Goal: Task Accomplishment & Management: Use online tool/utility

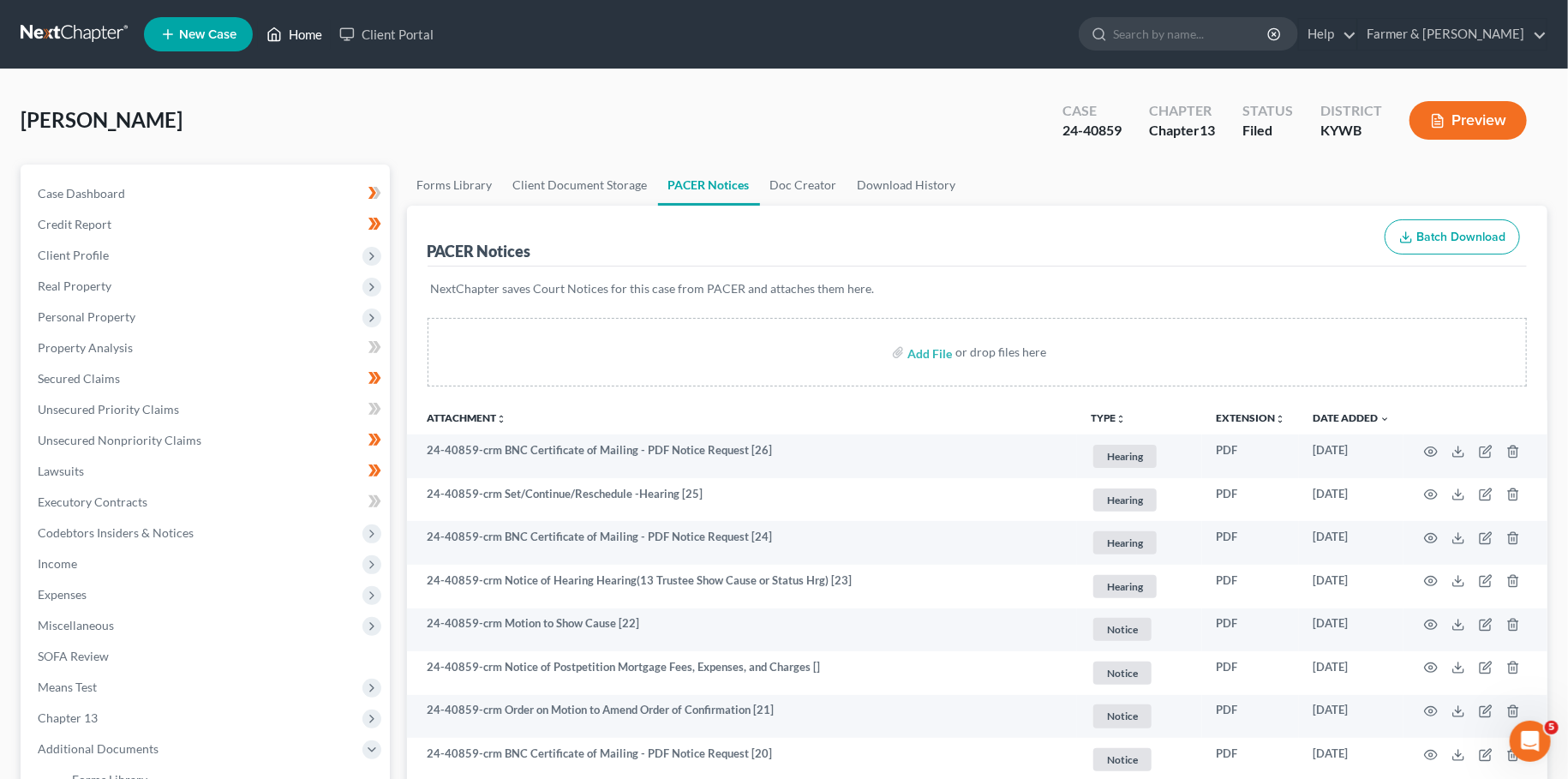
click at [293, 30] on link "Home" at bounding box center [294, 34] width 73 height 30
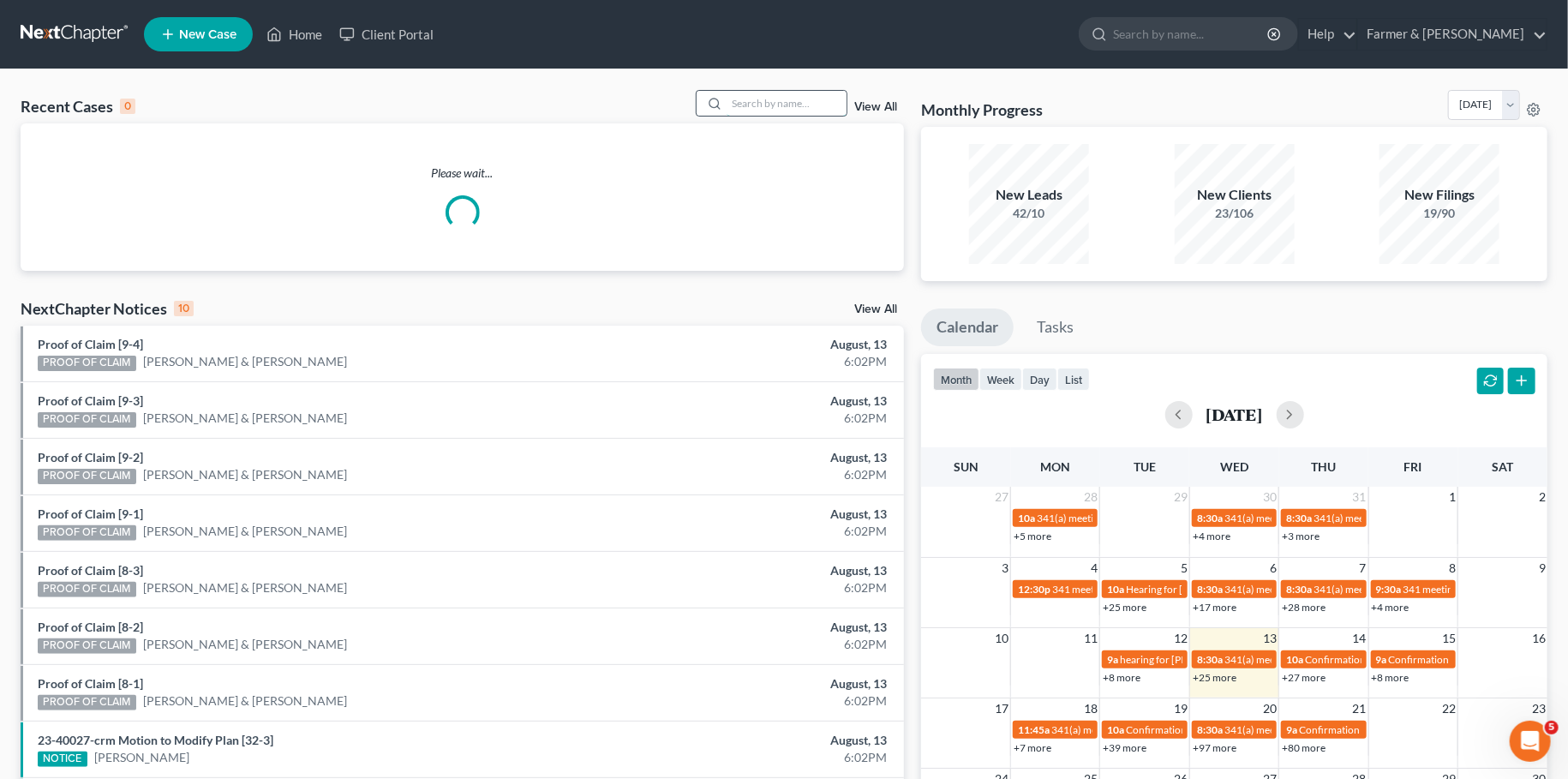
click at [767, 113] on input "search" at bounding box center [786, 103] width 120 height 25
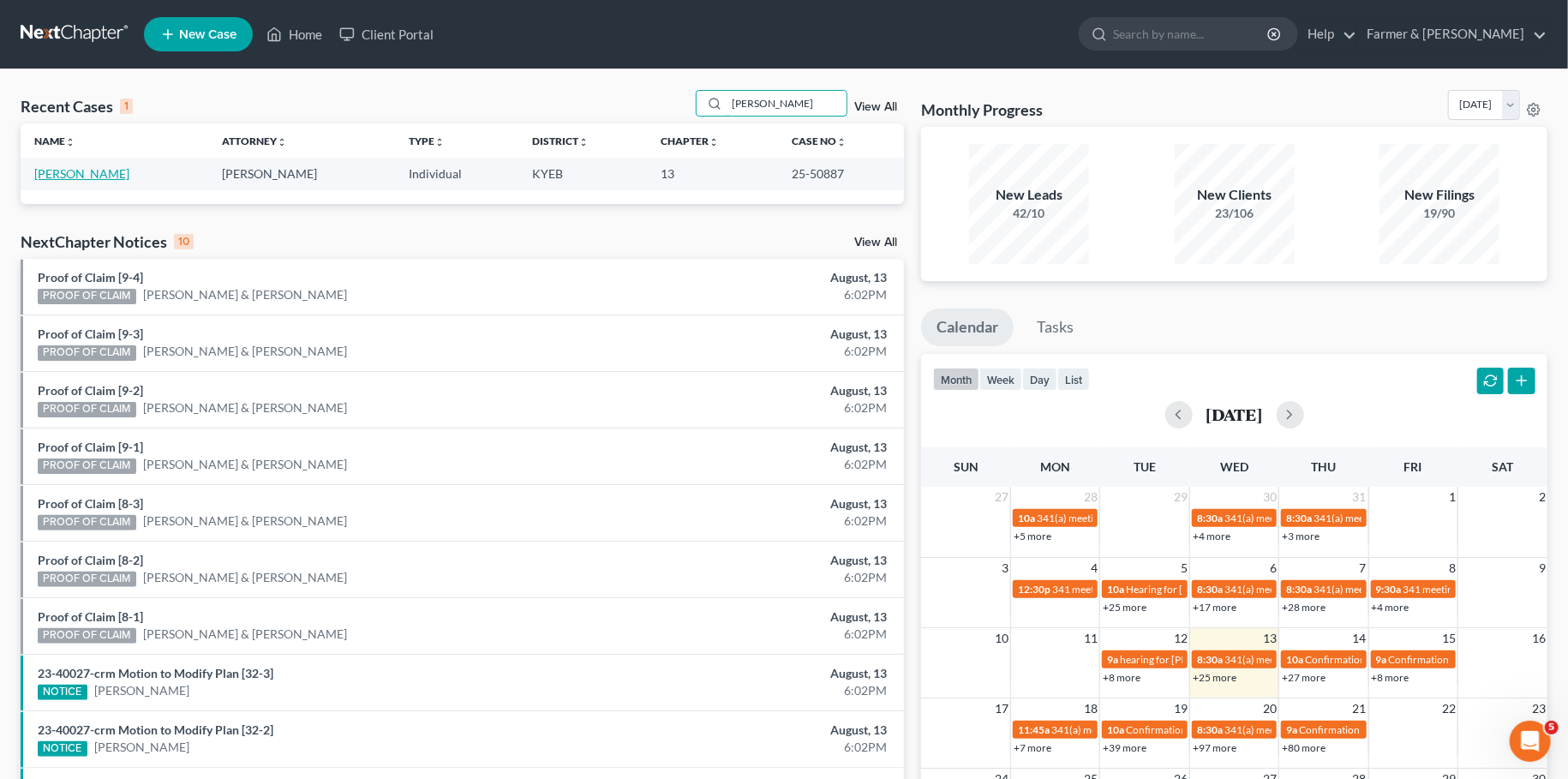
type input "[PERSON_NAME]"
click at [63, 168] on link "[PERSON_NAME]" at bounding box center [81, 174] width 95 height 14
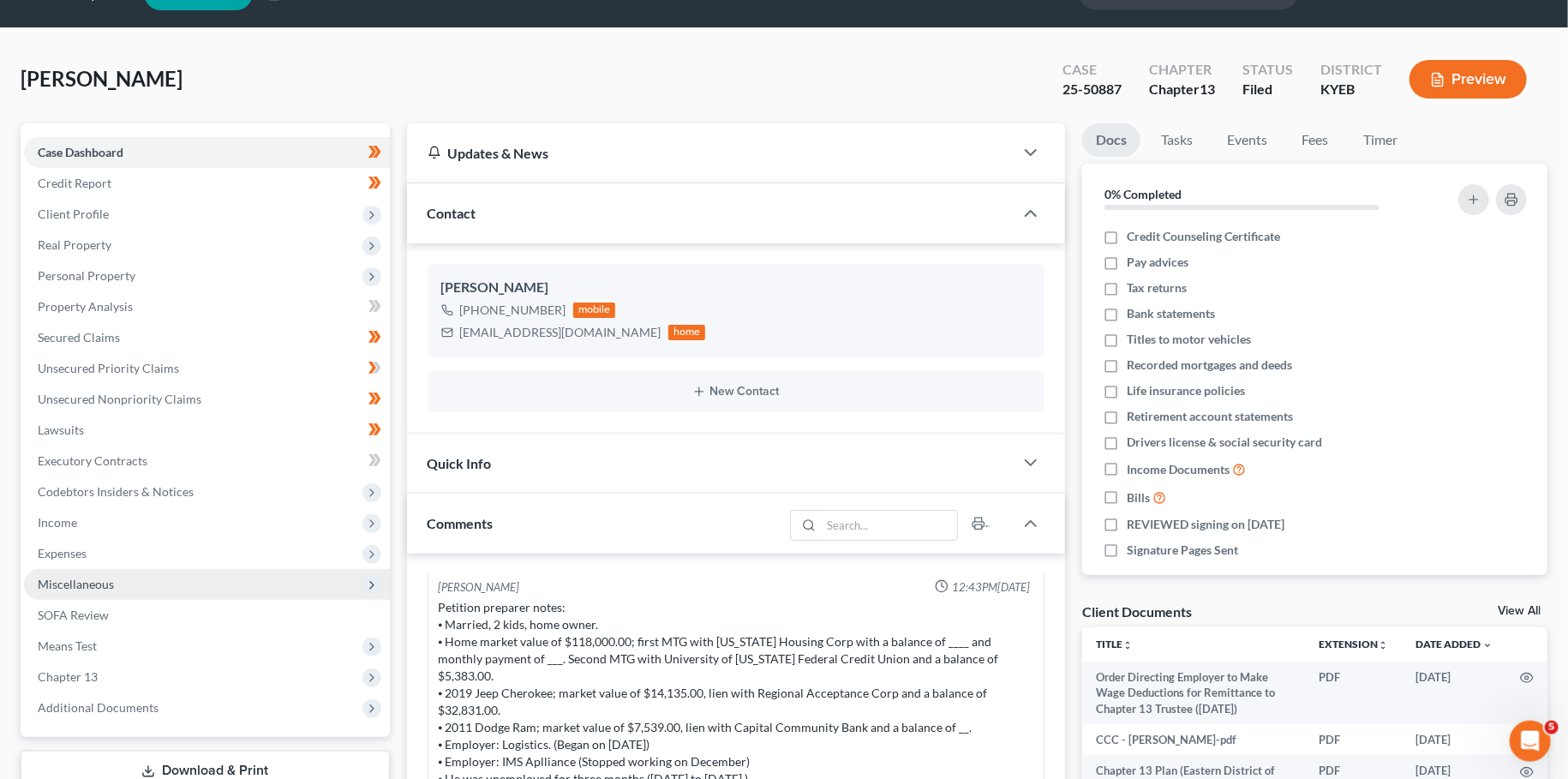
scroll to position [452, 0]
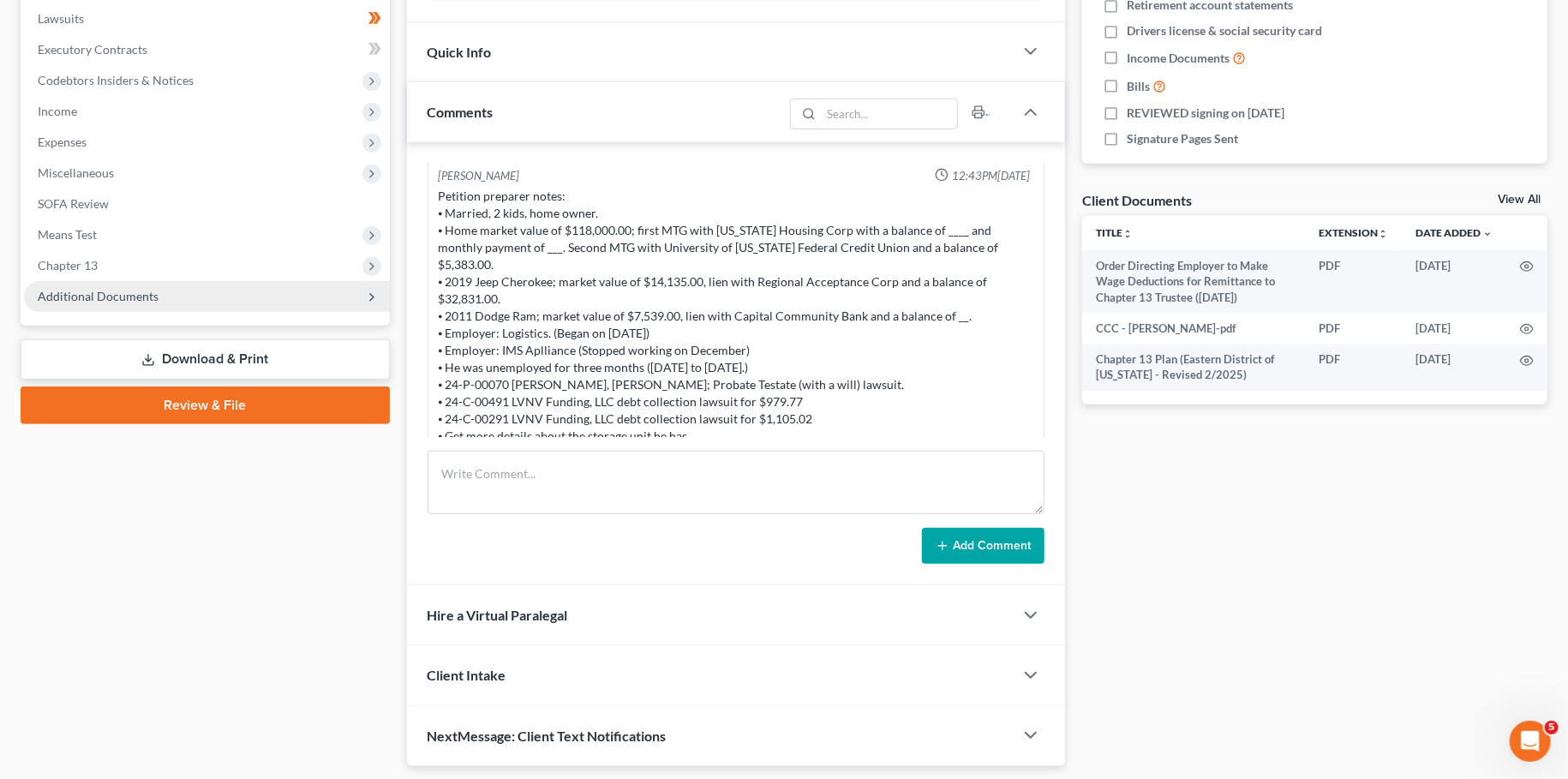
click at [185, 288] on span "Additional Documents" at bounding box center [207, 296] width 366 height 30
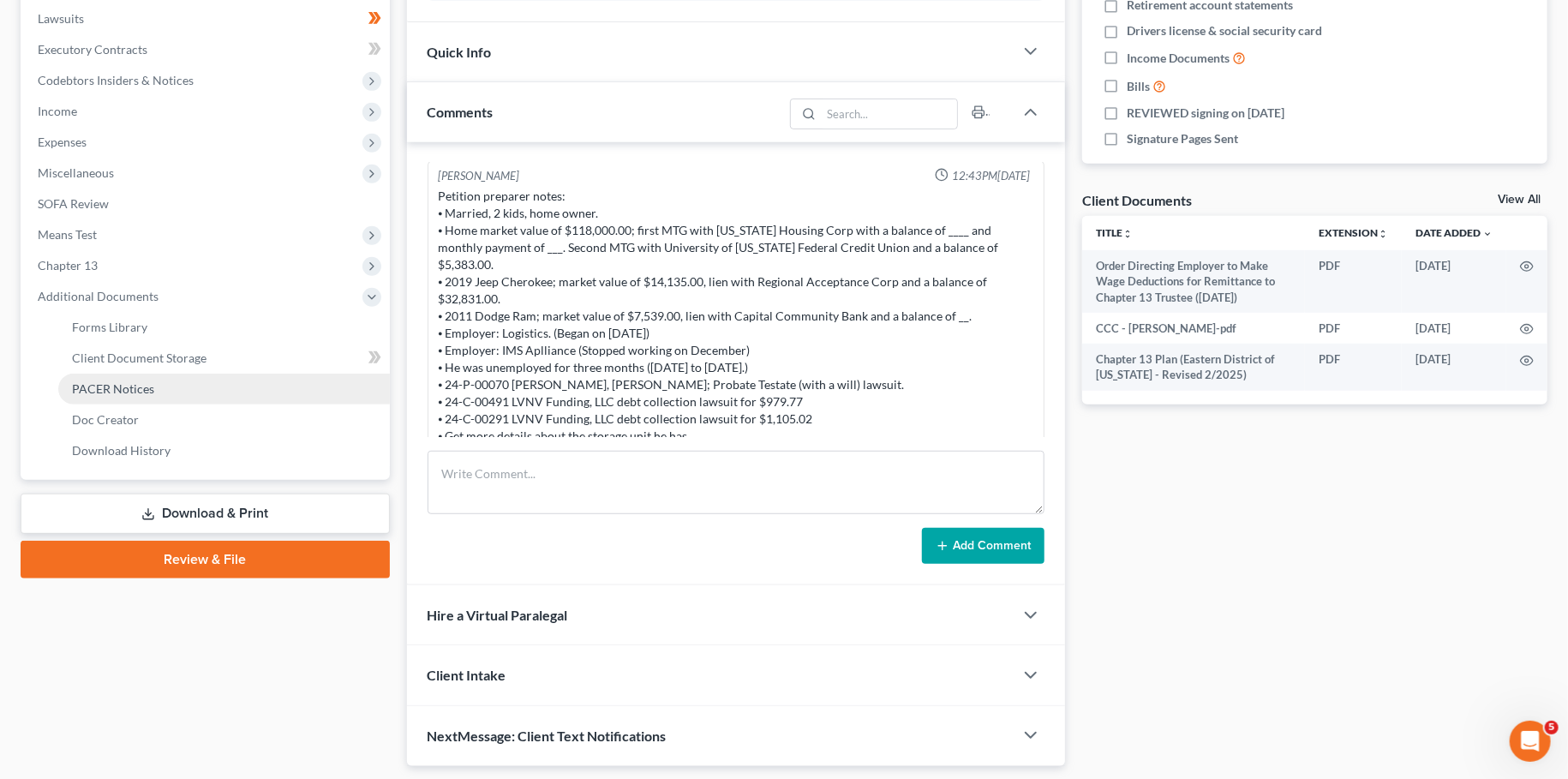
click at [164, 393] on link "PACER Notices" at bounding box center [224, 389] width 331 height 30
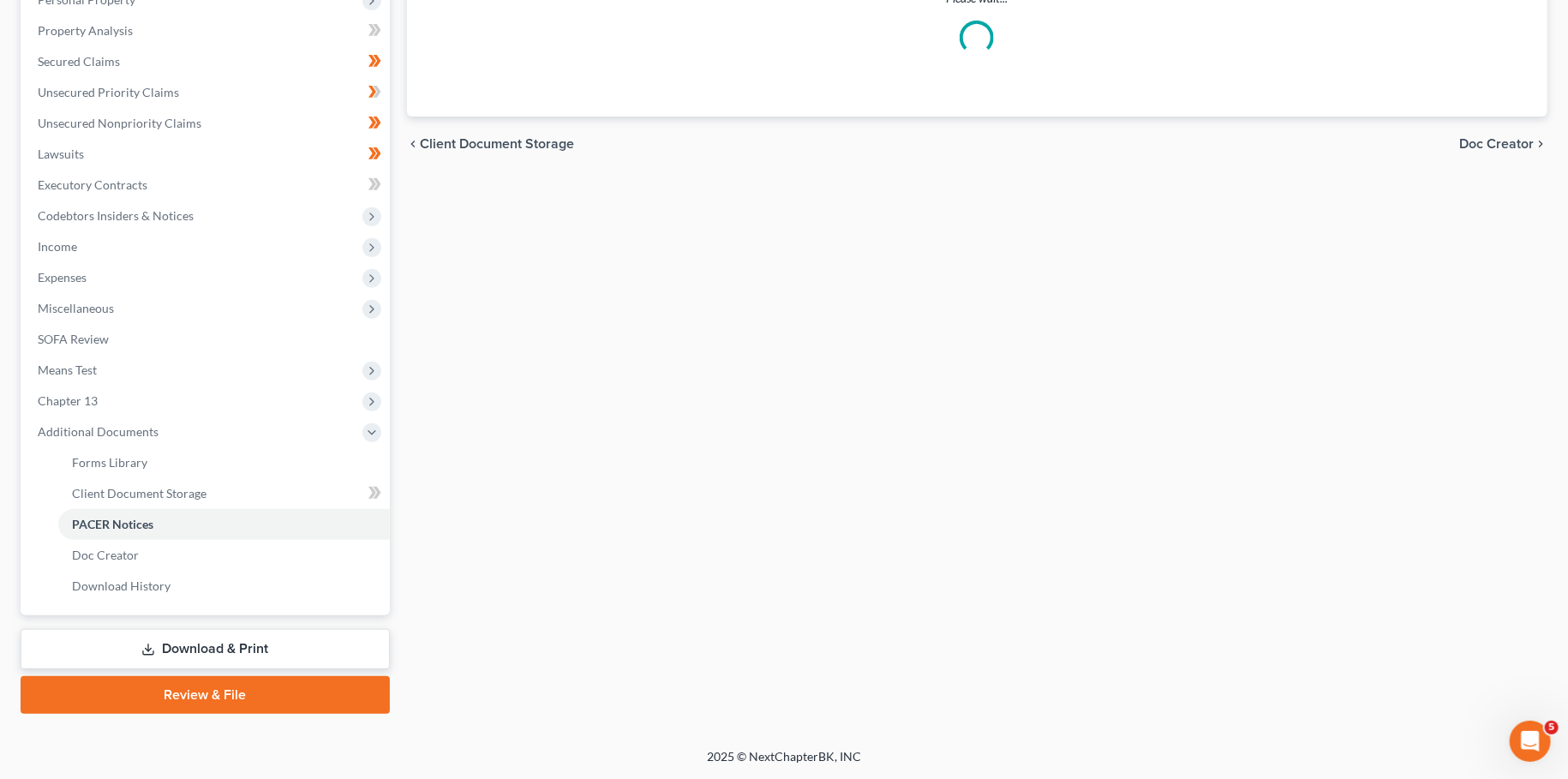
scroll to position [315, 0]
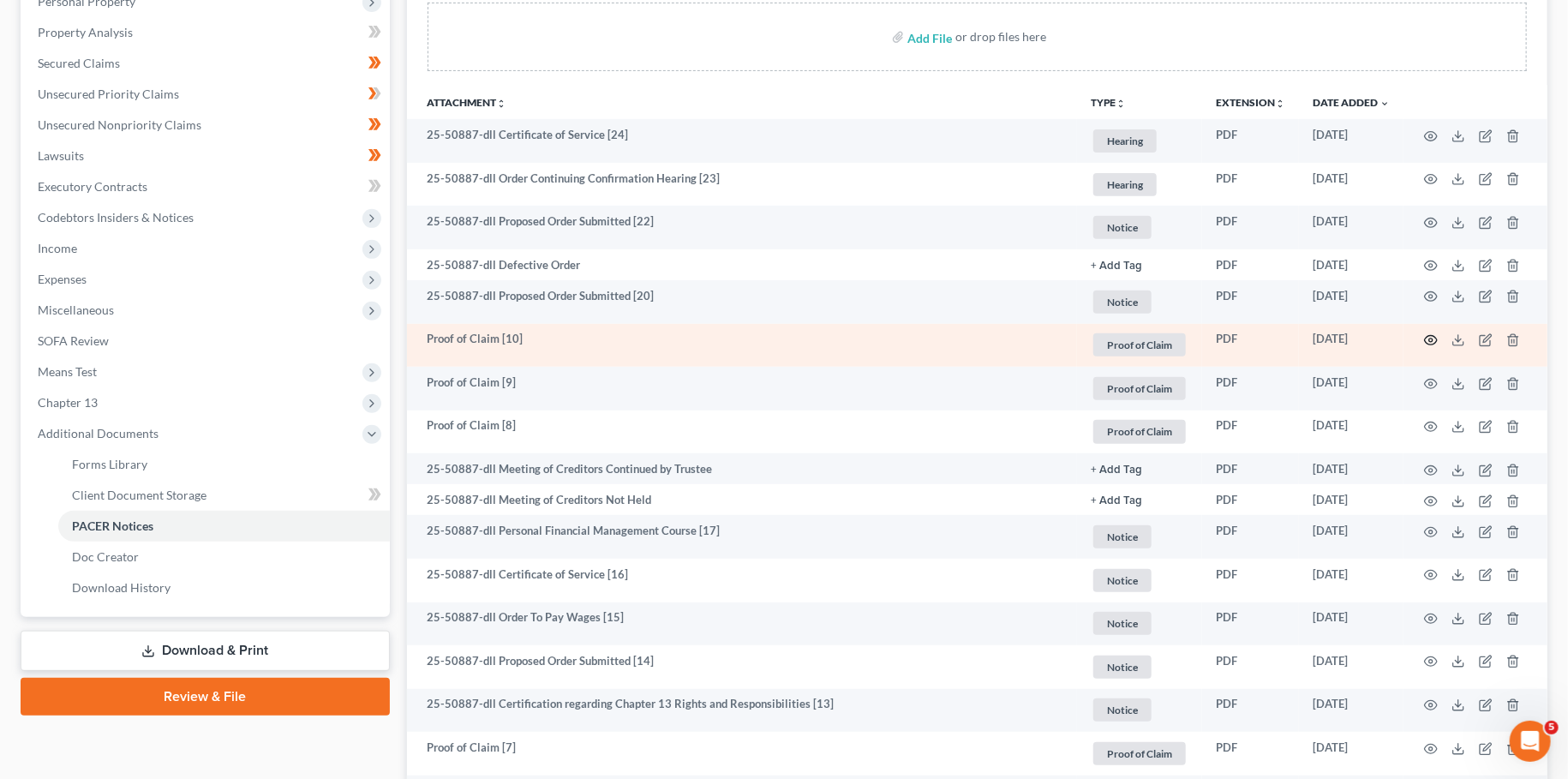
click at [1434, 336] on icon "button" at bounding box center [1430, 339] width 13 height 13
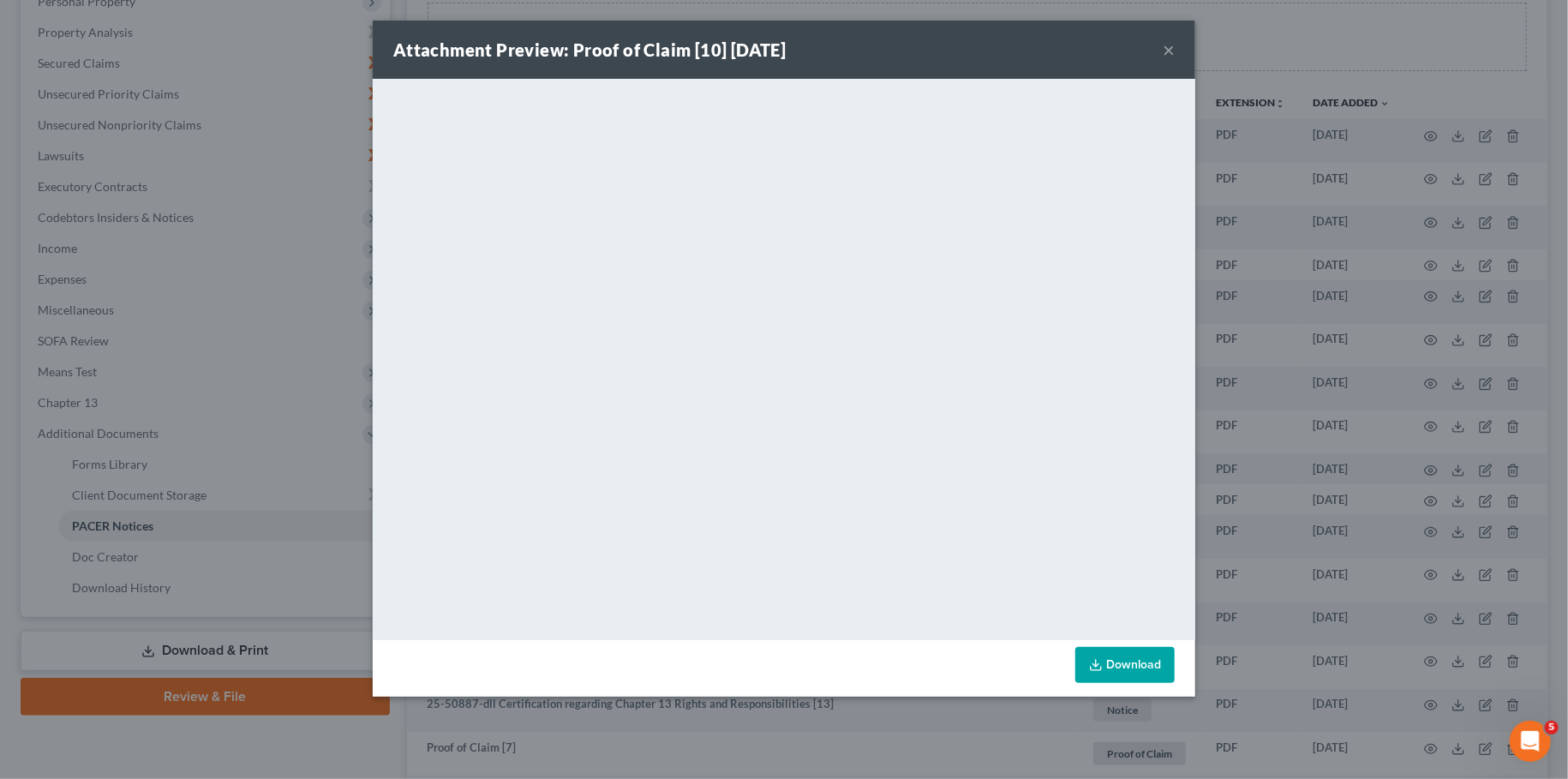
click at [1170, 47] on button "×" at bounding box center [1168, 49] width 12 height 21
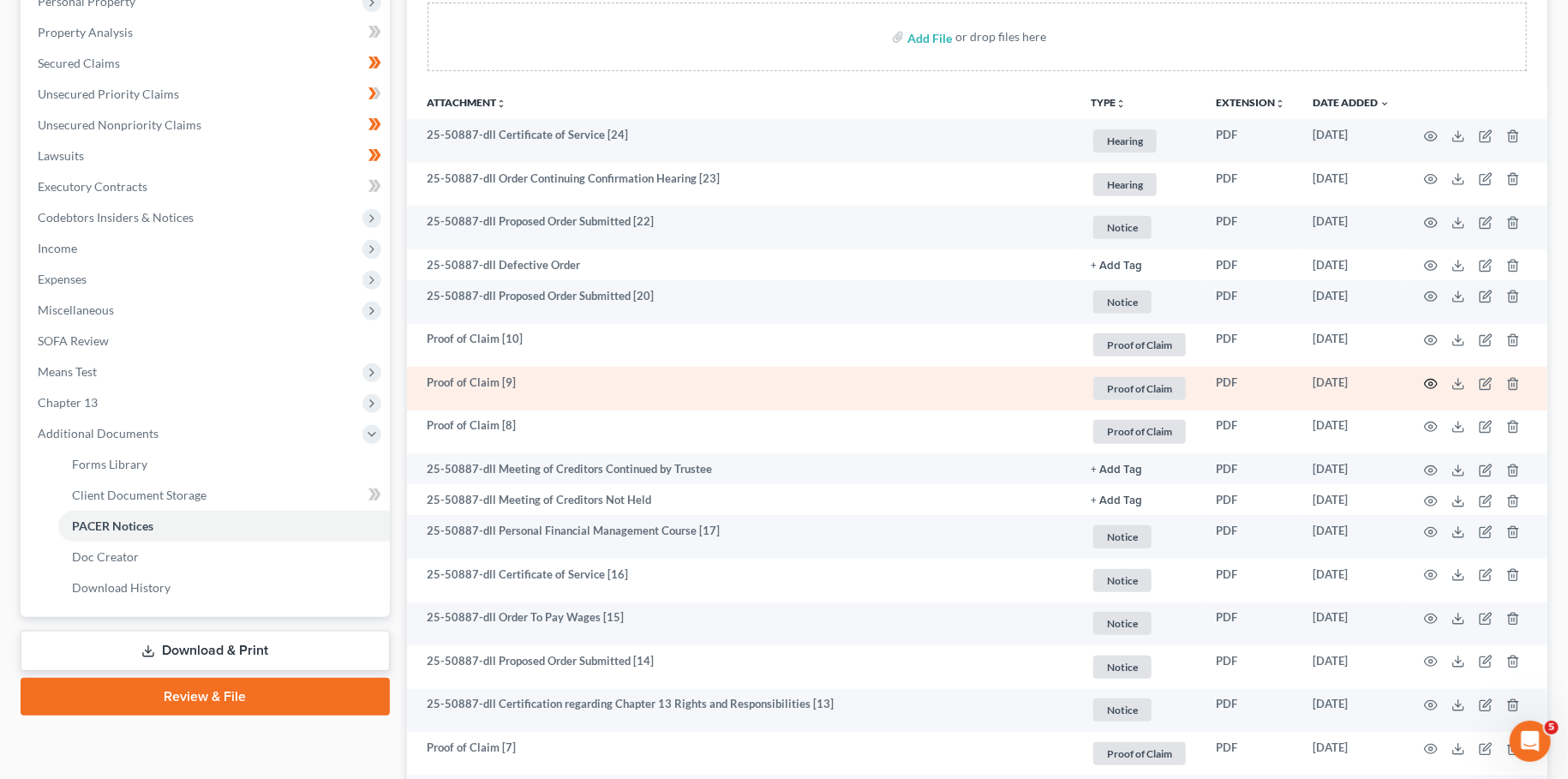
click at [1429, 380] on icon "button" at bounding box center [1430, 383] width 13 height 13
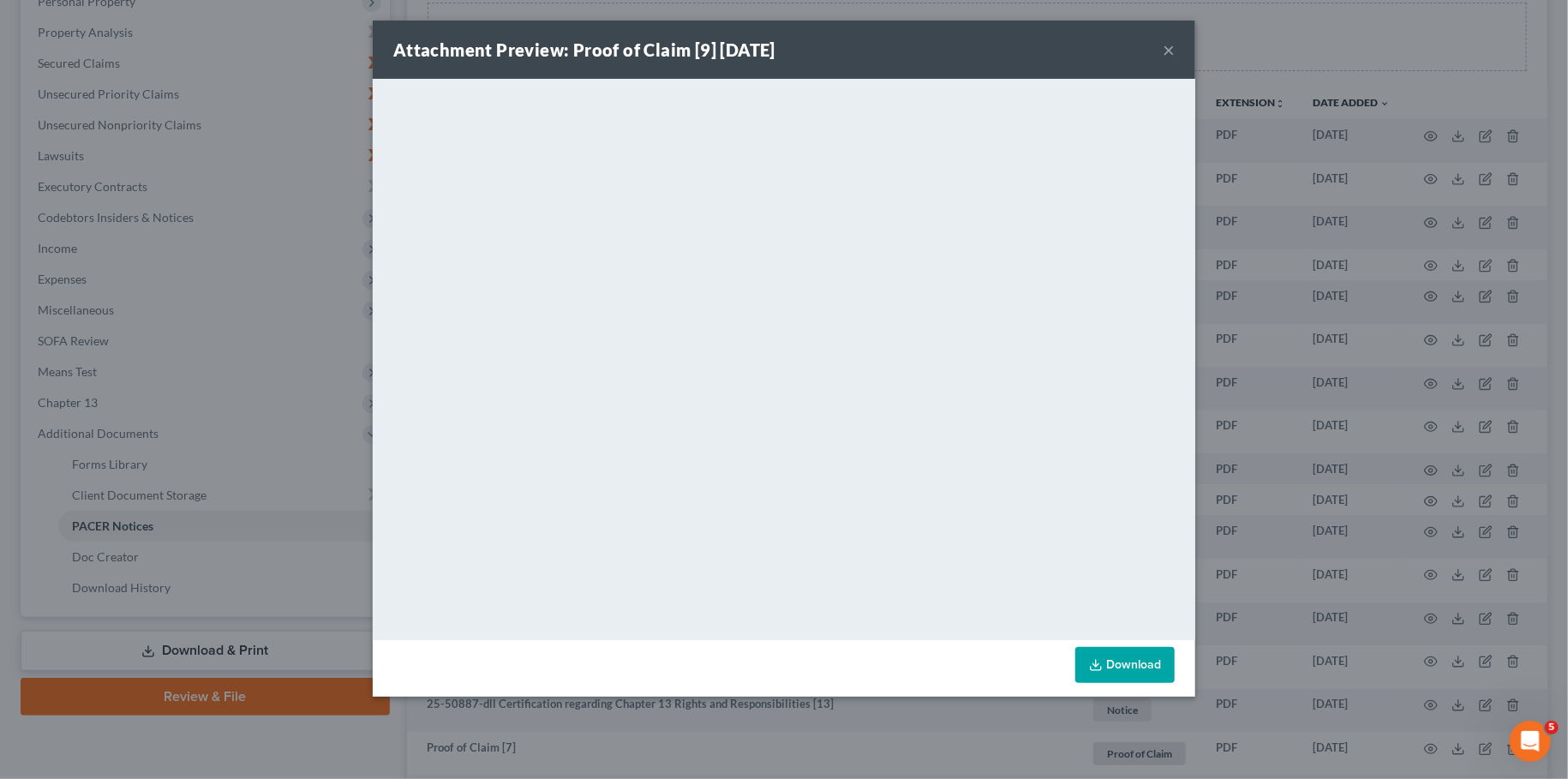
click at [1164, 56] on button "×" at bounding box center [1168, 49] width 12 height 21
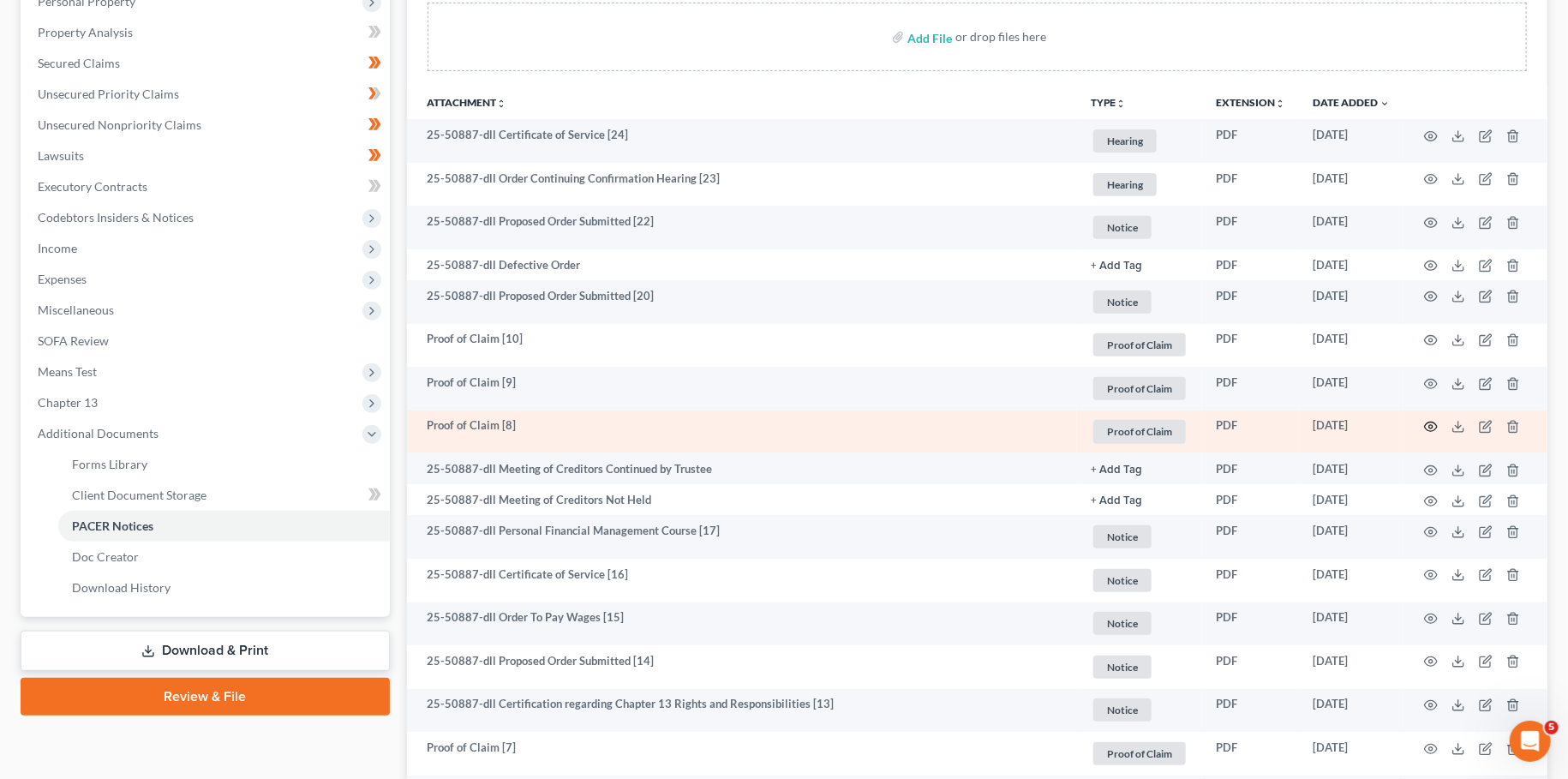
click at [1432, 426] on circle "button" at bounding box center [1431, 427] width 4 height 4
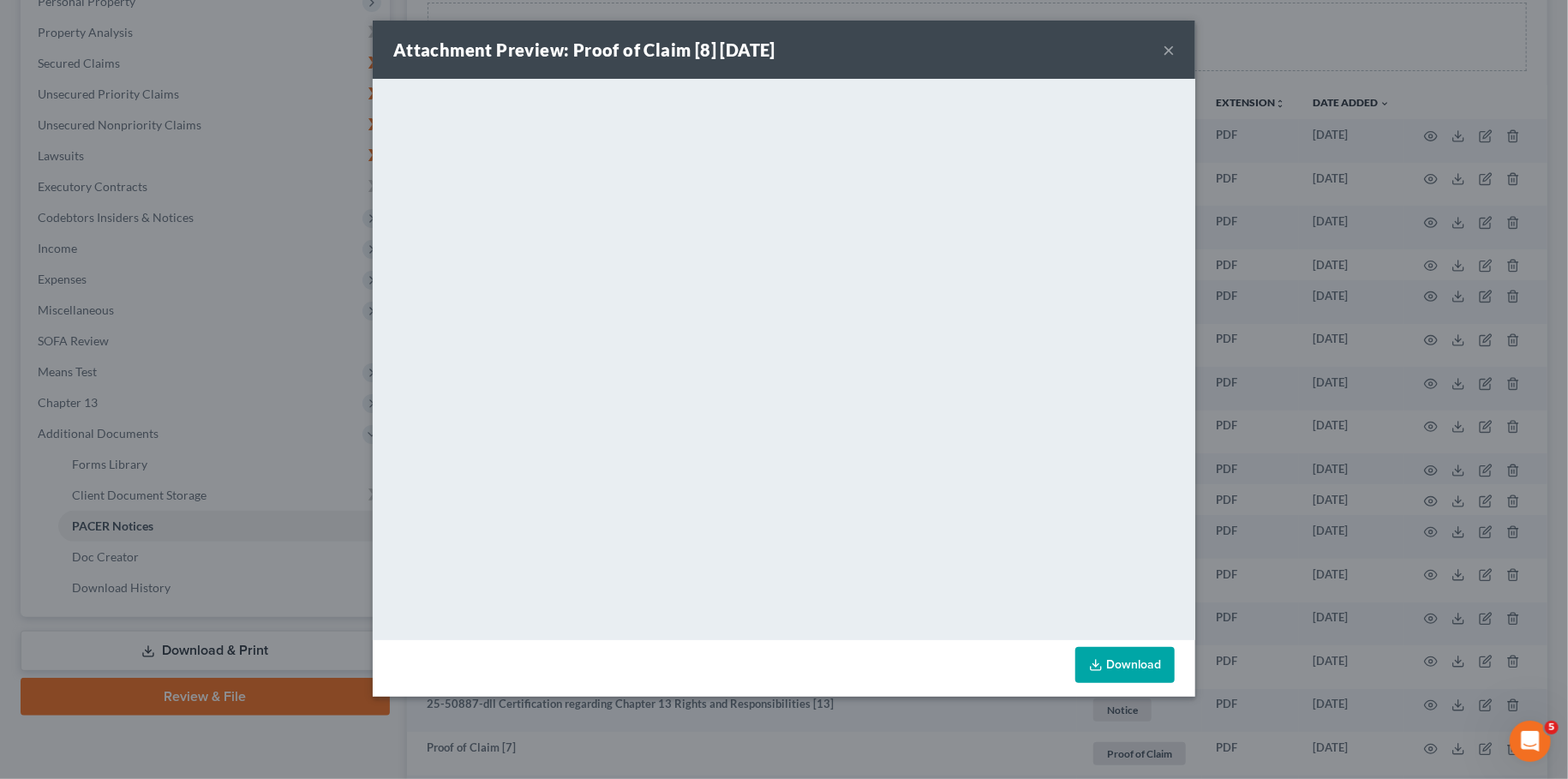
click at [1169, 48] on button "×" at bounding box center [1168, 49] width 12 height 21
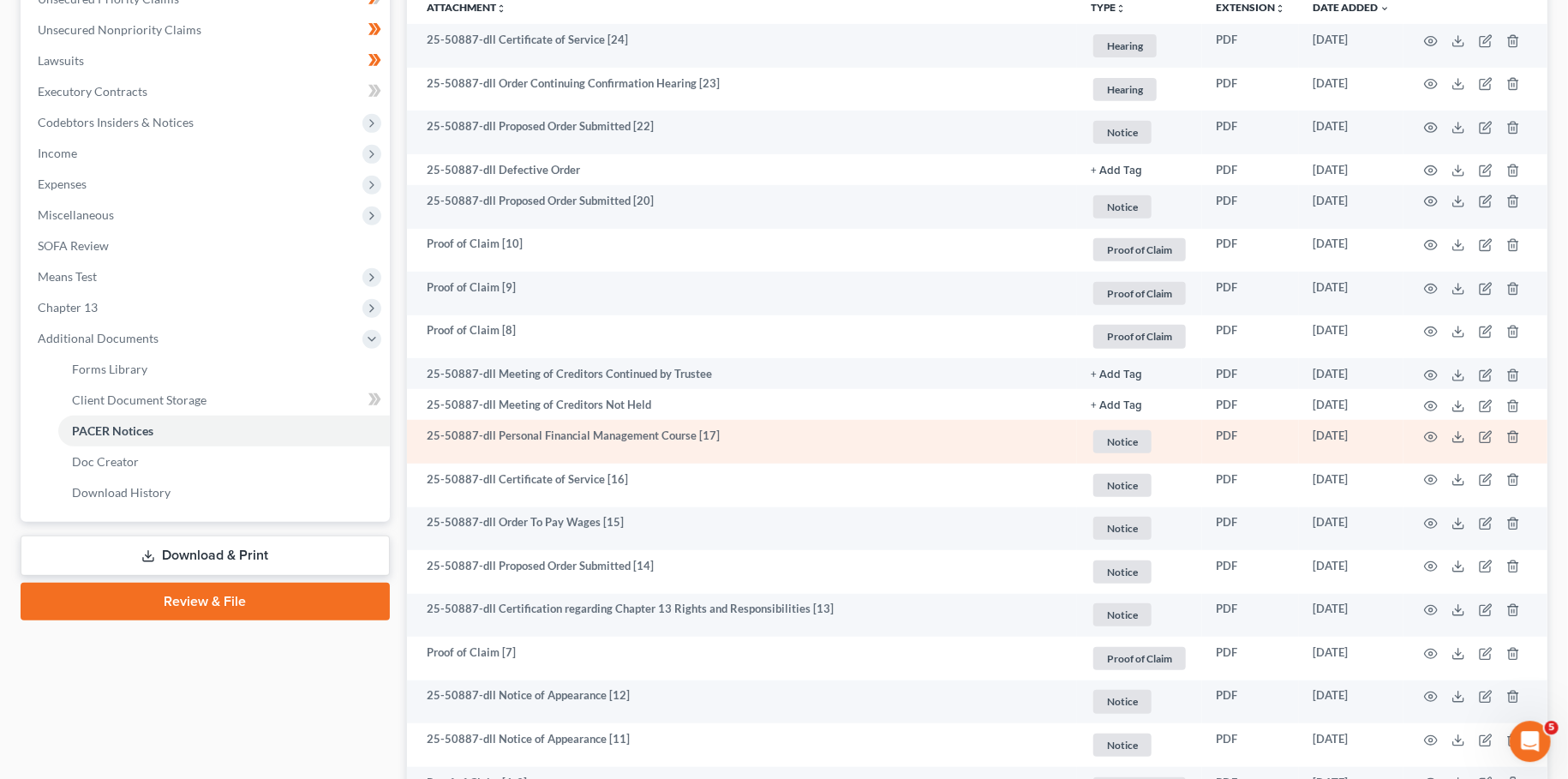
scroll to position [467, 0]
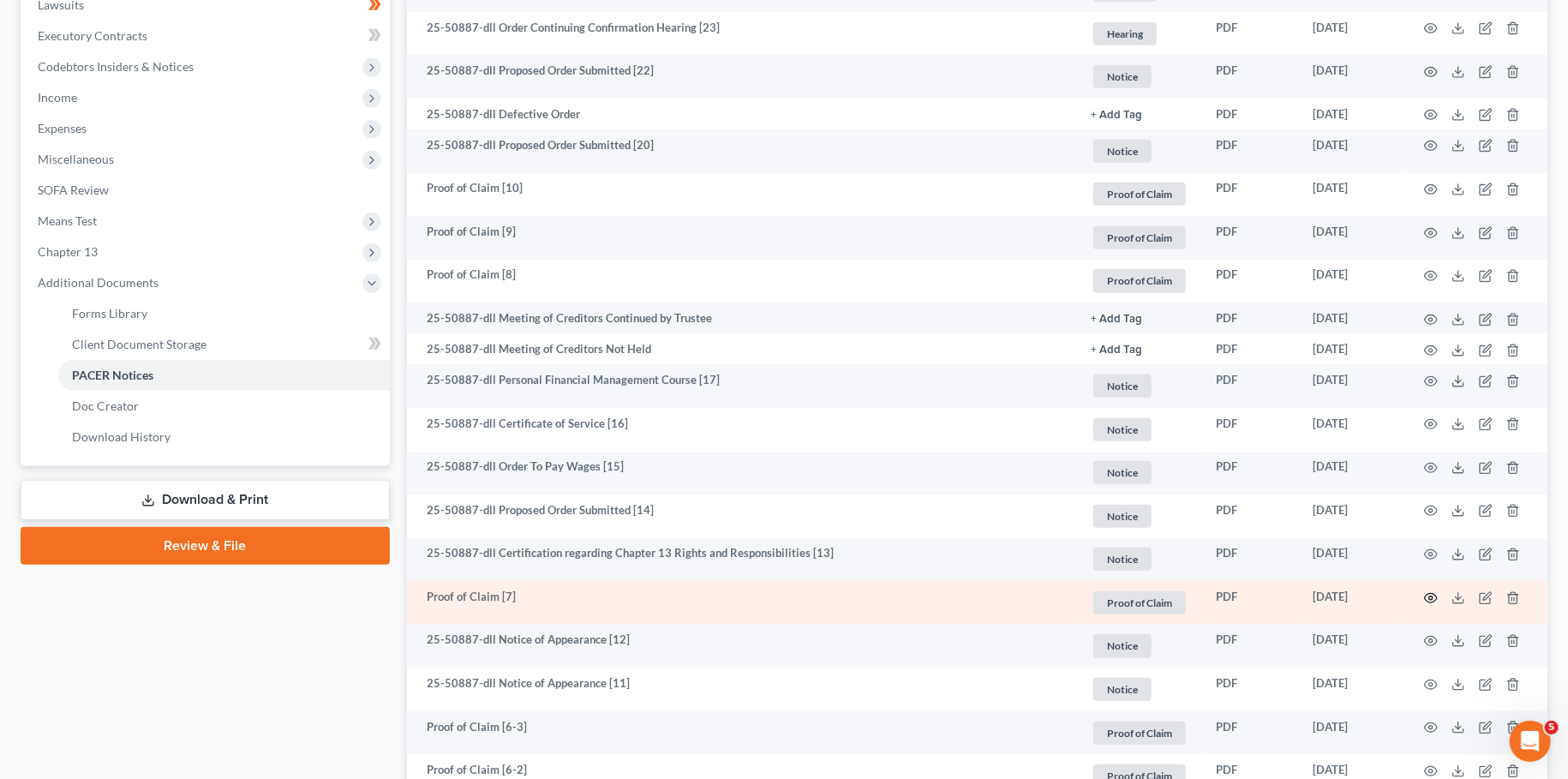
click at [1435, 594] on icon "button" at bounding box center [1431, 597] width 13 height 10
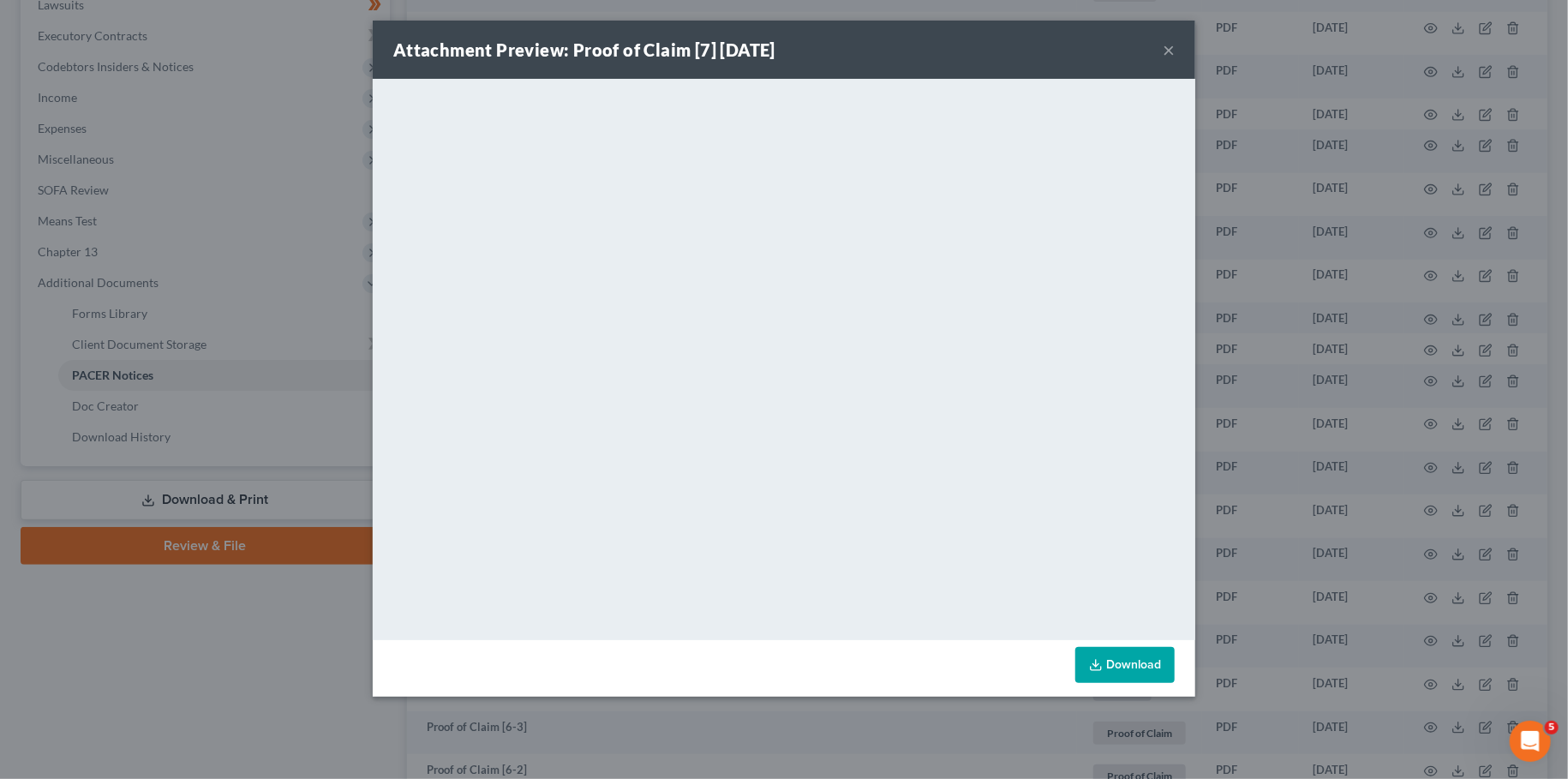
click at [1165, 43] on button "×" at bounding box center [1168, 49] width 12 height 21
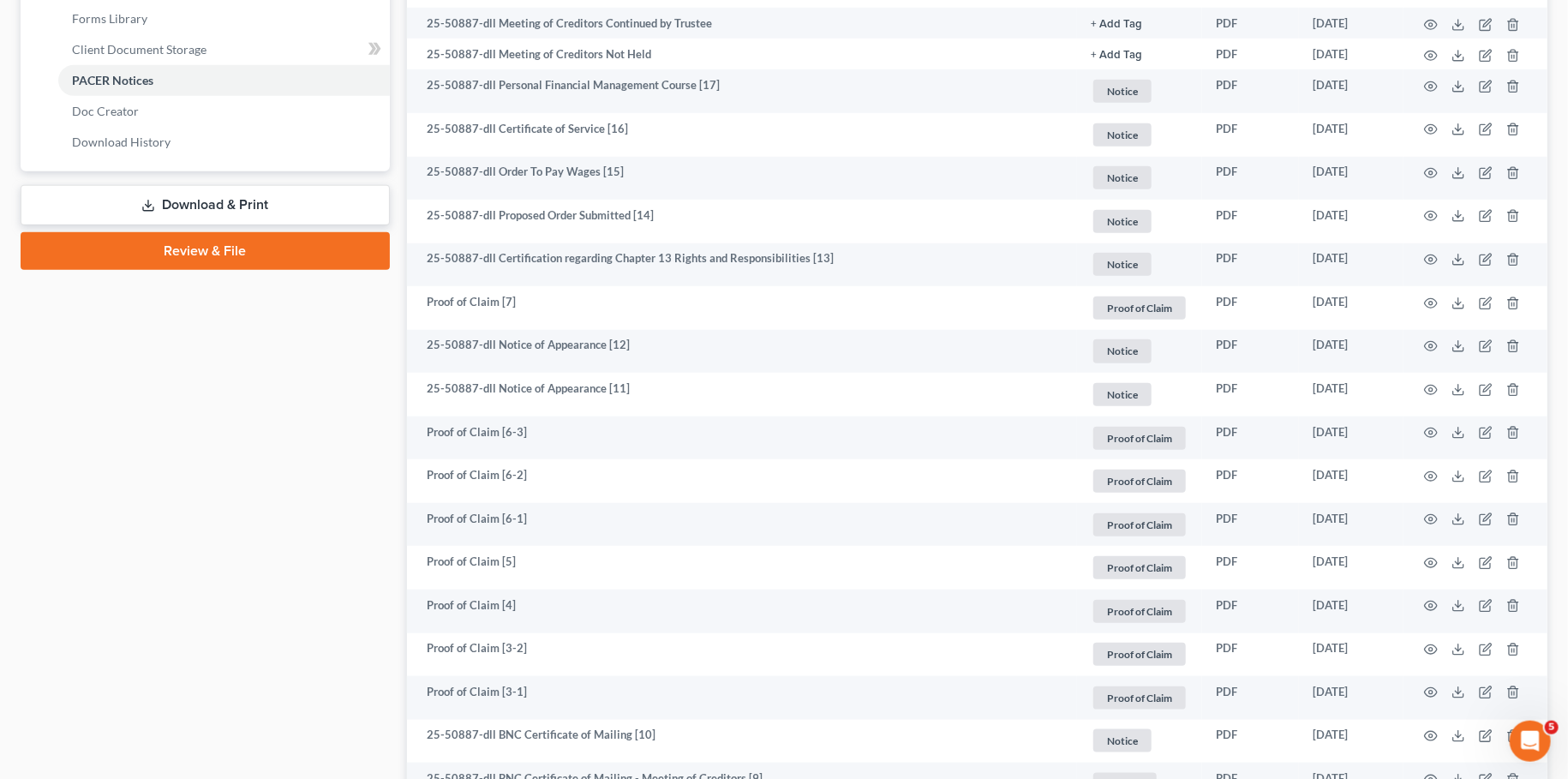
scroll to position [767, 0]
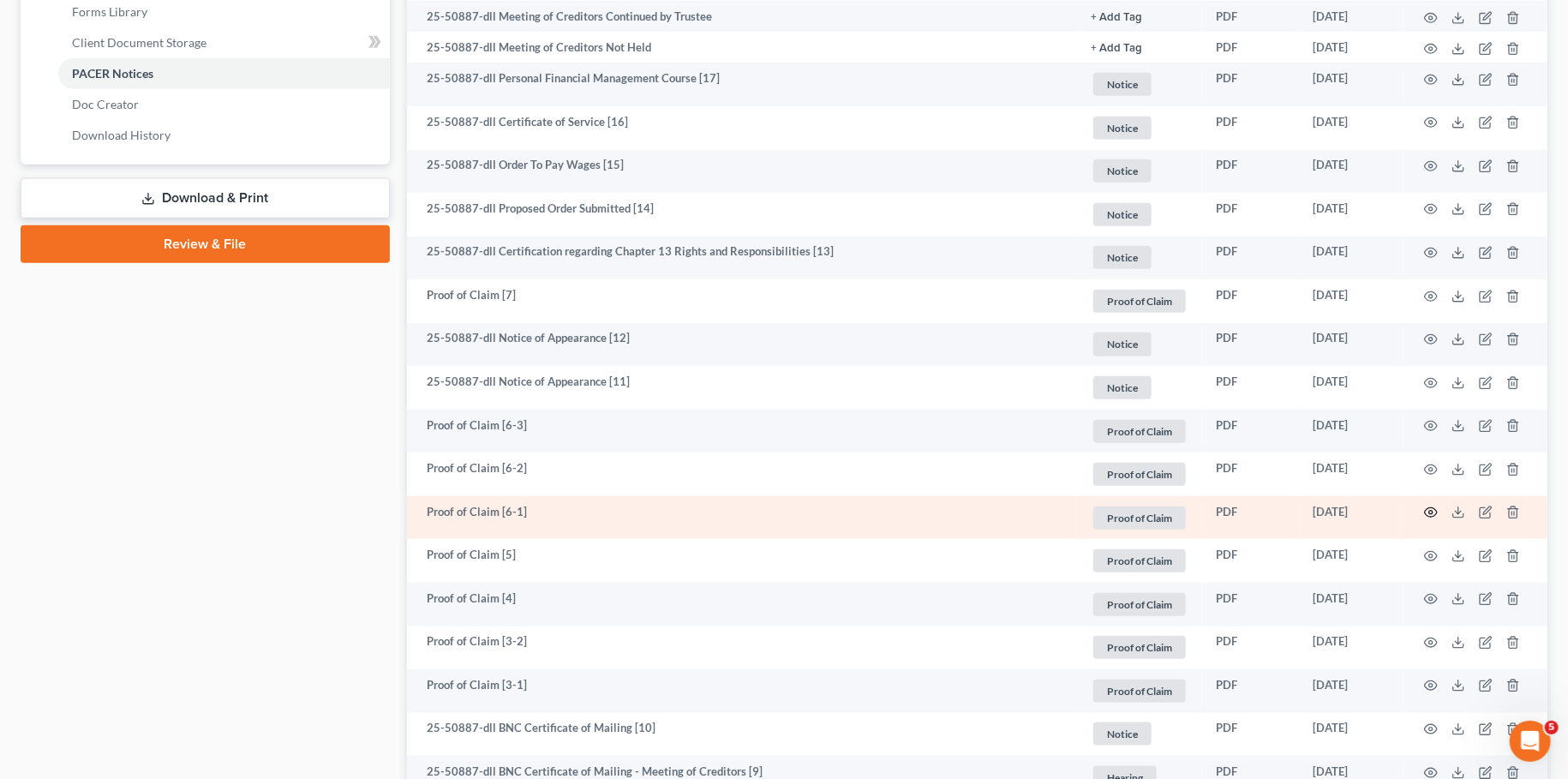
click at [1427, 511] on icon "button" at bounding box center [1430, 512] width 13 height 13
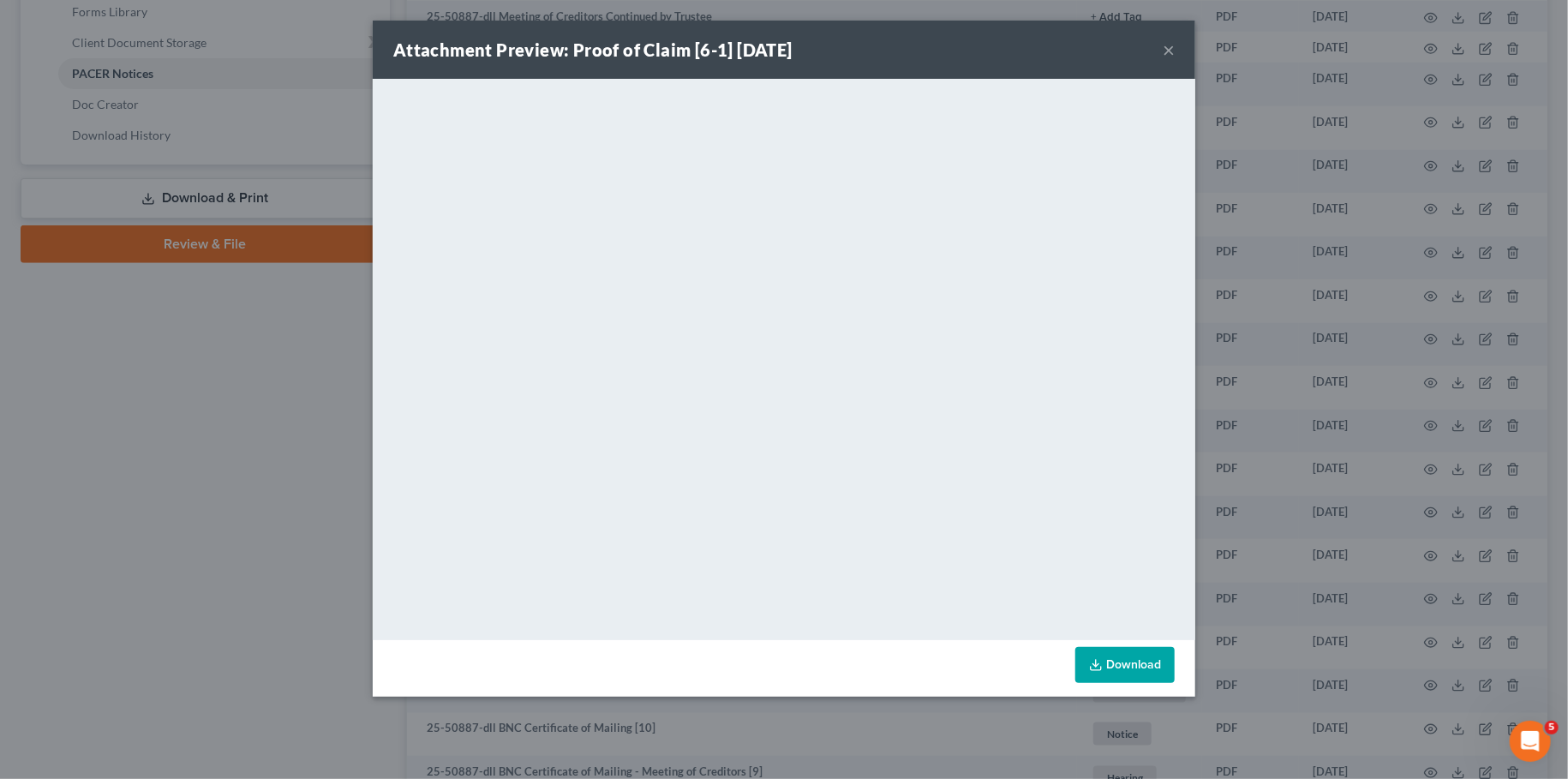
click at [1167, 49] on button "×" at bounding box center [1168, 49] width 12 height 21
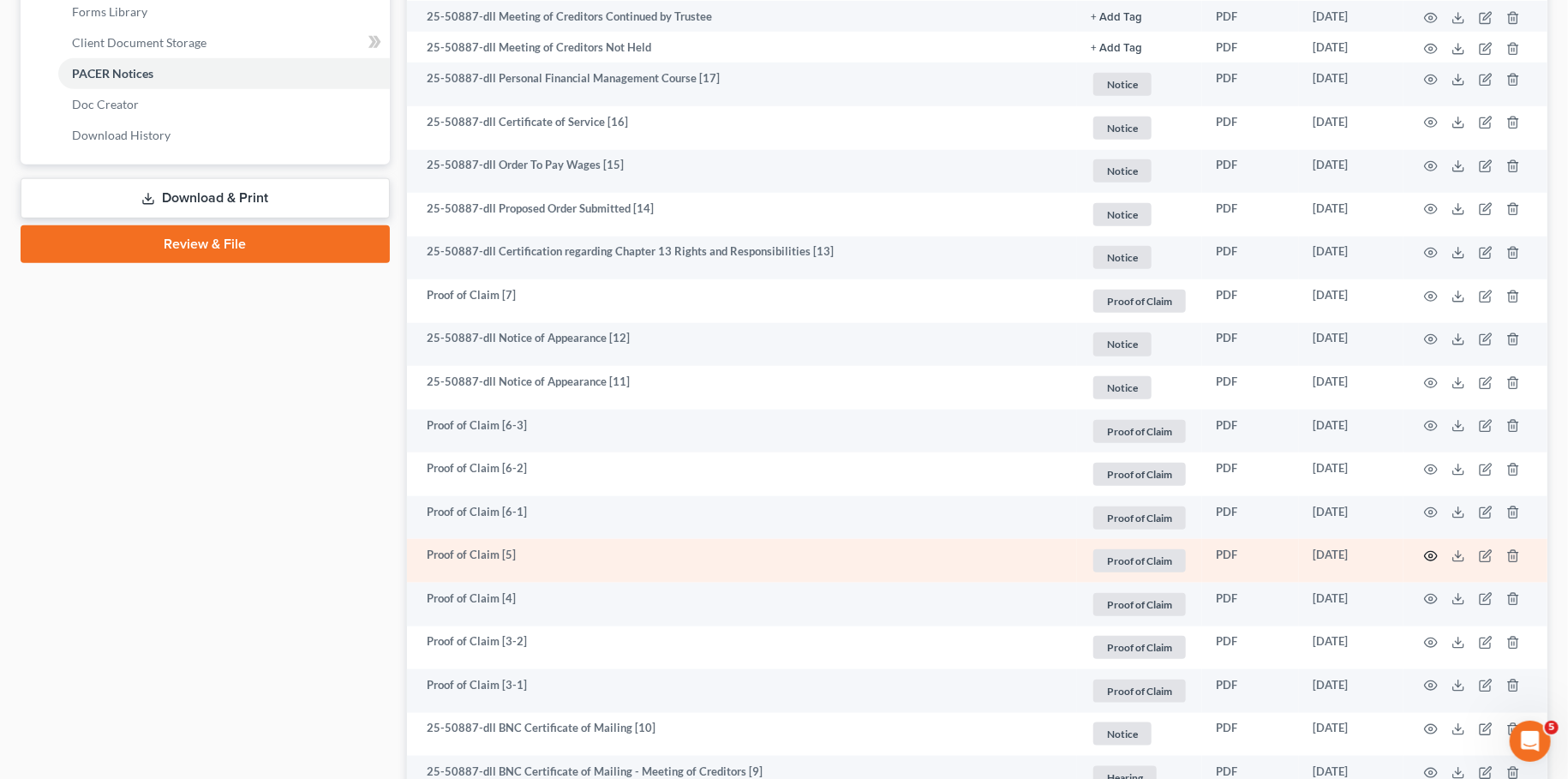
click at [1432, 554] on icon "button" at bounding box center [1430, 555] width 13 height 13
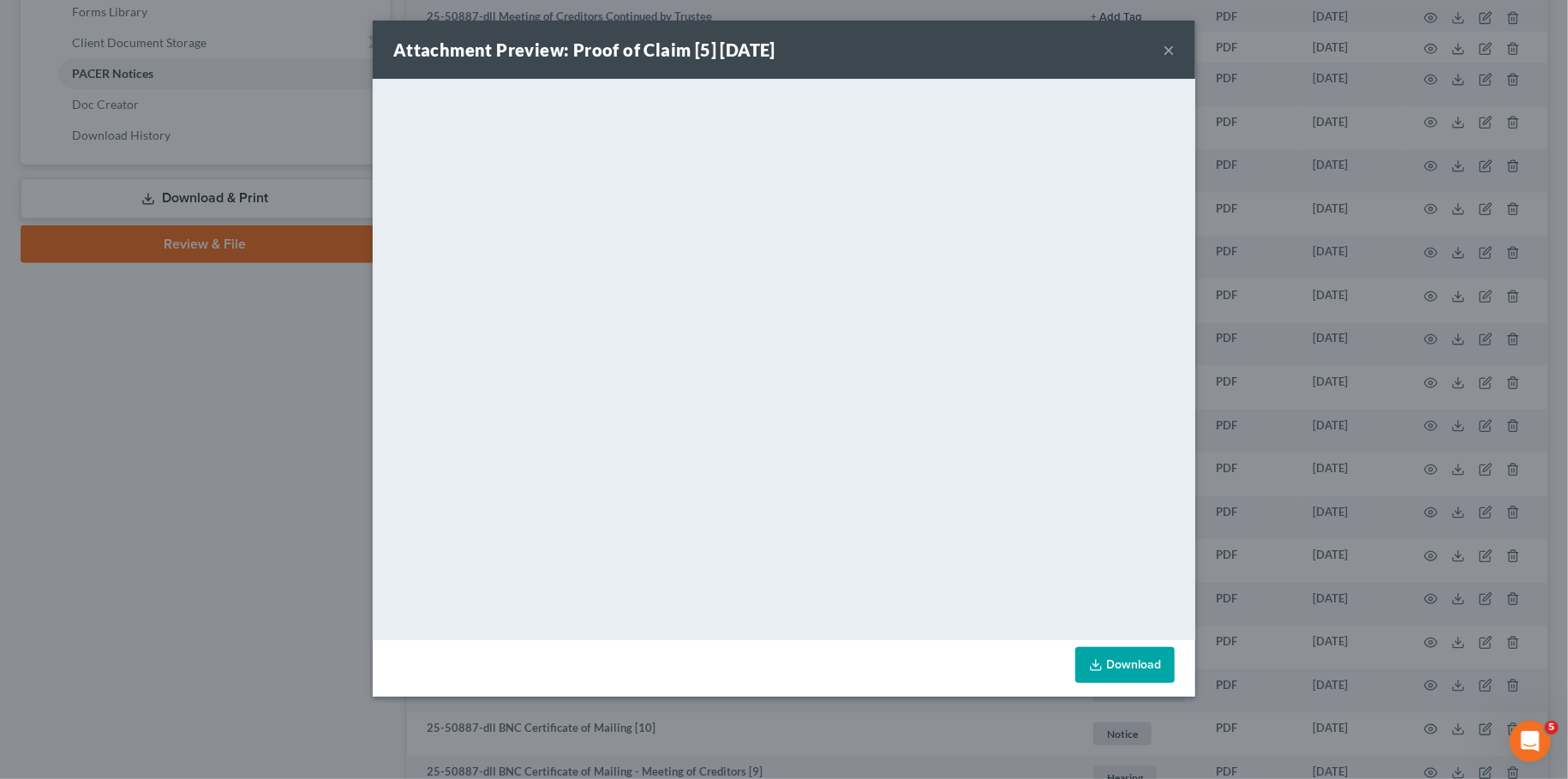
click at [1172, 47] on button "×" at bounding box center [1168, 49] width 12 height 21
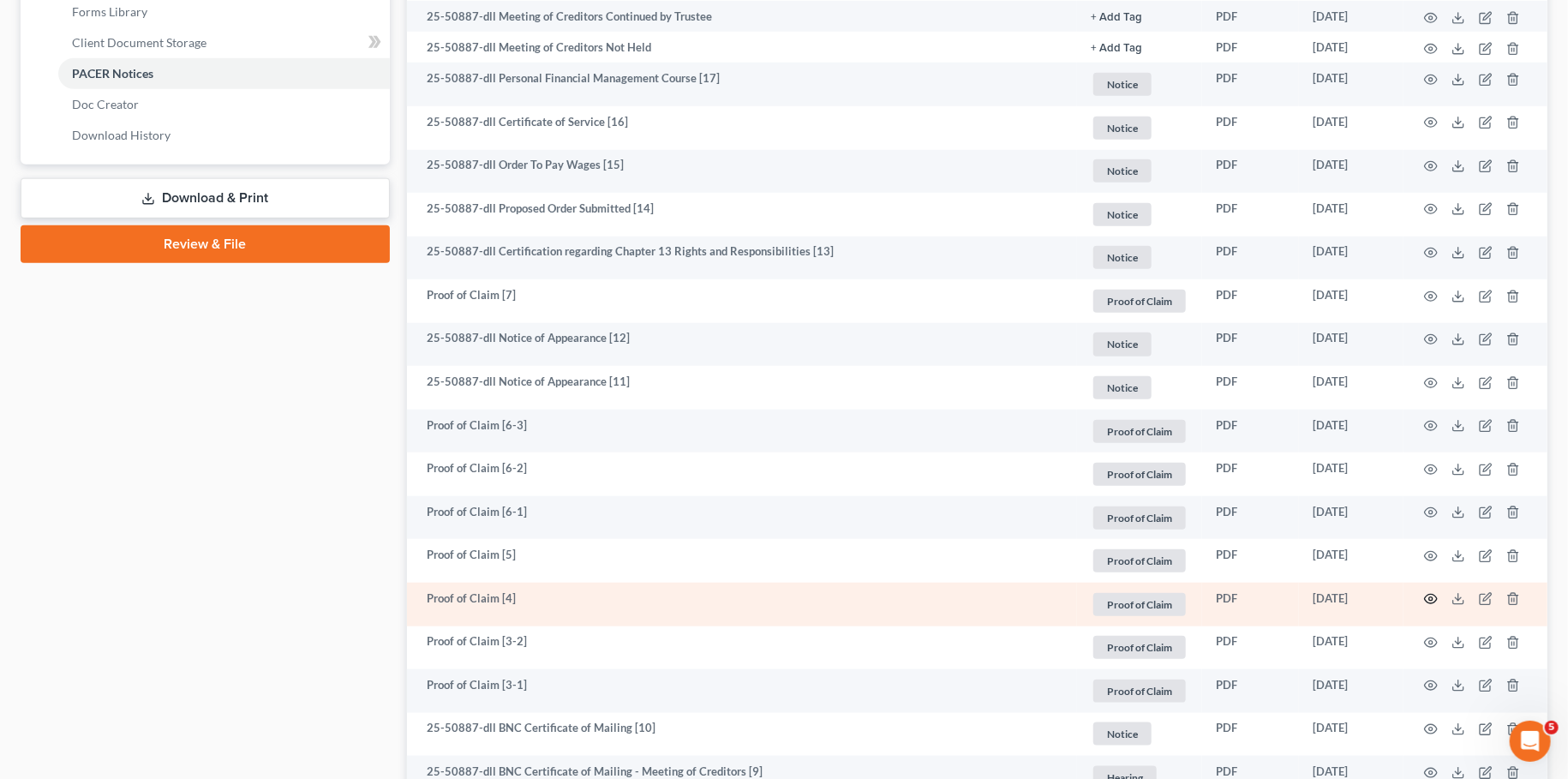
click at [1430, 600] on circle "button" at bounding box center [1431, 599] width 4 height 4
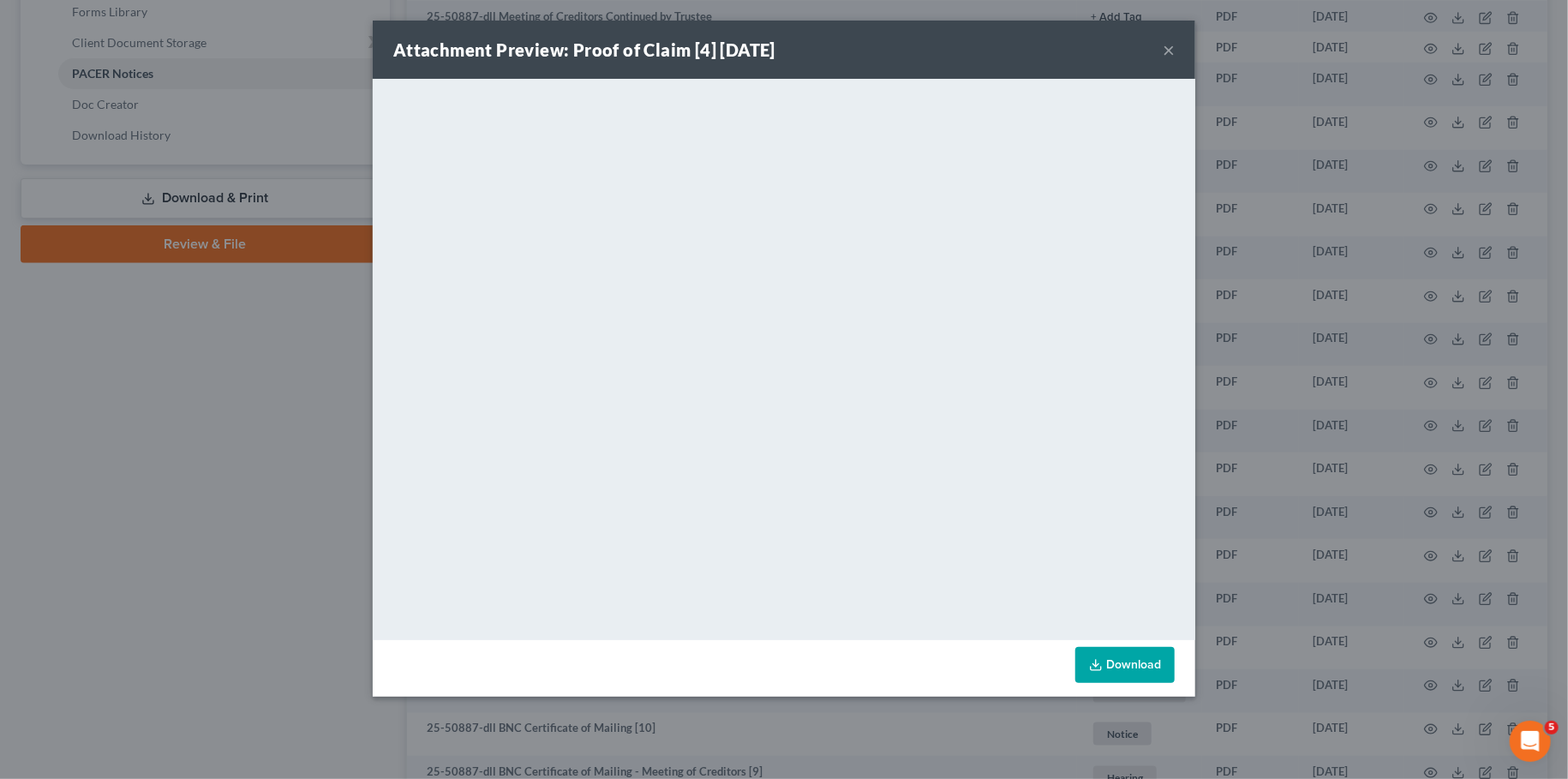
click at [1165, 48] on button "×" at bounding box center [1168, 49] width 12 height 21
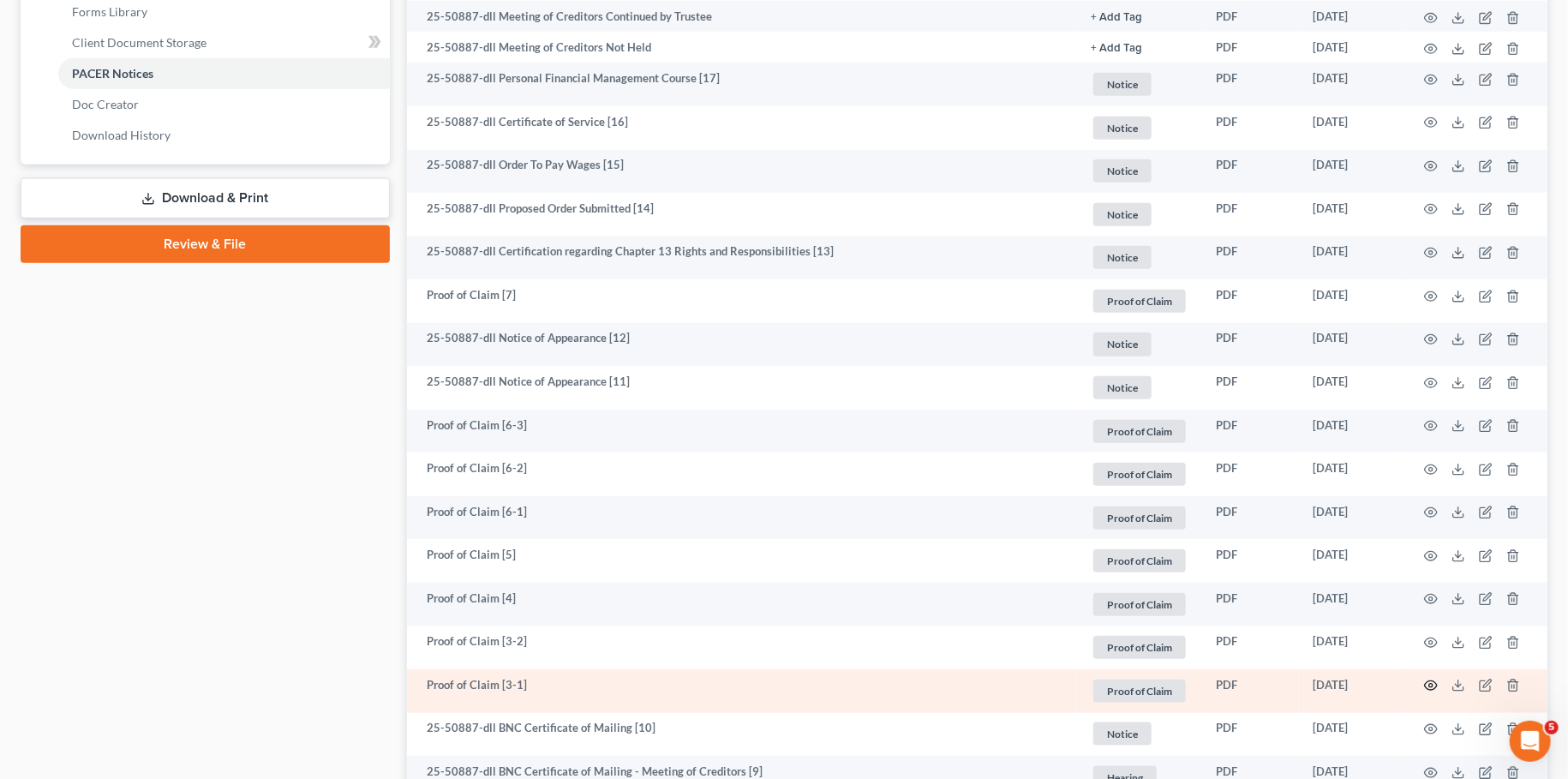
click at [1432, 687] on icon "button" at bounding box center [1430, 685] width 13 height 13
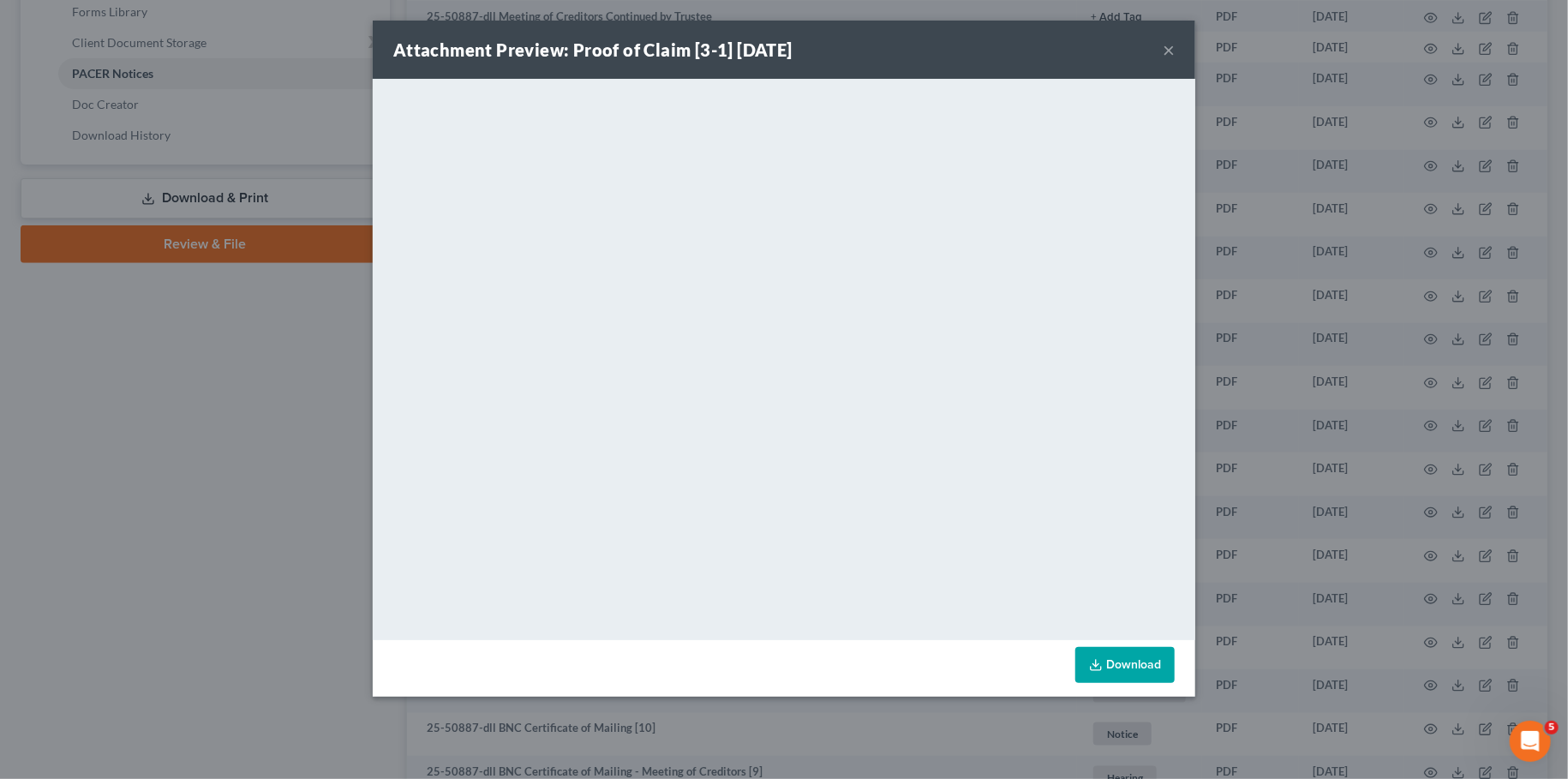
click at [1168, 47] on button "×" at bounding box center [1168, 49] width 12 height 21
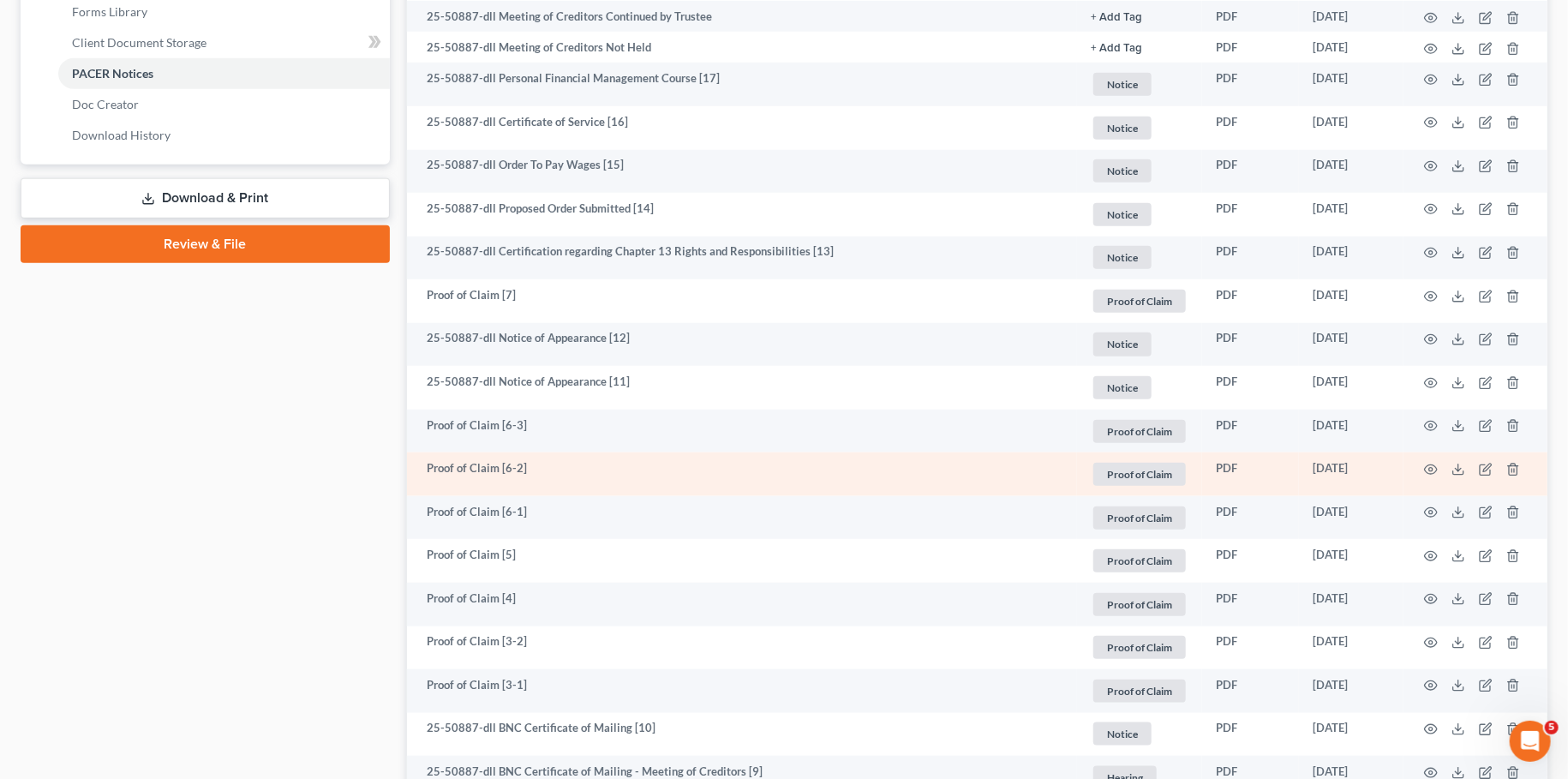
scroll to position [1069, 0]
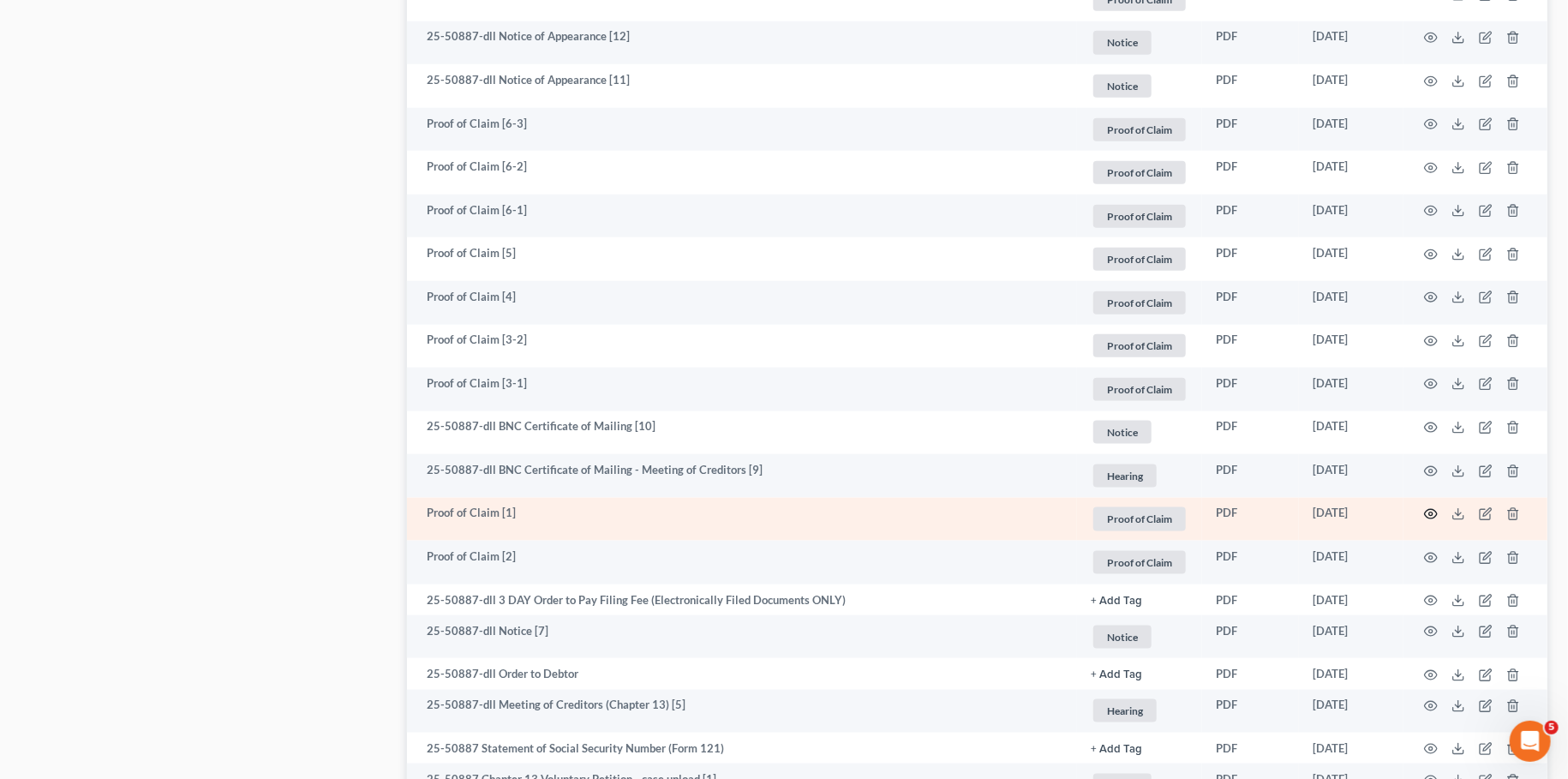
click at [1426, 512] on icon "button" at bounding box center [1431, 514] width 13 height 10
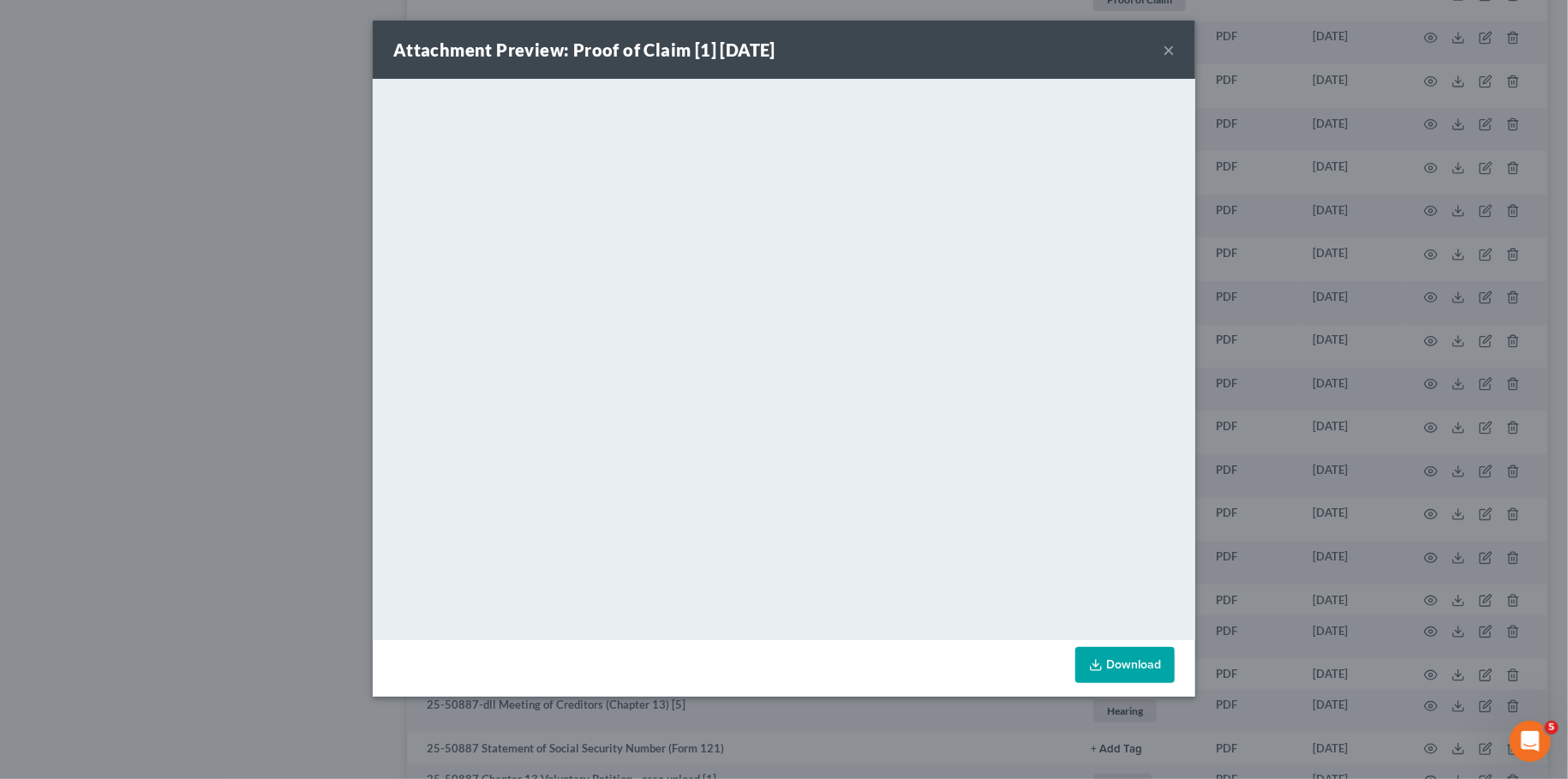
click at [1170, 47] on button "×" at bounding box center [1168, 49] width 12 height 21
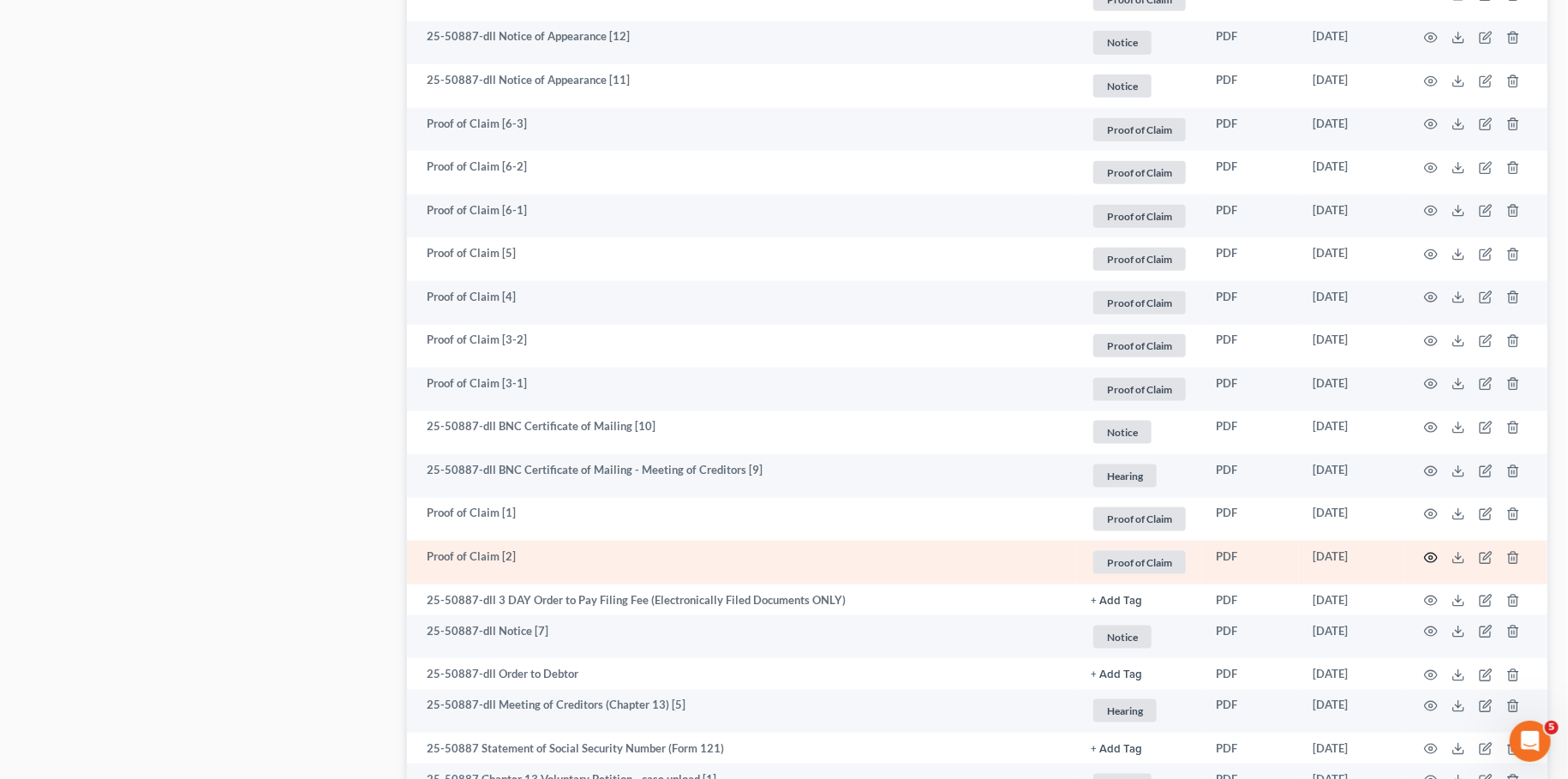
click at [1435, 552] on icon "button" at bounding box center [1430, 557] width 13 height 13
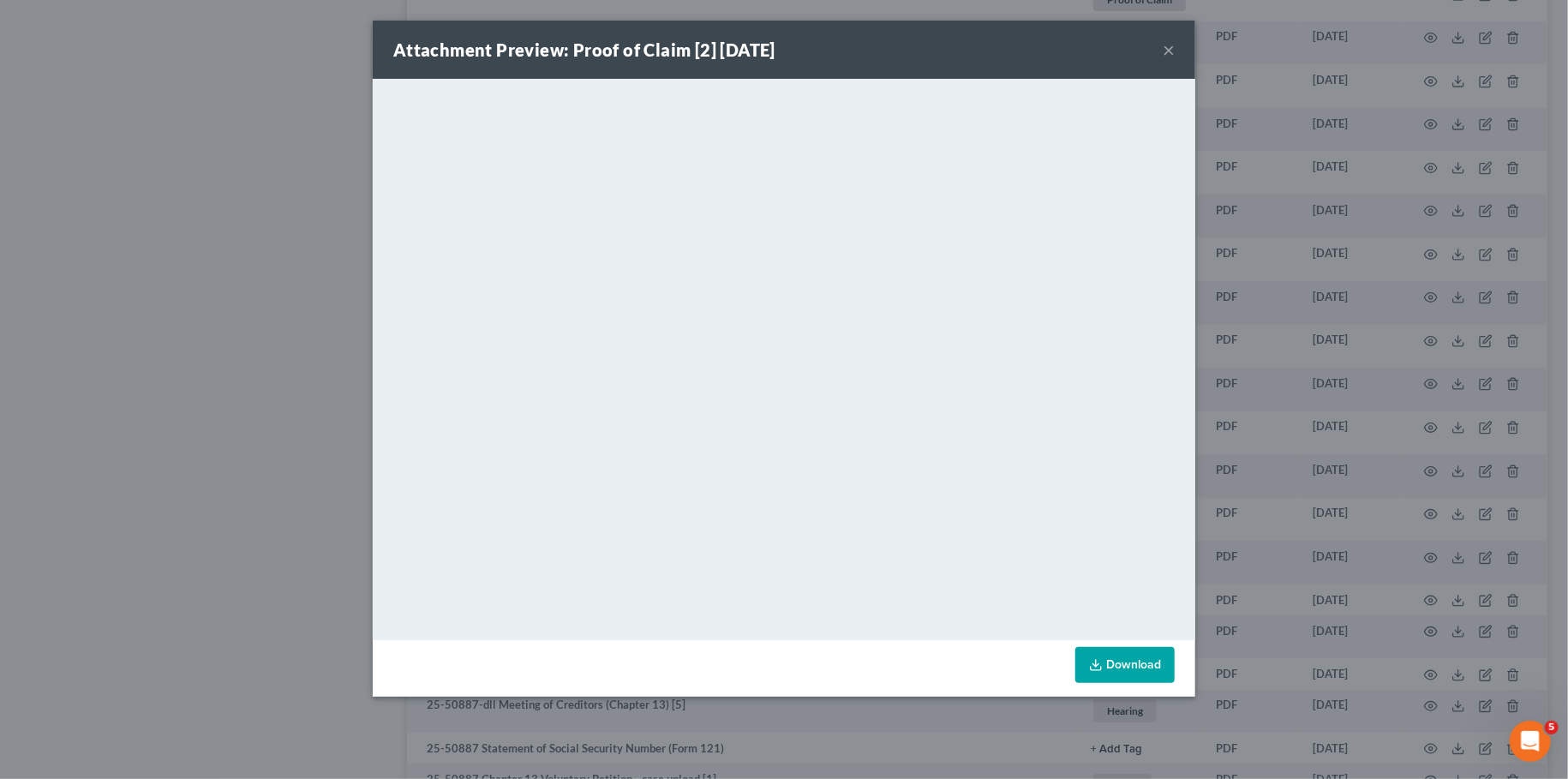
click at [1171, 43] on button "×" at bounding box center [1168, 49] width 12 height 21
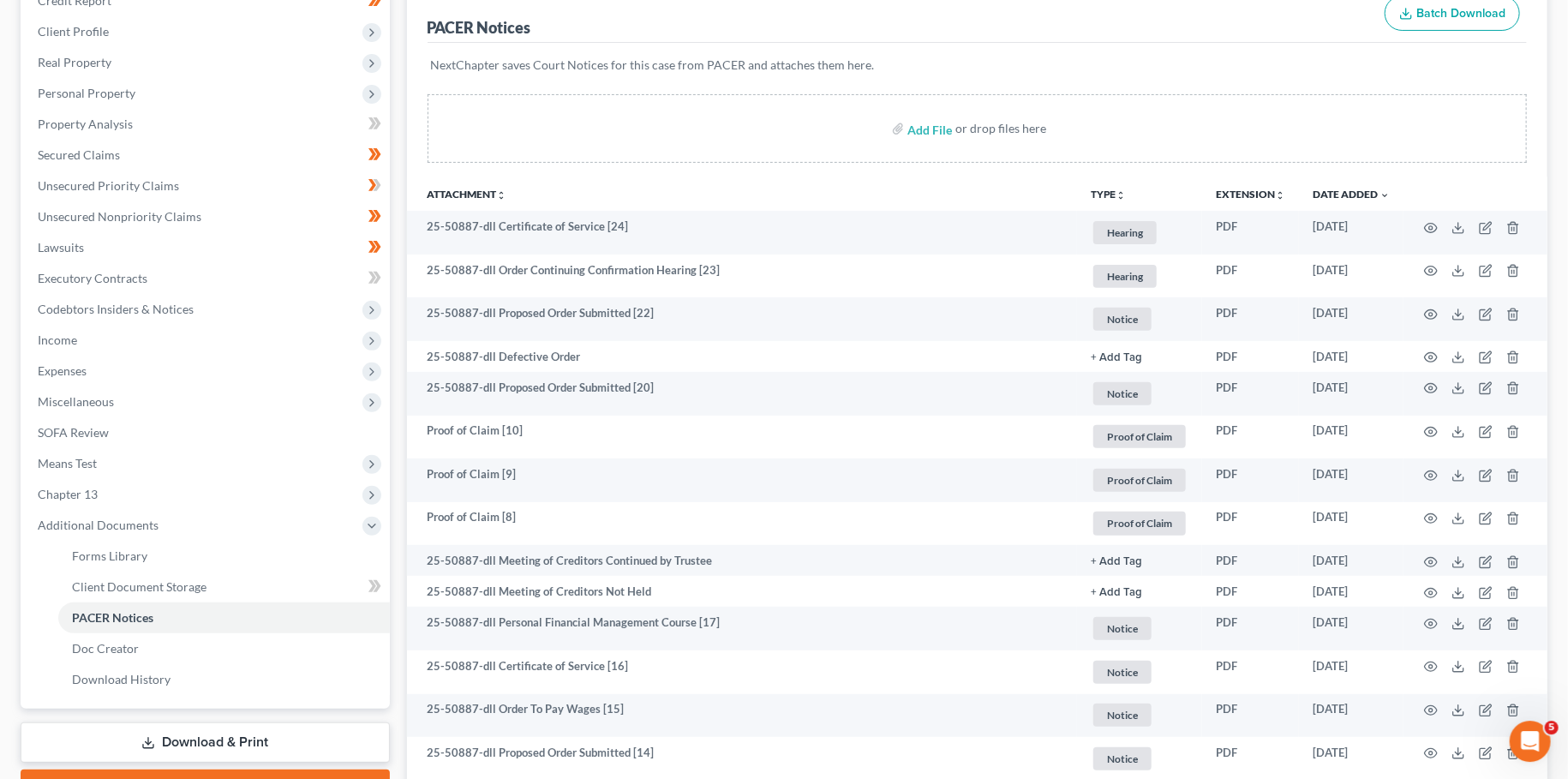
scroll to position [13, 0]
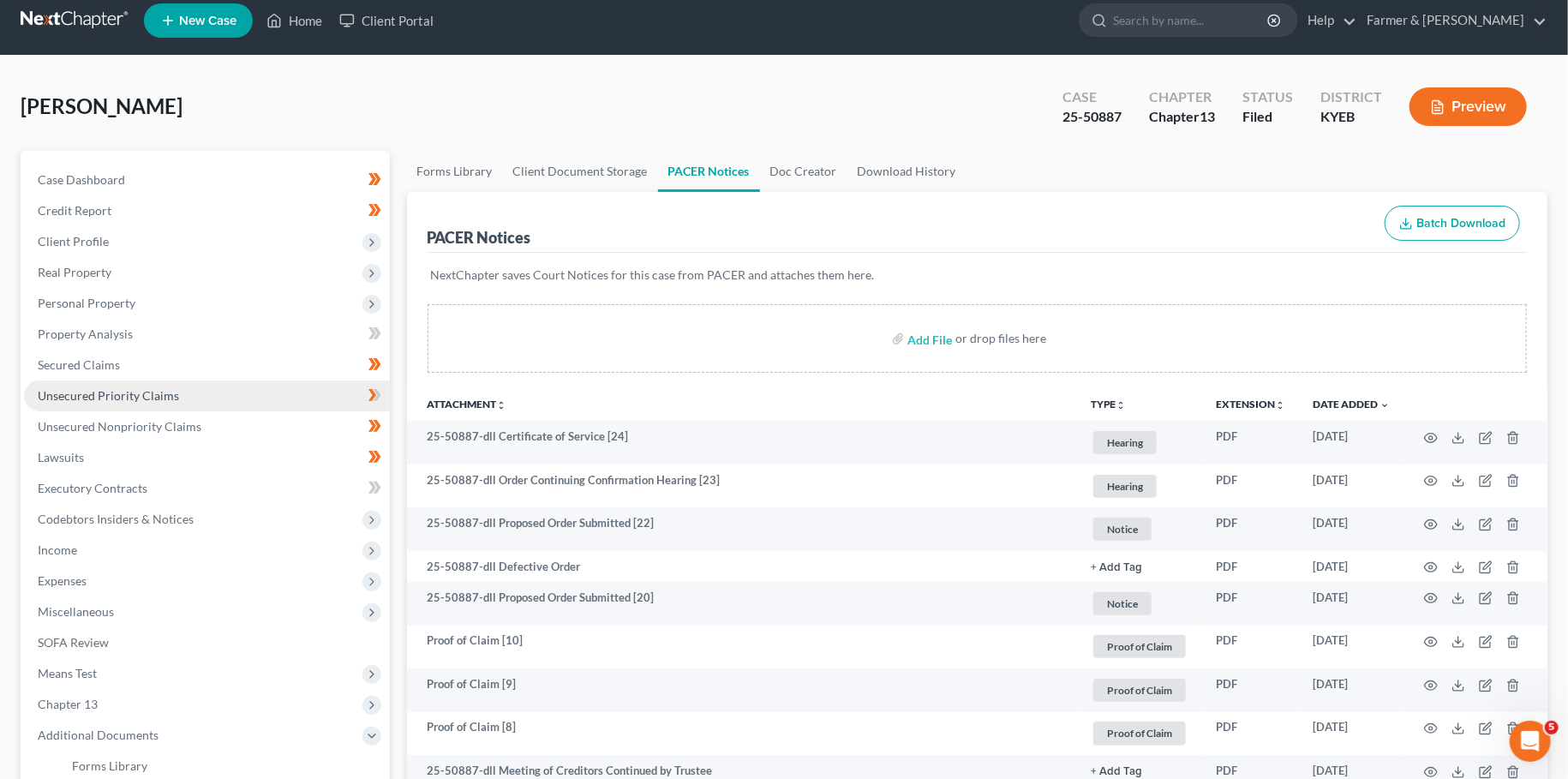
click at [176, 390] on link "Unsecured Priority Claims" at bounding box center [207, 396] width 366 height 30
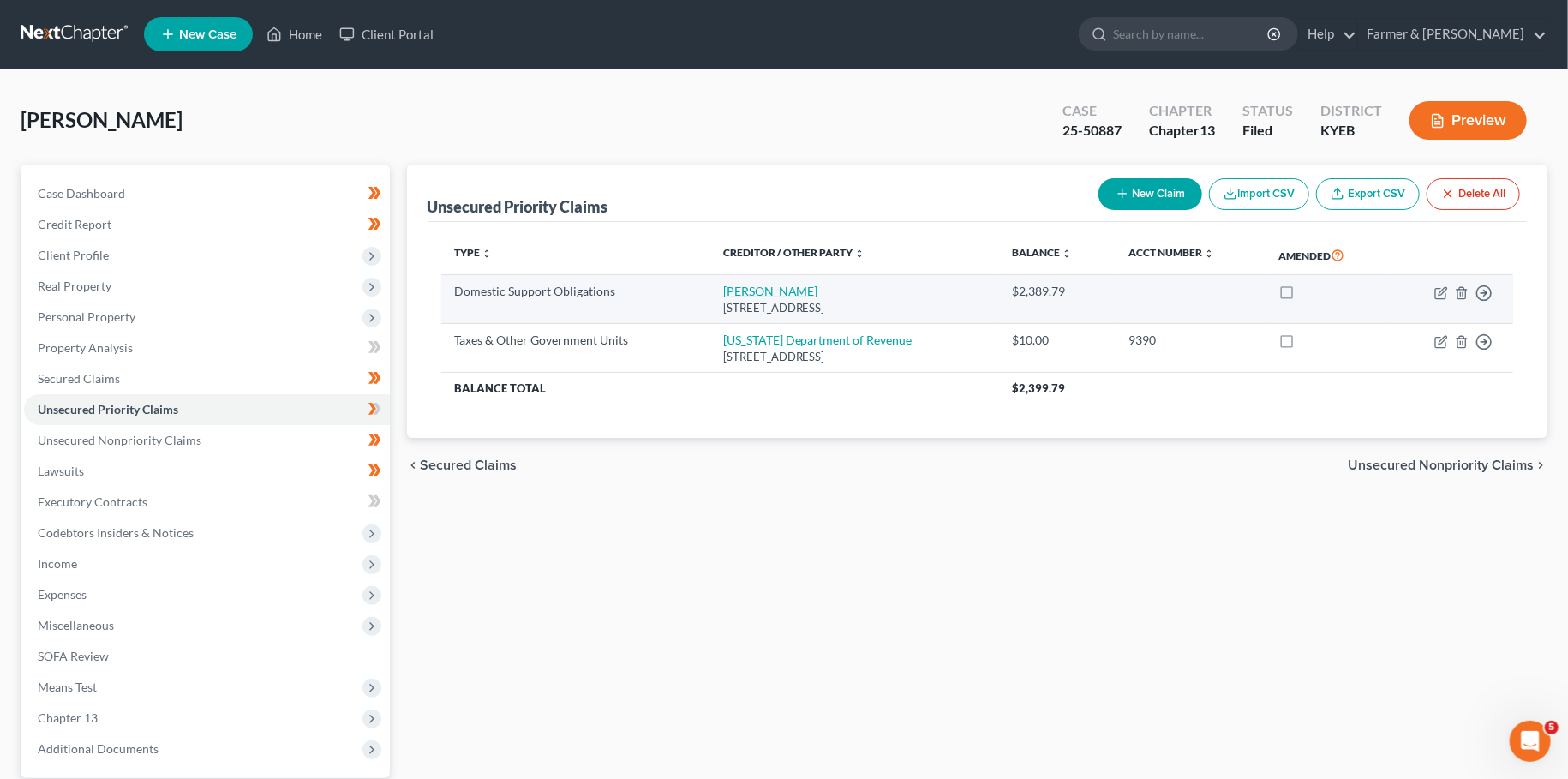
click at [728, 288] on link "[PERSON_NAME]" at bounding box center [771, 291] width 95 height 14
select select "18"
select select "0"
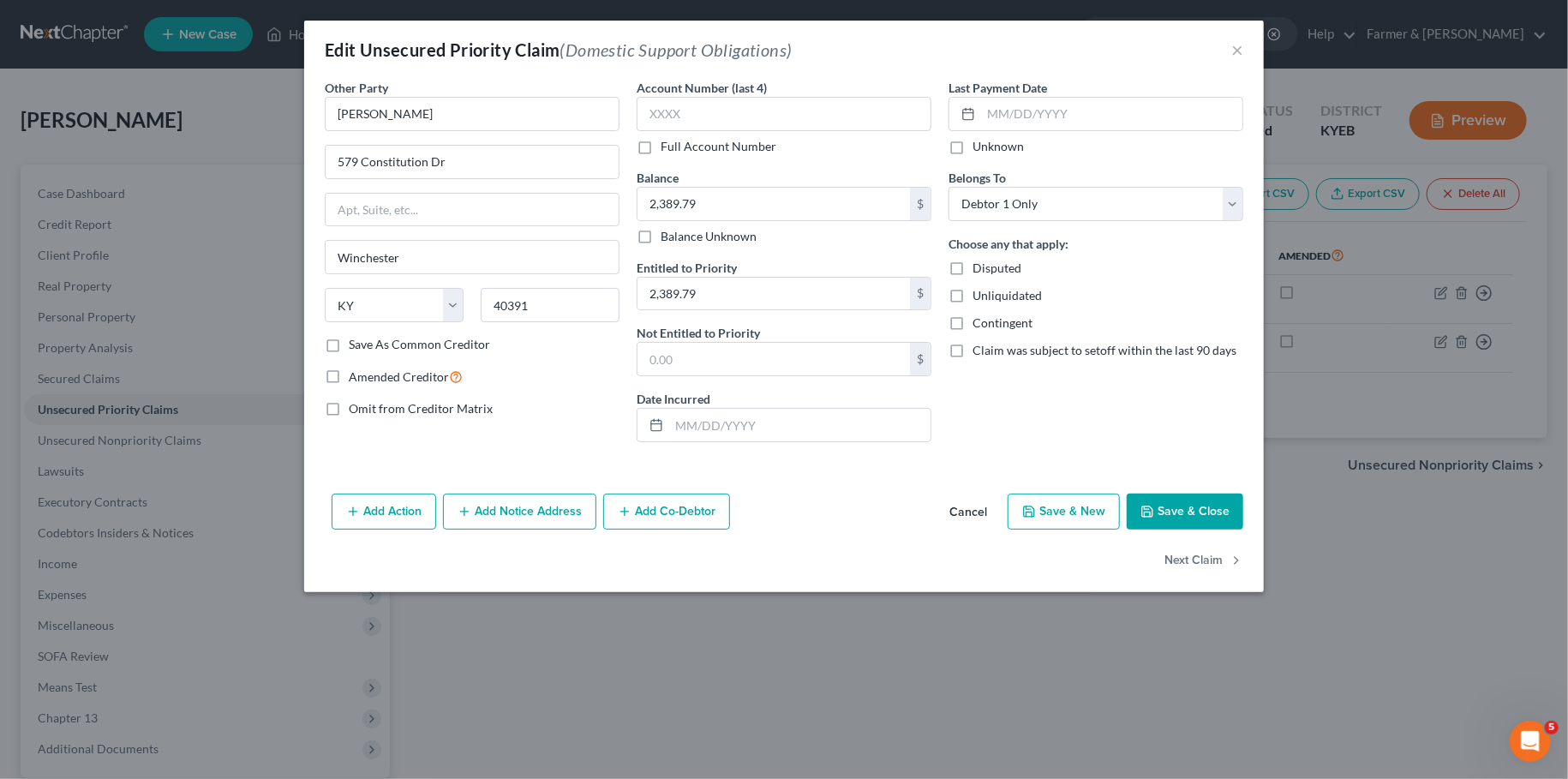
click at [1184, 510] on button "Save & Close" at bounding box center [1185, 511] width 116 height 36
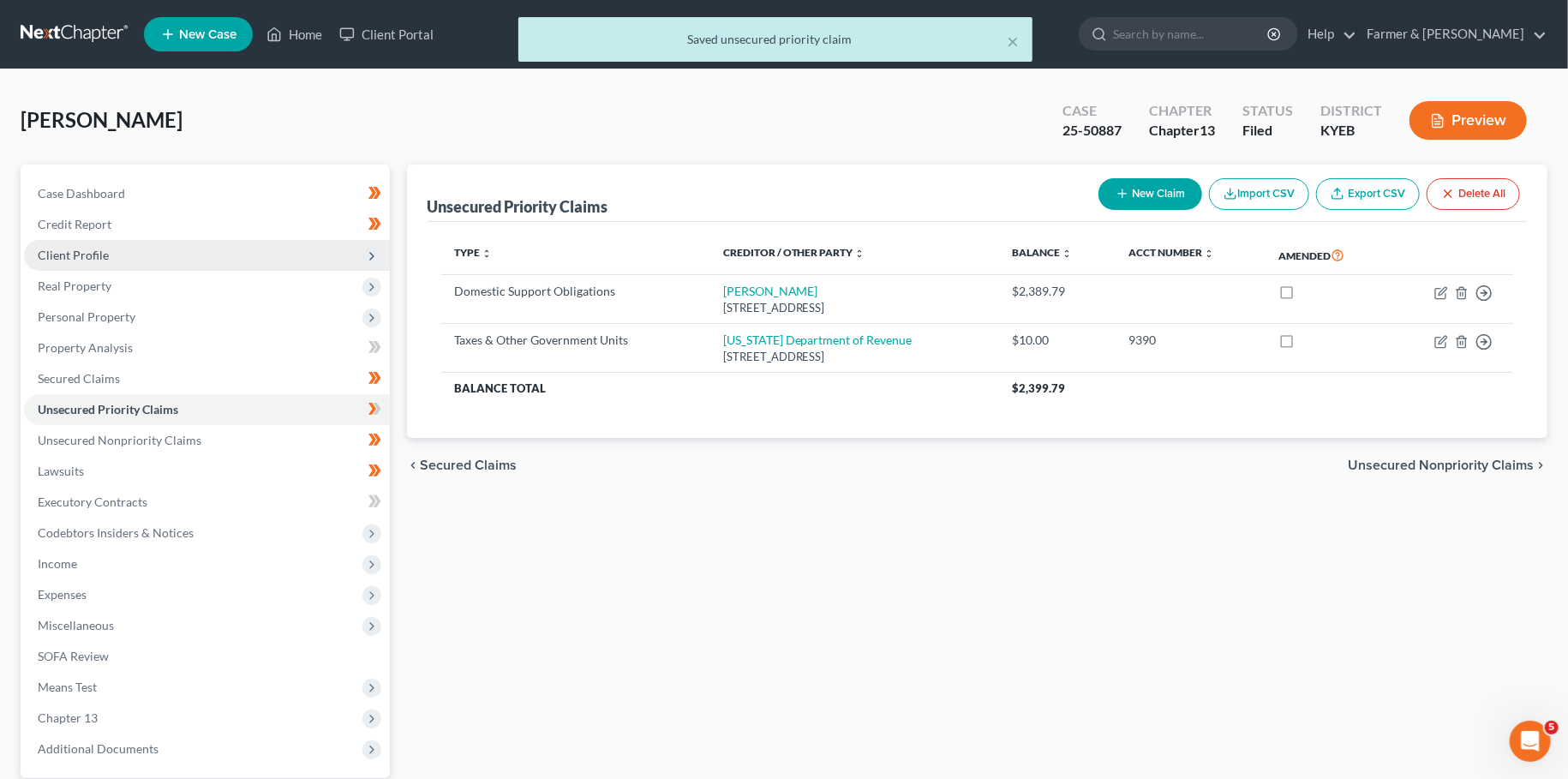
click at [143, 253] on span "Client Profile" at bounding box center [207, 255] width 366 height 30
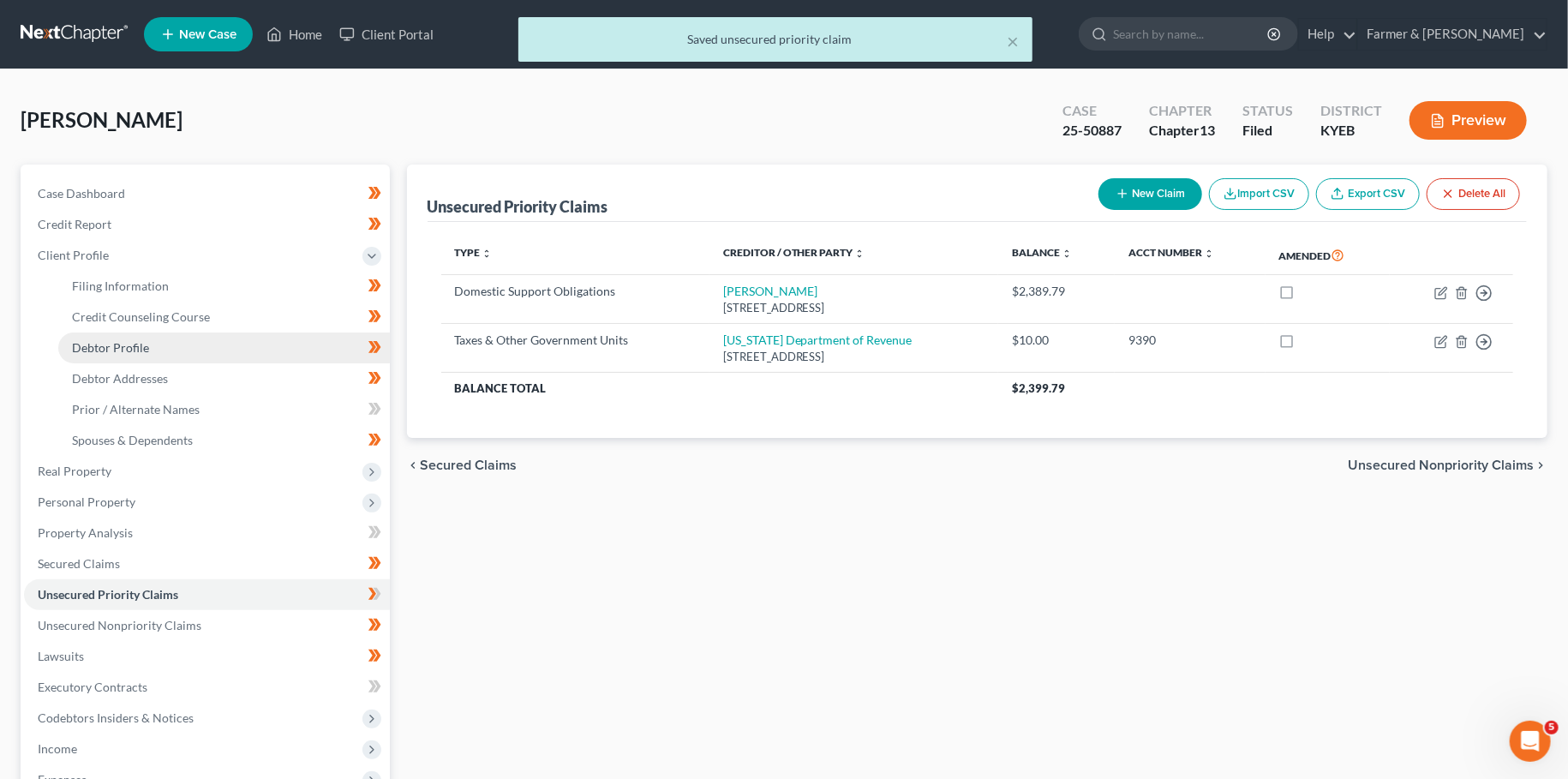
click at [169, 349] on link "Debtor Profile" at bounding box center [224, 347] width 331 height 30
select select "1"
select select "2"
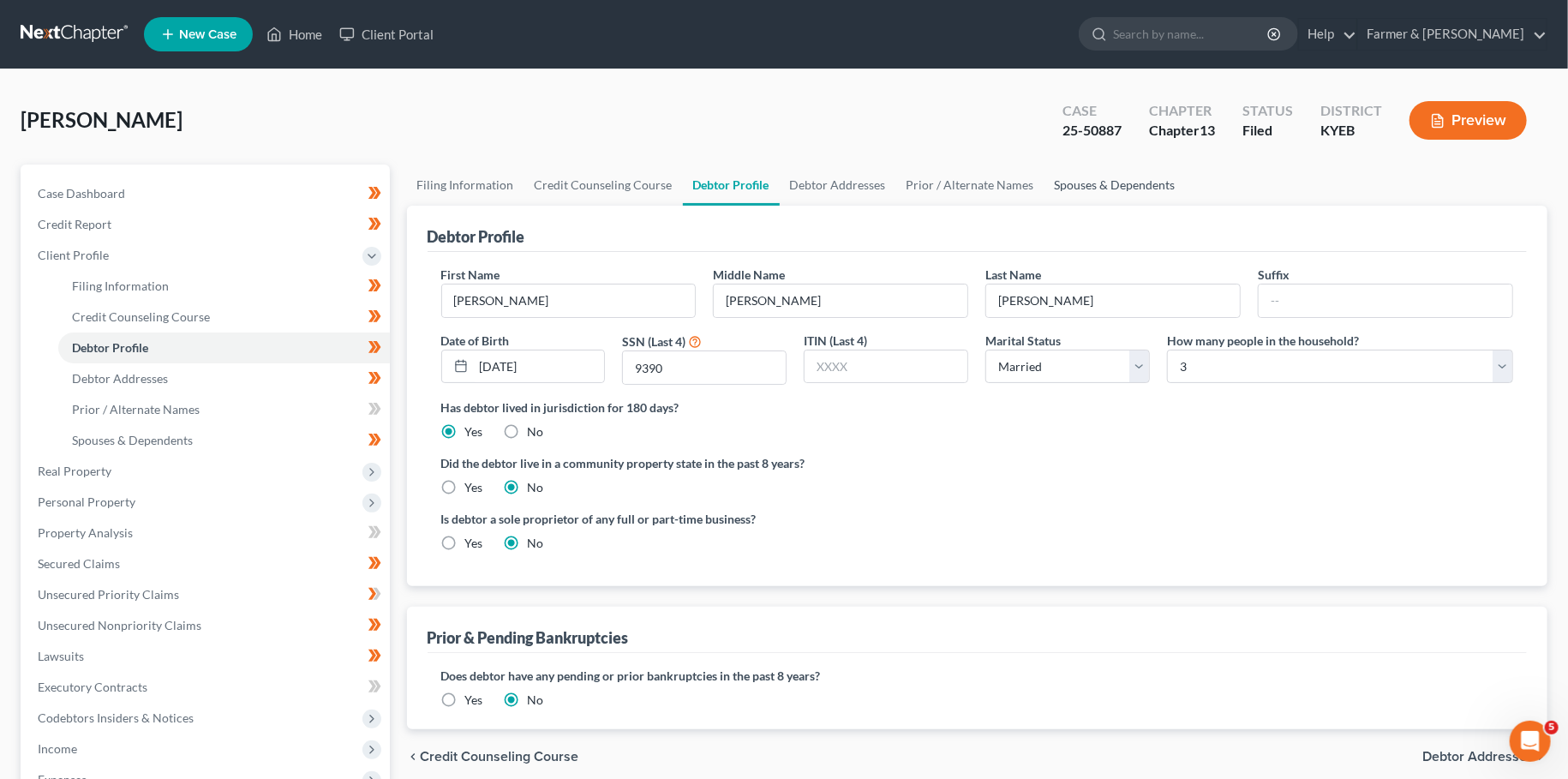
click at [1111, 177] on link "Spouses & Dependents" at bounding box center [1115, 185] width 141 height 41
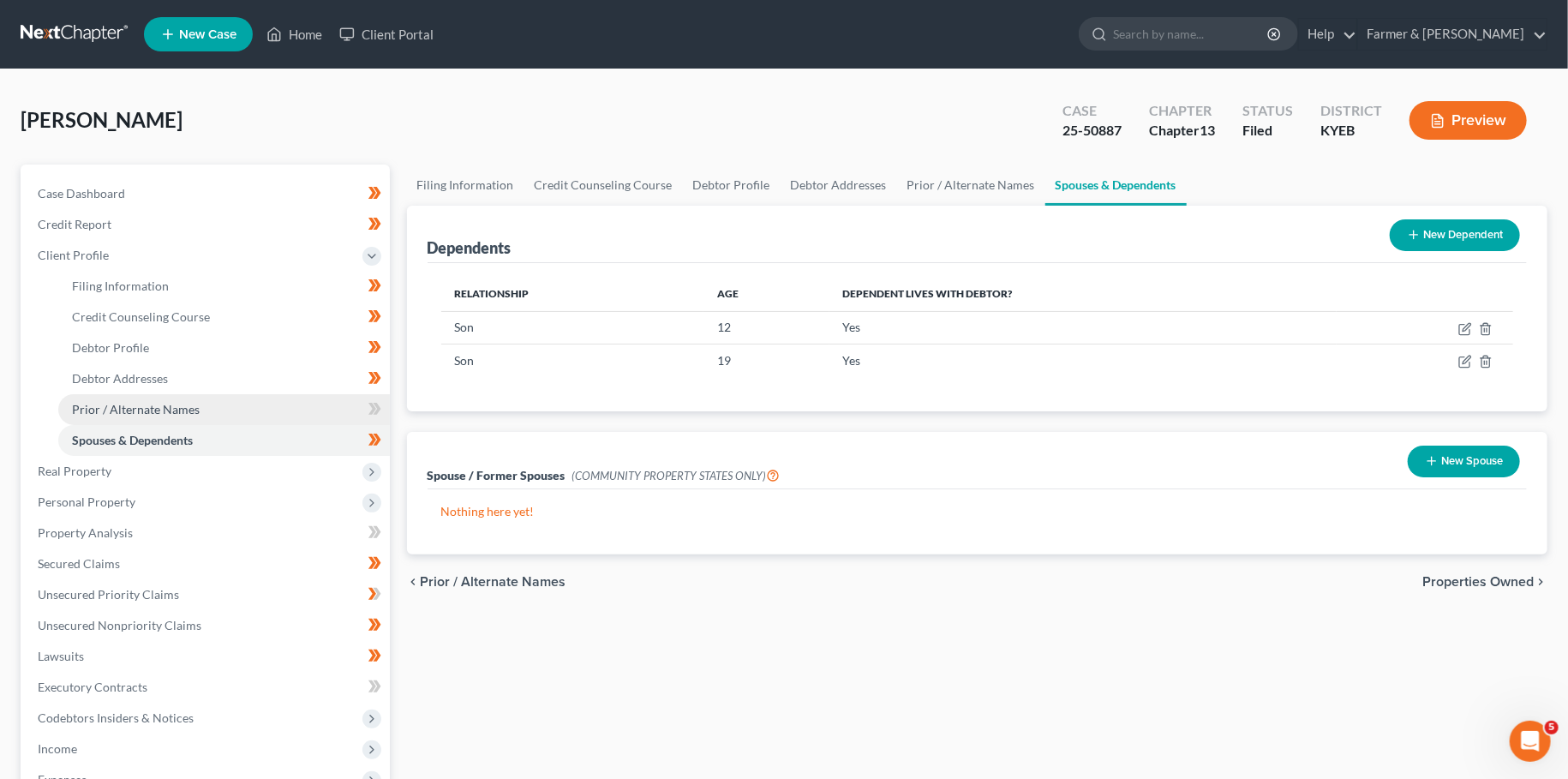
scroll to position [150, 0]
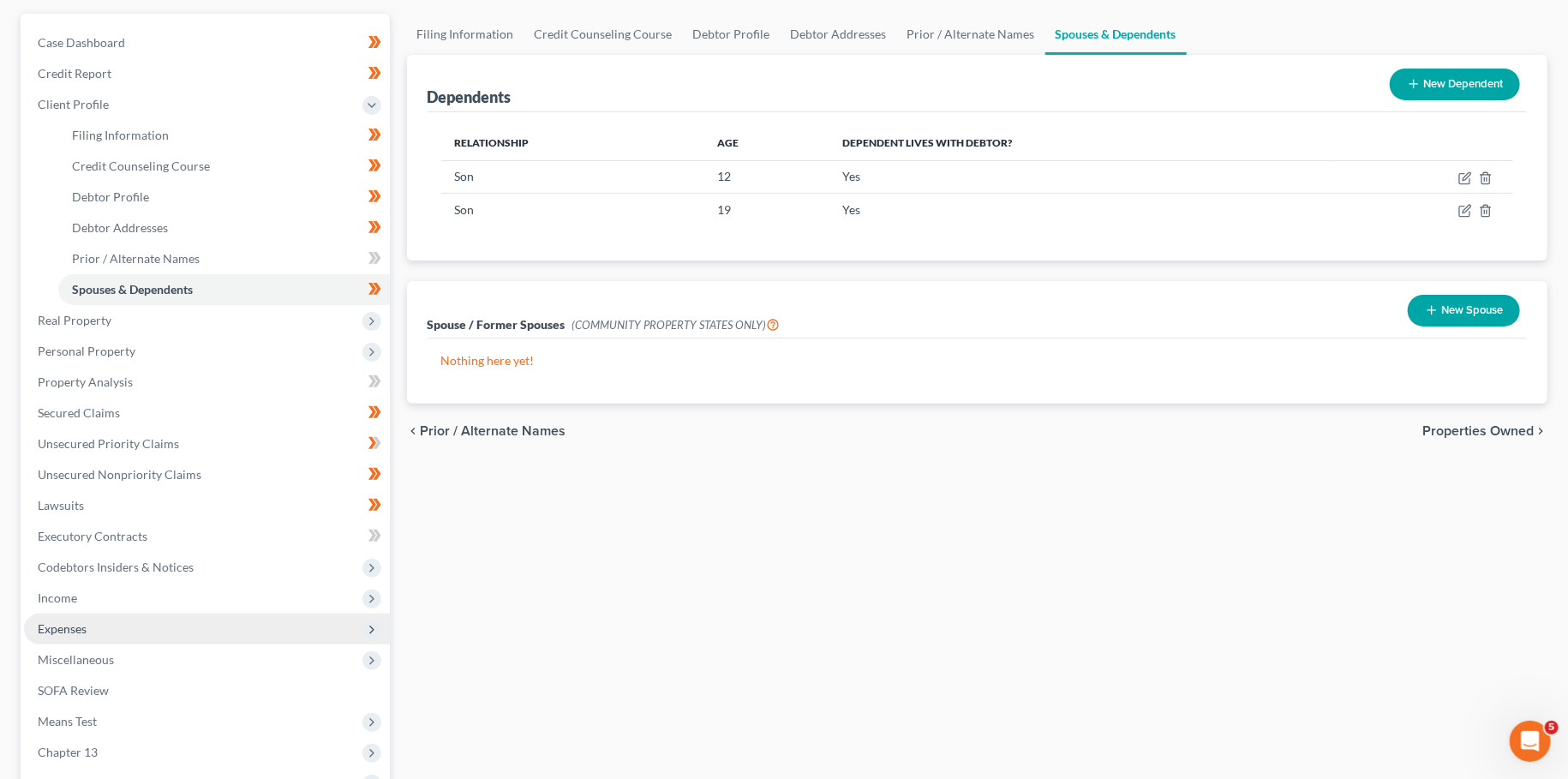
click at [176, 613] on span "Expenses" at bounding box center [207, 629] width 366 height 30
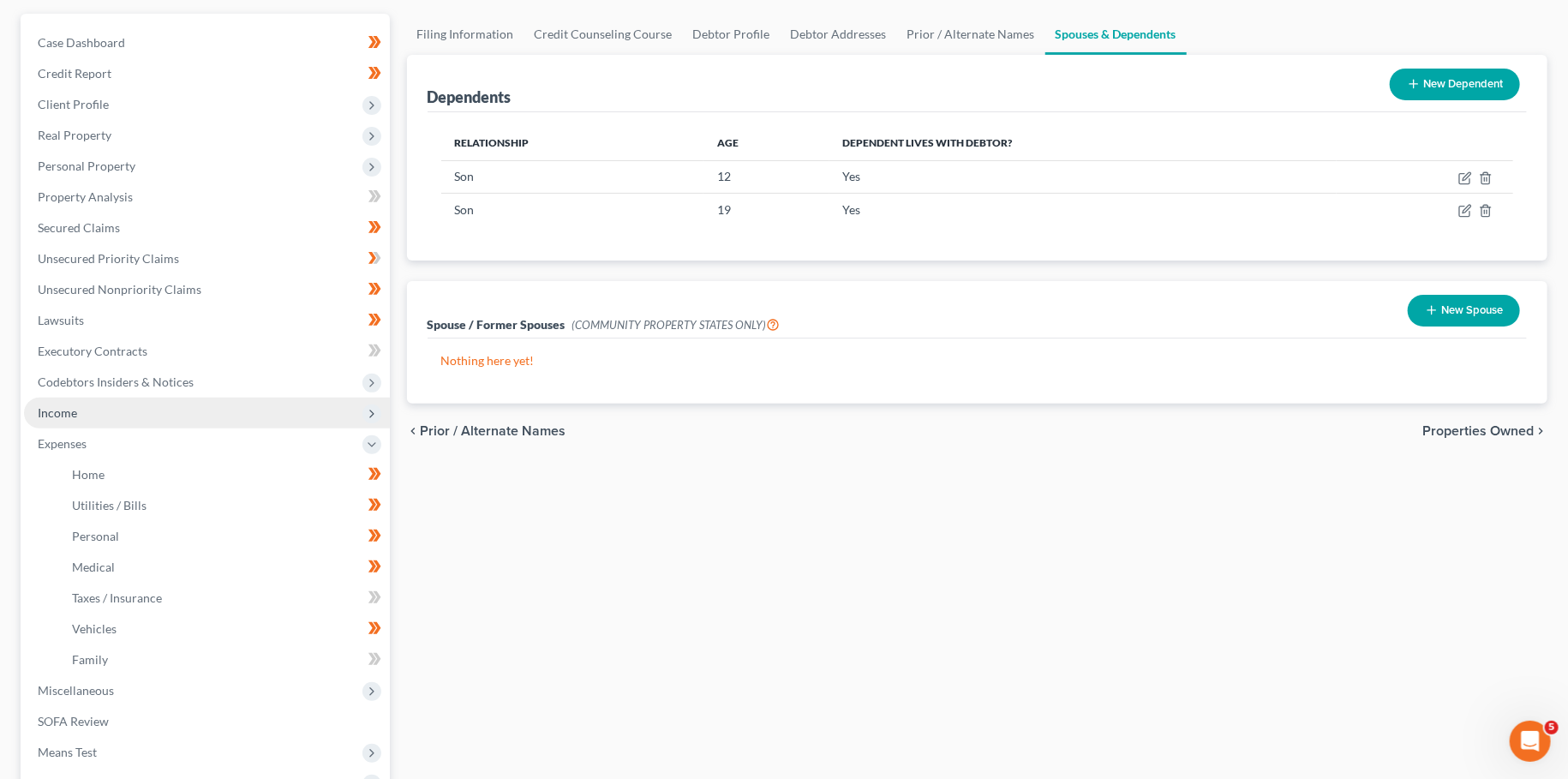
click at [162, 415] on span "Income" at bounding box center [207, 413] width 366 height 30
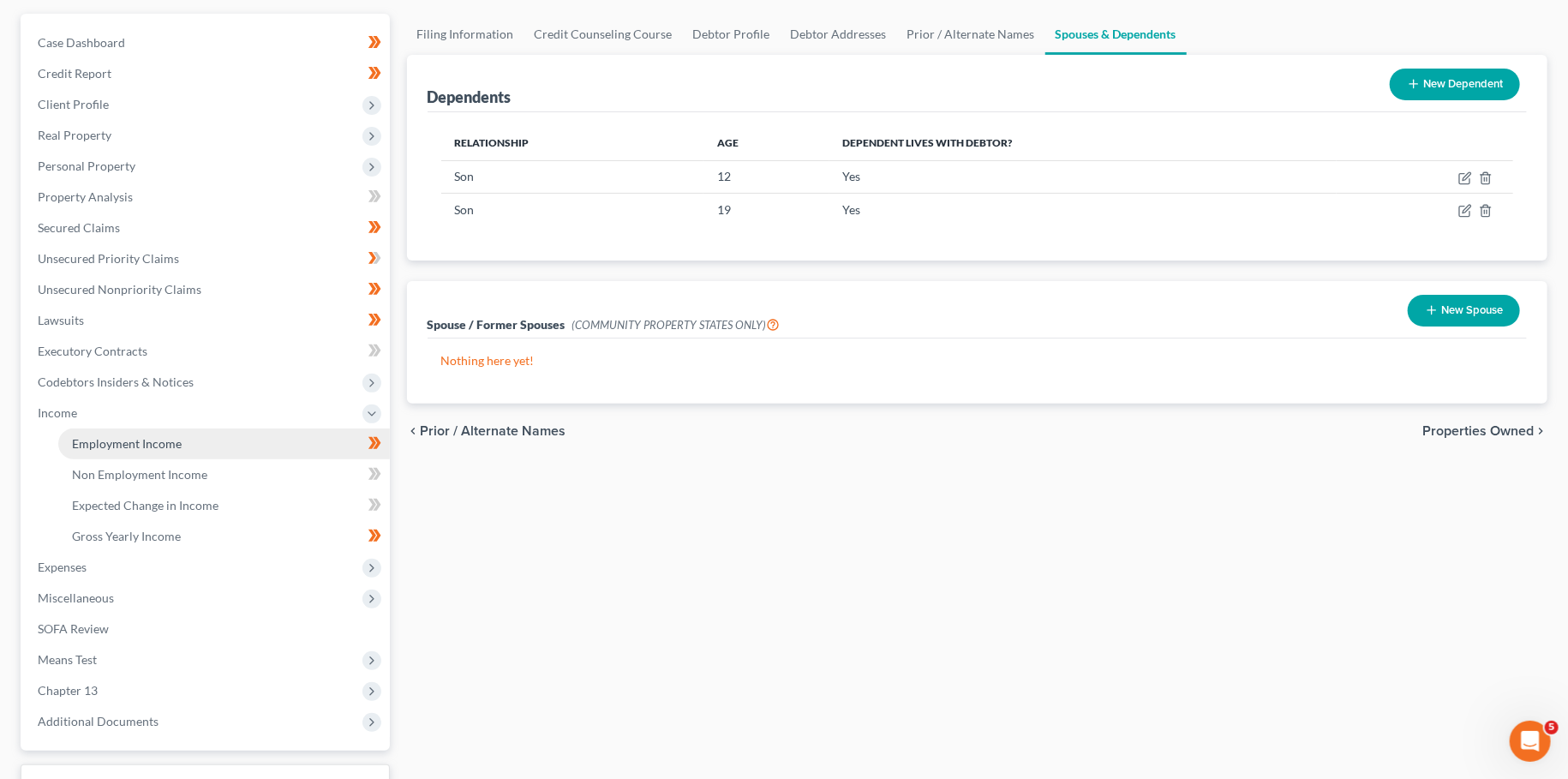
click at [164, 441] on span "Employment Income" at bounding box center [126, 443] width 109 height 14
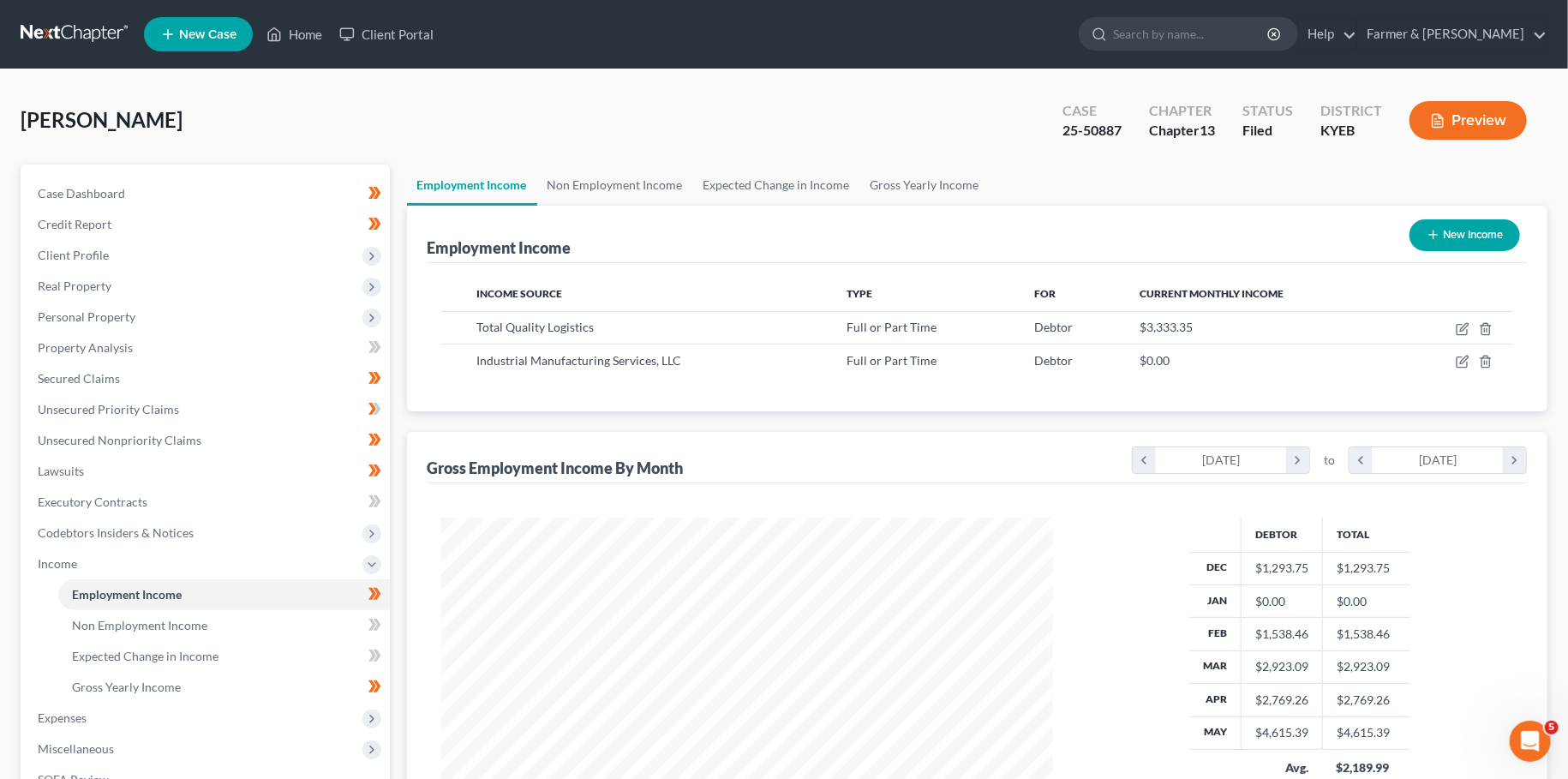
scroll to position [306, 645]
click at [1461, 329] on icon "button" at bounding box center [1463, 327] width 8 height 8
select select "0"
select select "18"
select select "2"
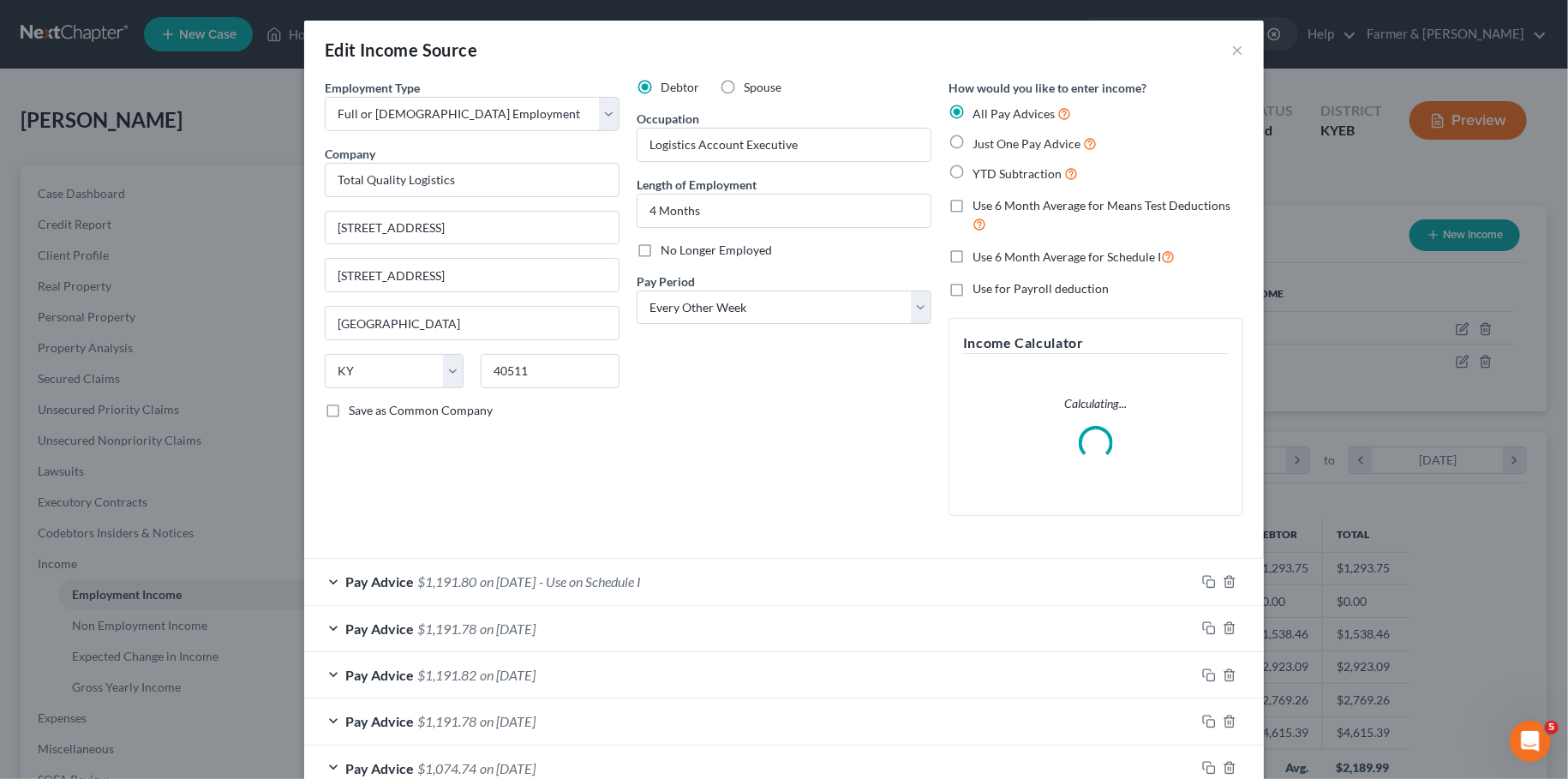
click at [706, 586] on div "Pay Advice $1,191.80 on [DATE] - Use on Schedule I" at bounding box center [750, 581] width 891 height 46
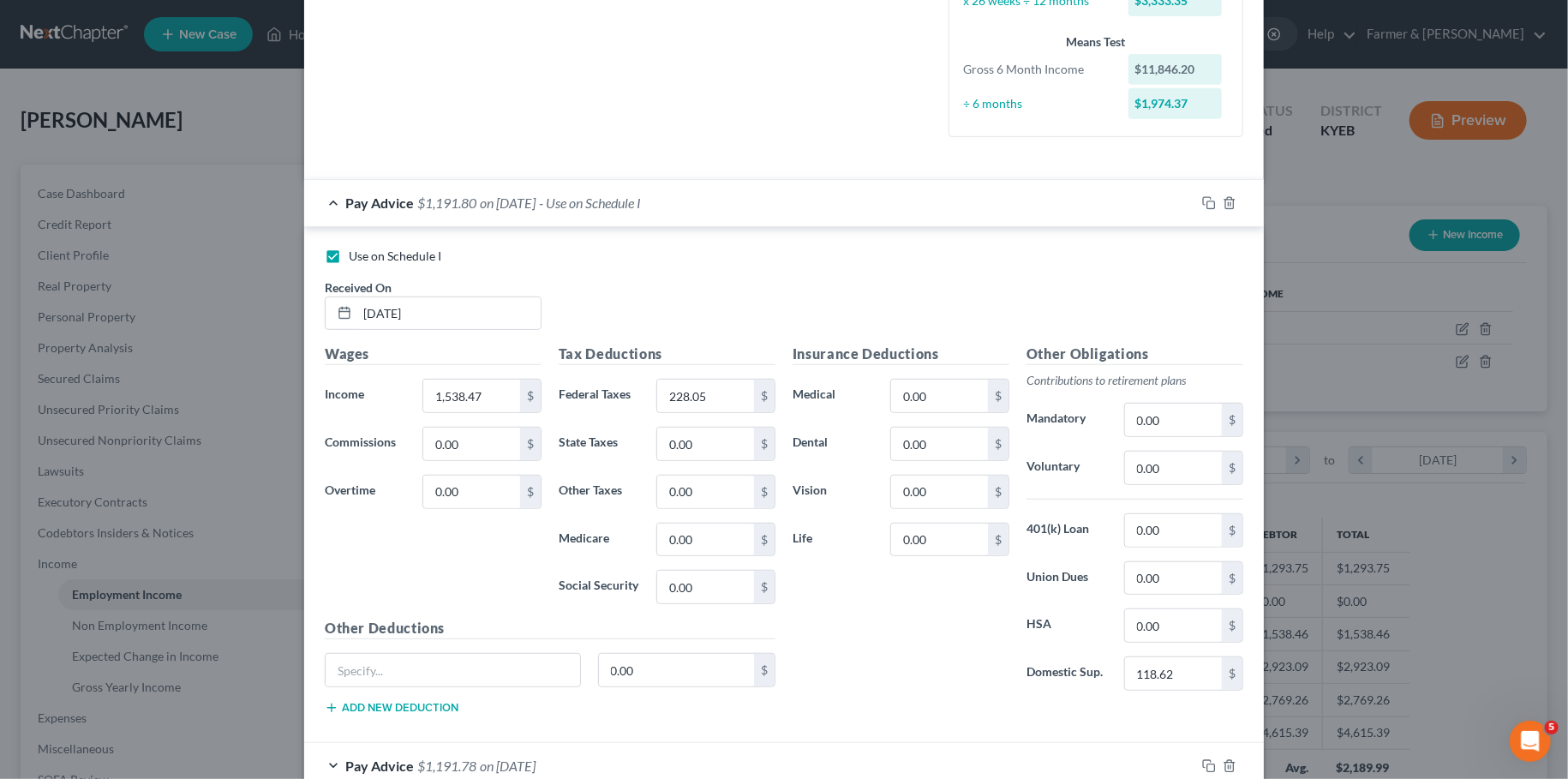
scroll to position [858, 0]
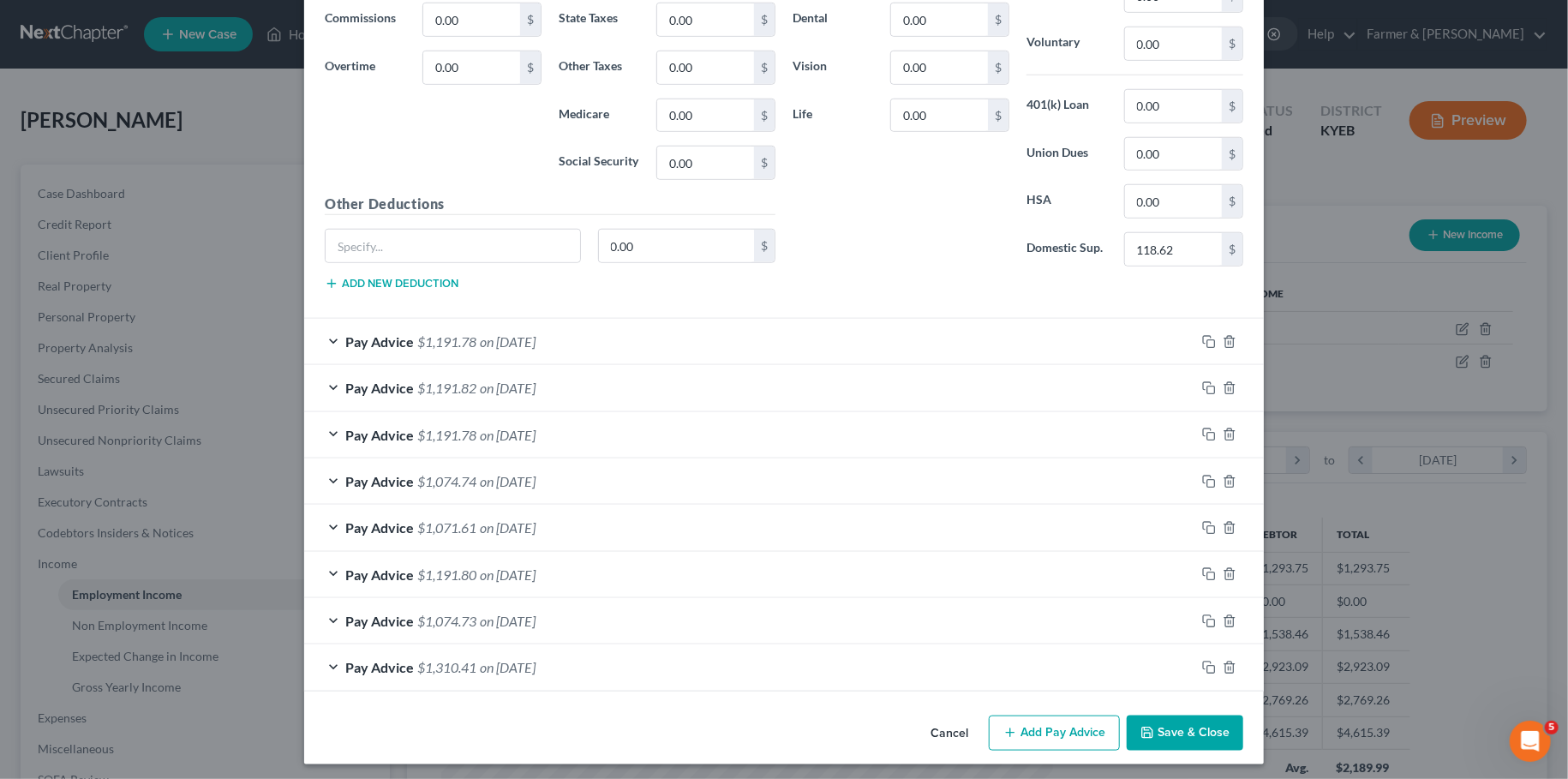
click at [1153, 732] on icon "button" at bounding box center [1147, 732] width 13 height 13
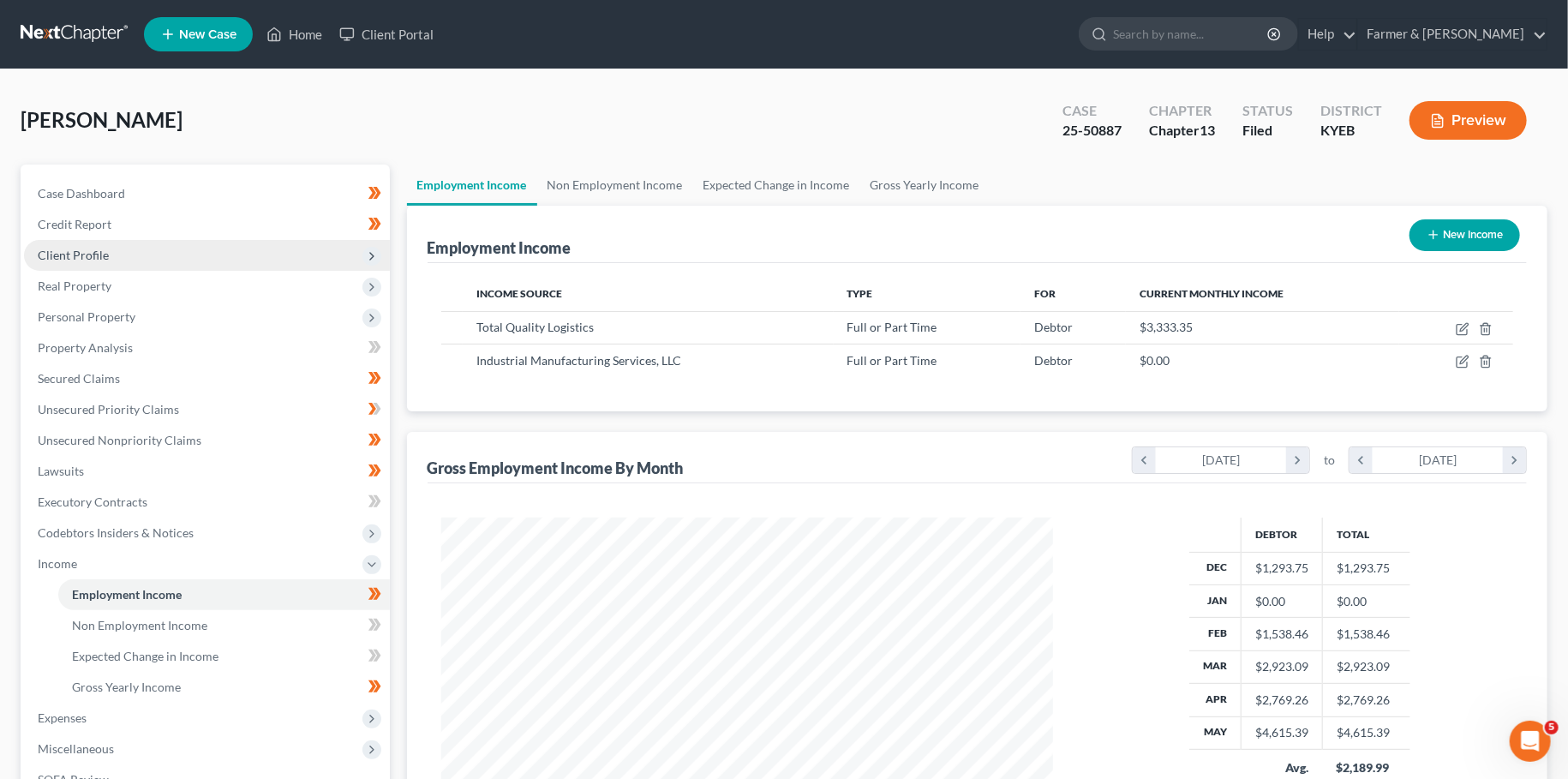
click at [166, 258] on span "Client Profile" at bounding box center [207, 255] width 366 height 30
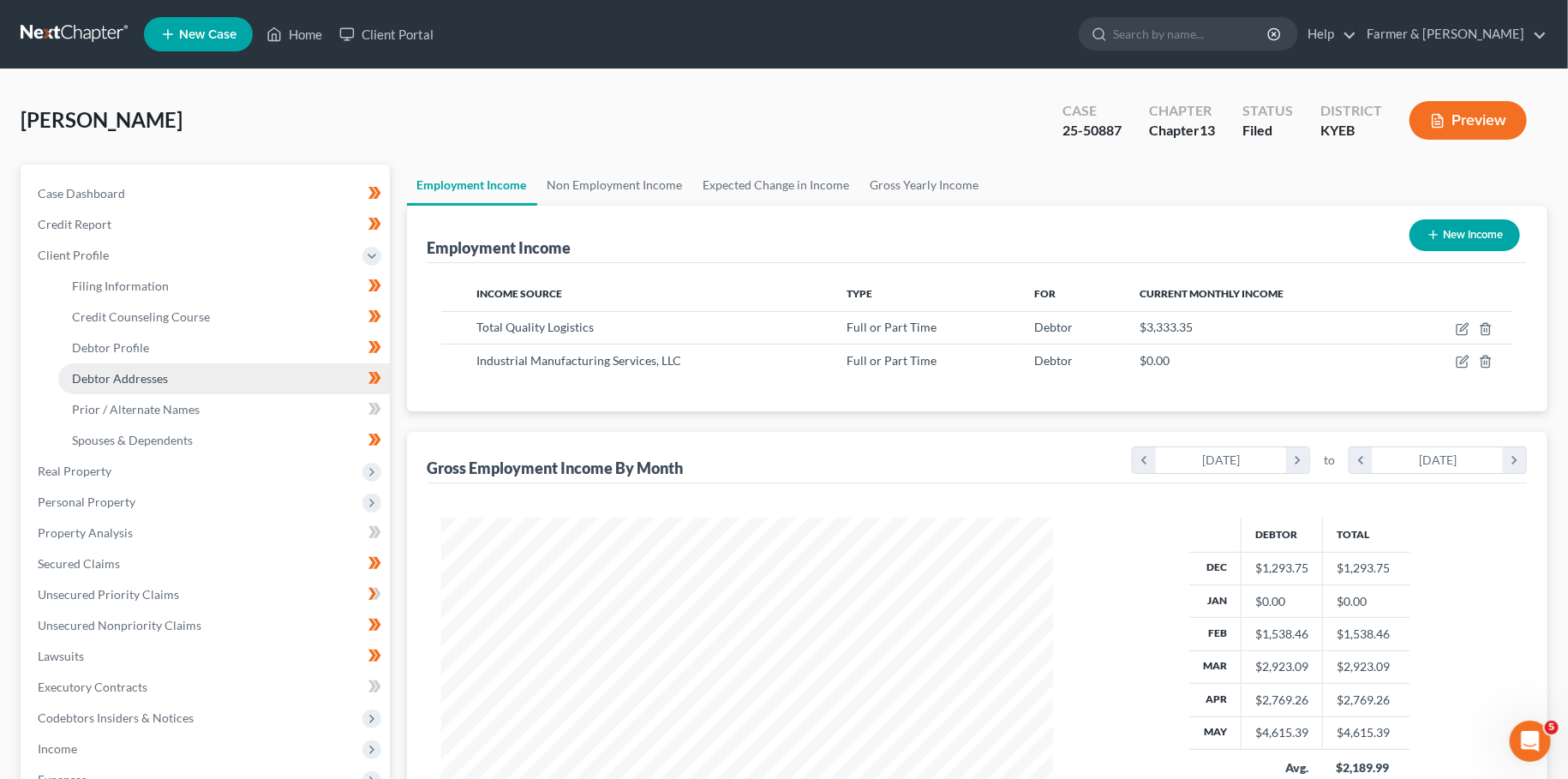
click at [178, 373] on link "Debtor Addresses" at bounding box center [224, 379] width 331 height 30
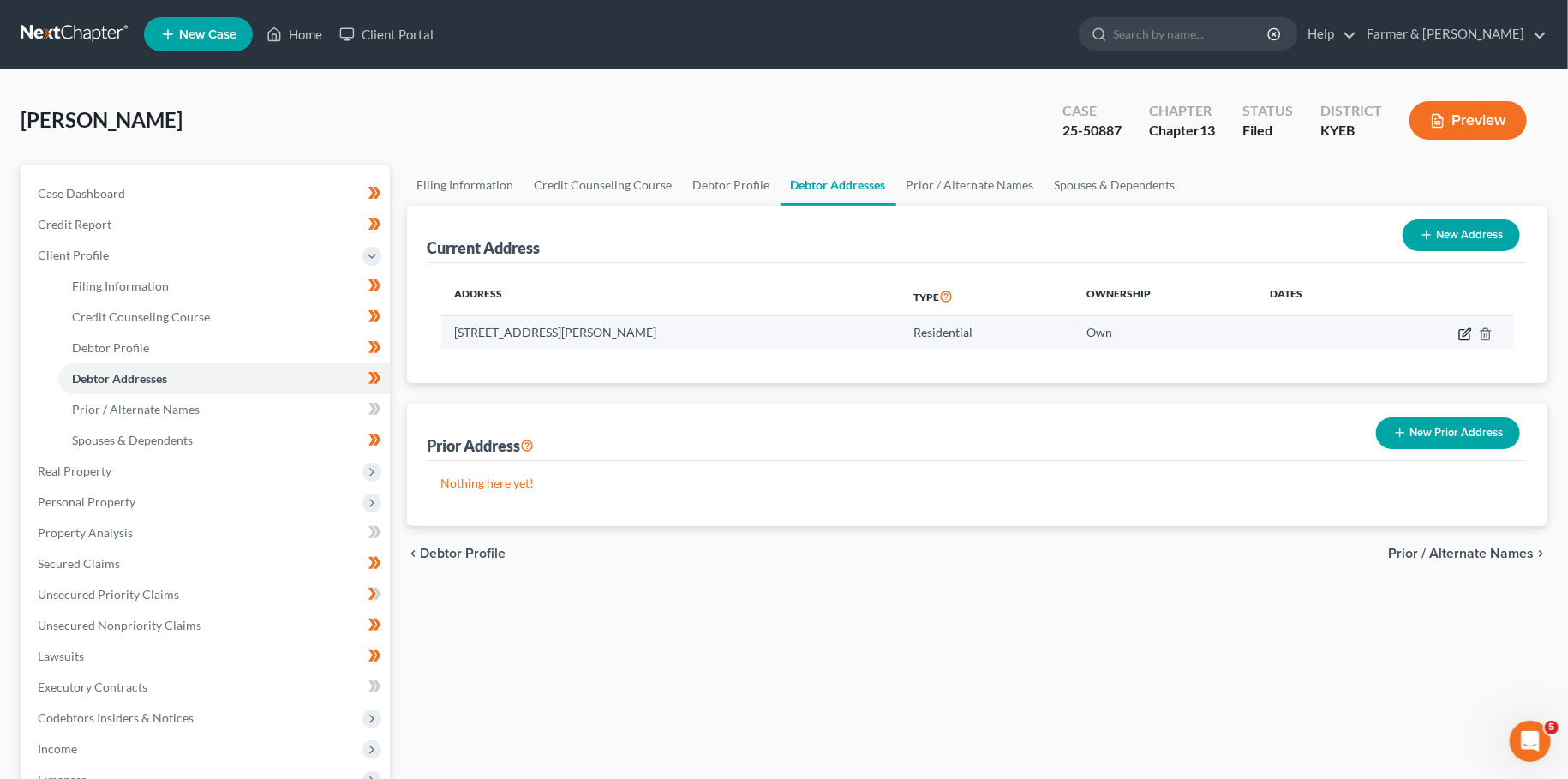
click at [1460, 336] on icon "button" at bounding box center [1465, 334] width 13 height 13
select select "18"
select select "86"
select select "0"
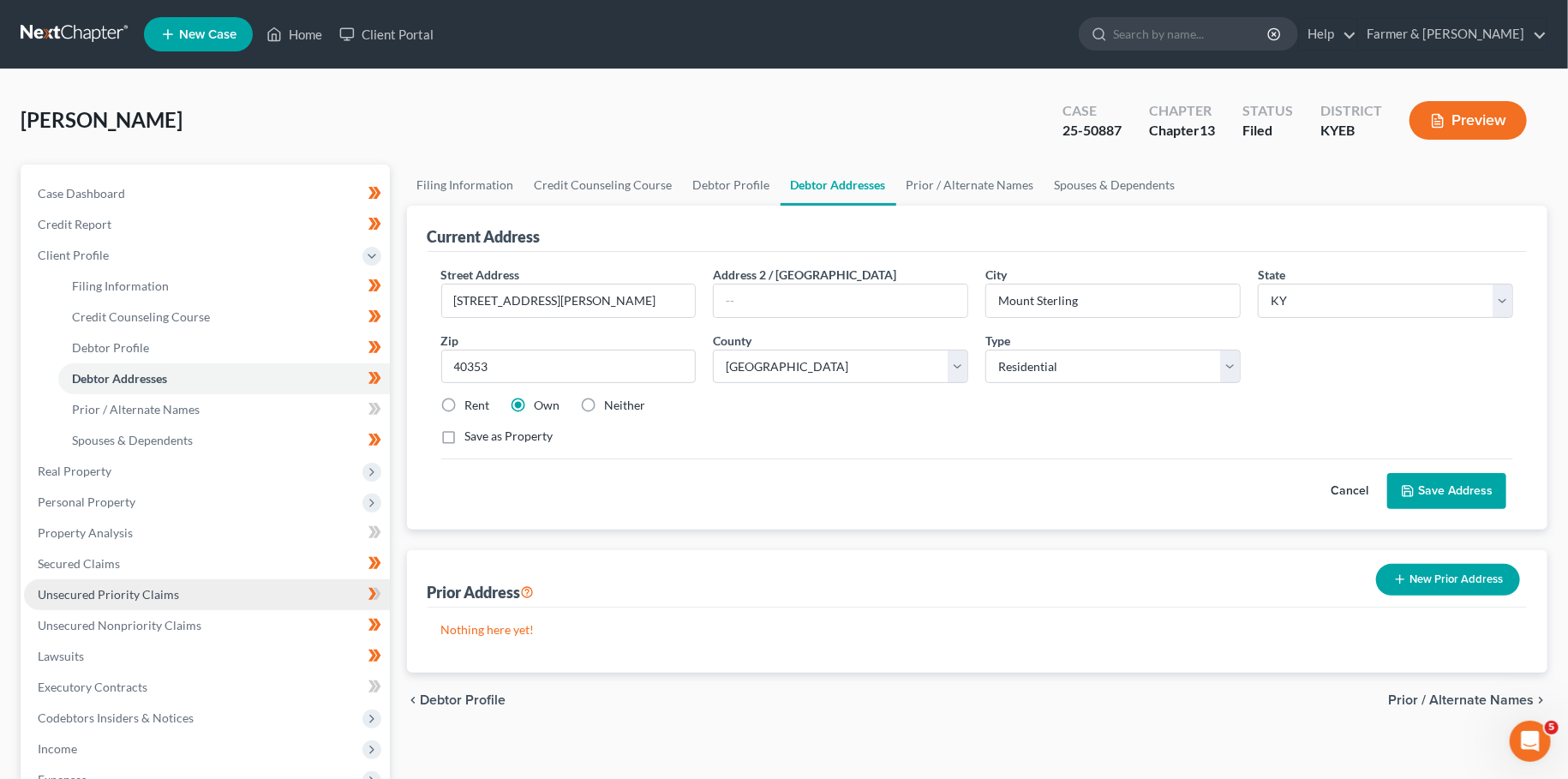
click at [170, 589] on span "Unsecured Priority Claims" at bounding box center [108, 594] width 141 height 14
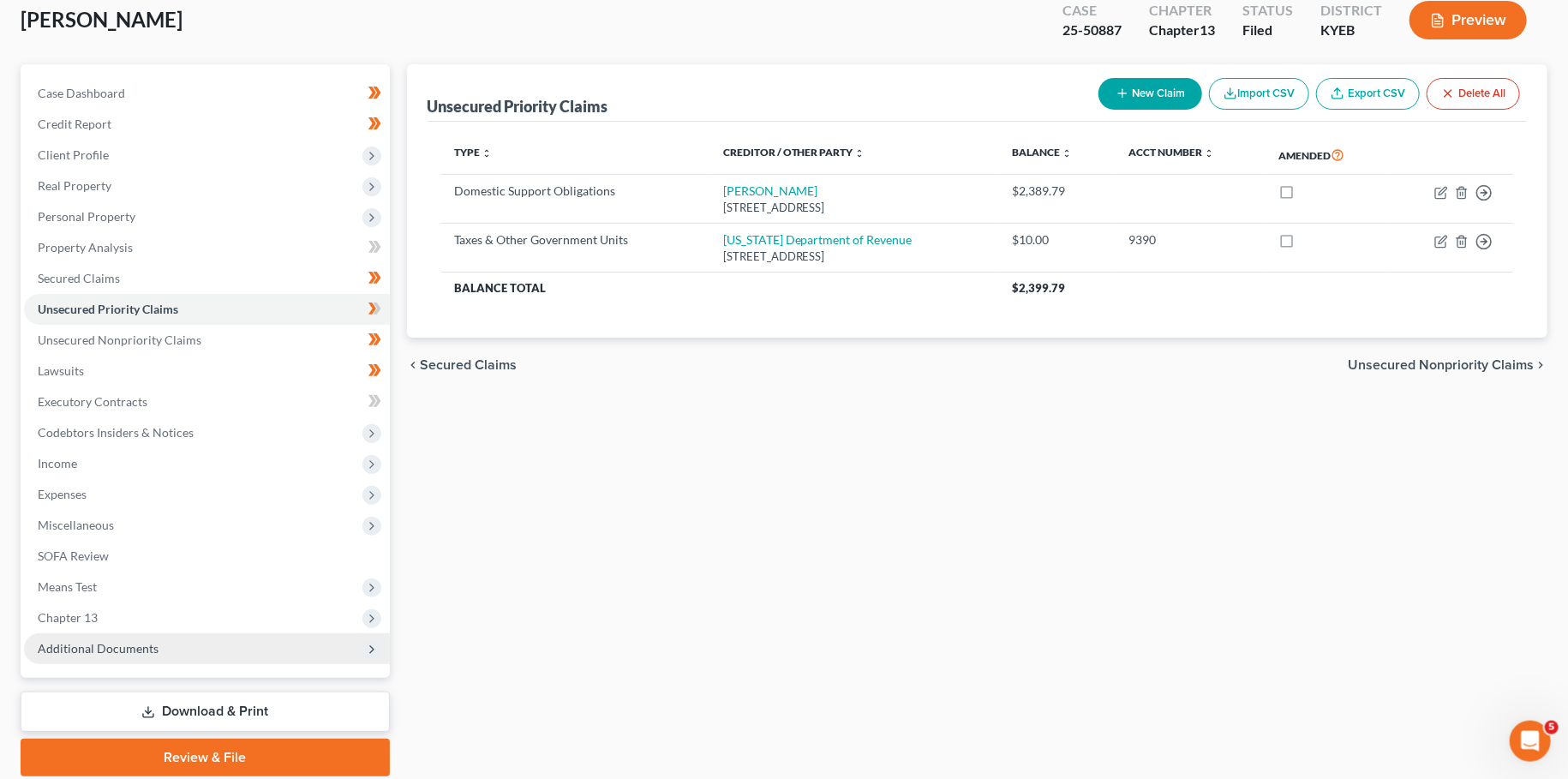
scroll to position [160, 0]
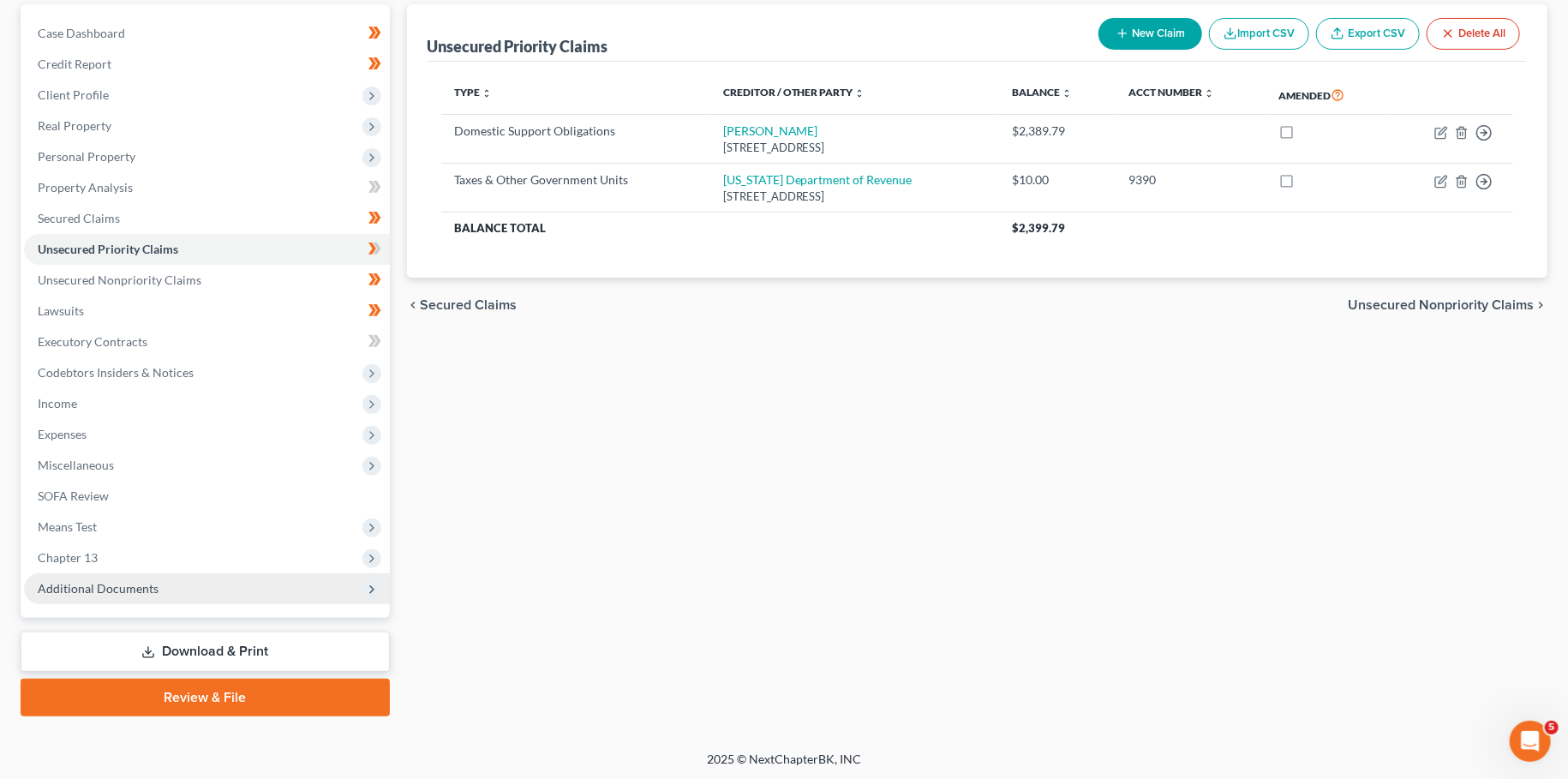
click at [150, 592] on span "Additional Documents" at bounding box center [98, 588] width 121 height 14
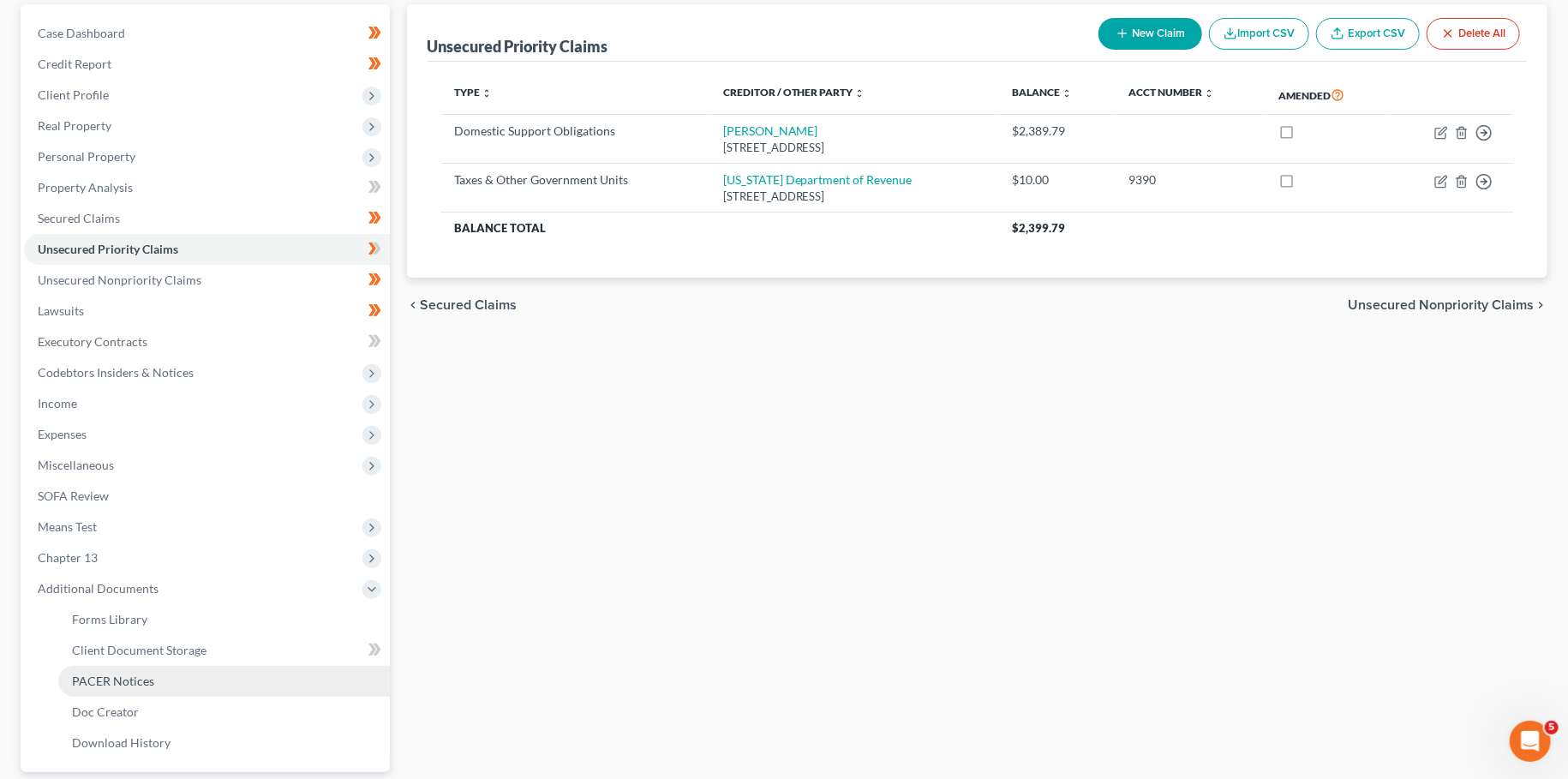
click at [124, 673] on span "PACER Notices" at bounding box center [113, 681] width 82 height 14
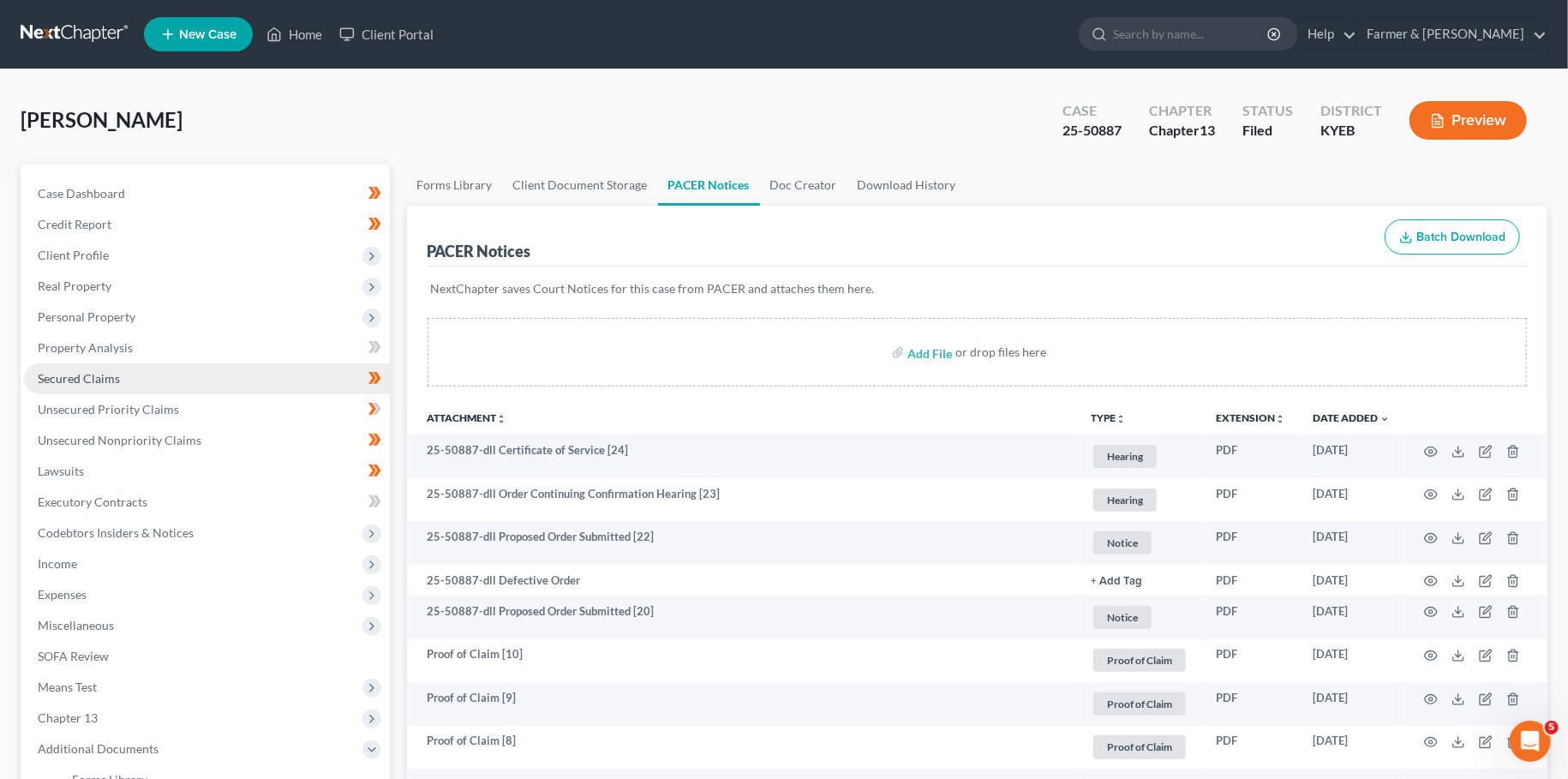
click at [81, 371] on span "Secured Claims" at bounding box center [79, 378] width 82 height 14
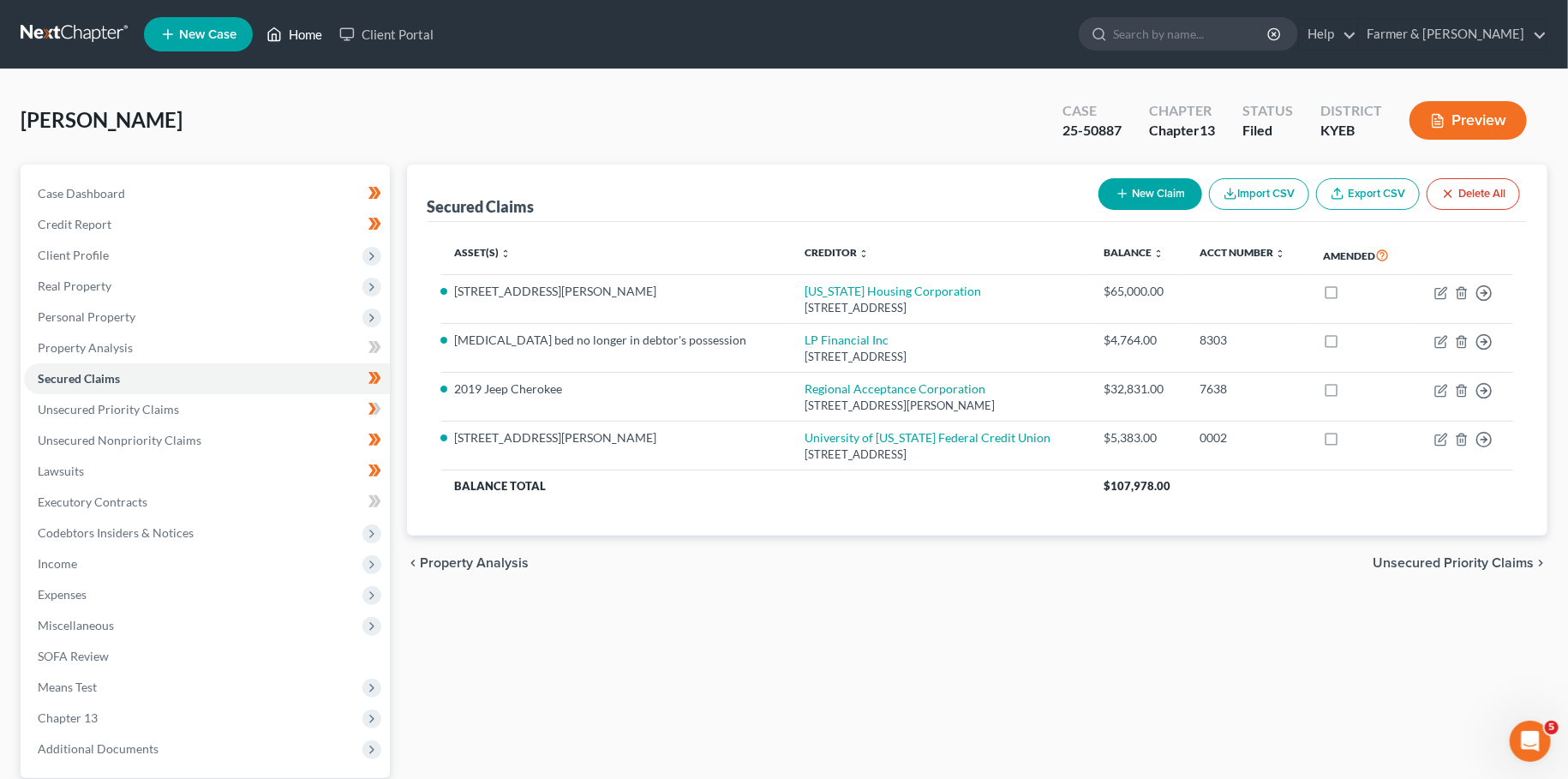
click at [314, 38] on link "Home" at bounding box center [294, 34] width 73 height 30
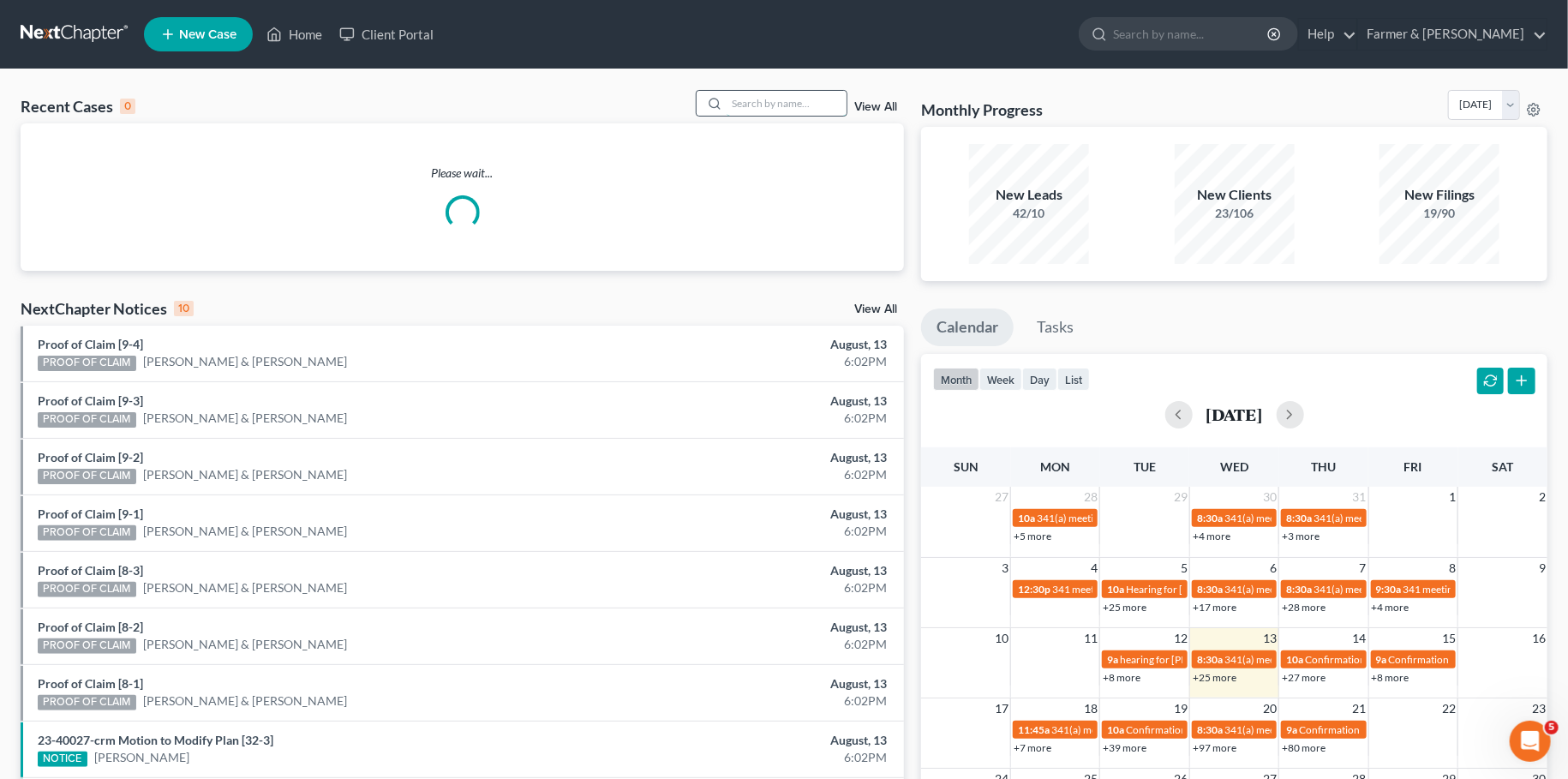
click at [773, 109] on input "search" at bounding box center [786, 103] width 120 height 25
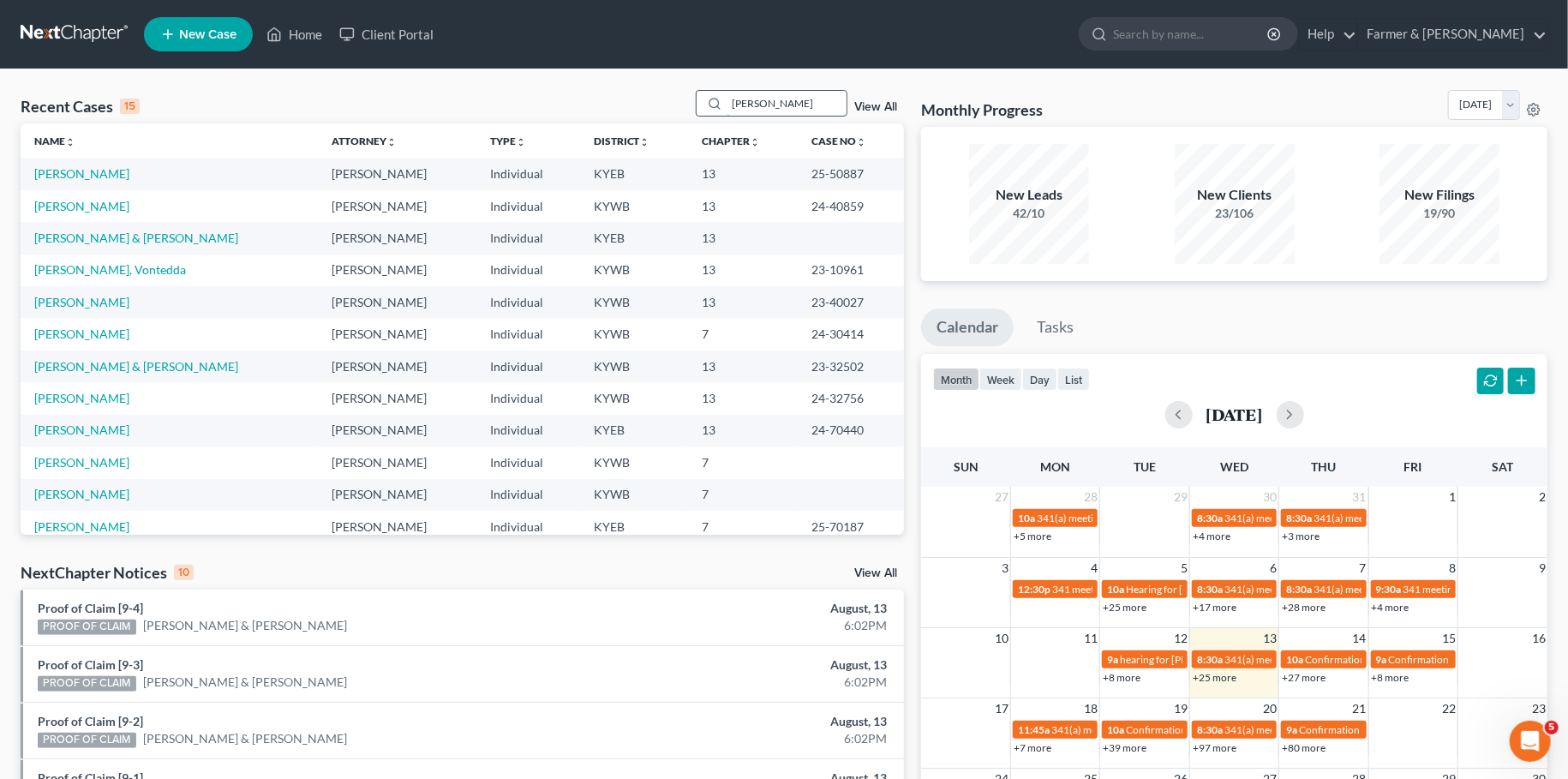
click at [763, 102] on input "[PERSON_NAME]" at bounding box center [786, 103] width 120 height 25
drag, startPoint x: 785, startPoint y: 100, endPoint x: 665, endPoint y: 93, distance: 120.2
click at [726, 93] on input "[PERSON_NAME]" at bounding box center [786, 103] width 120 height 25
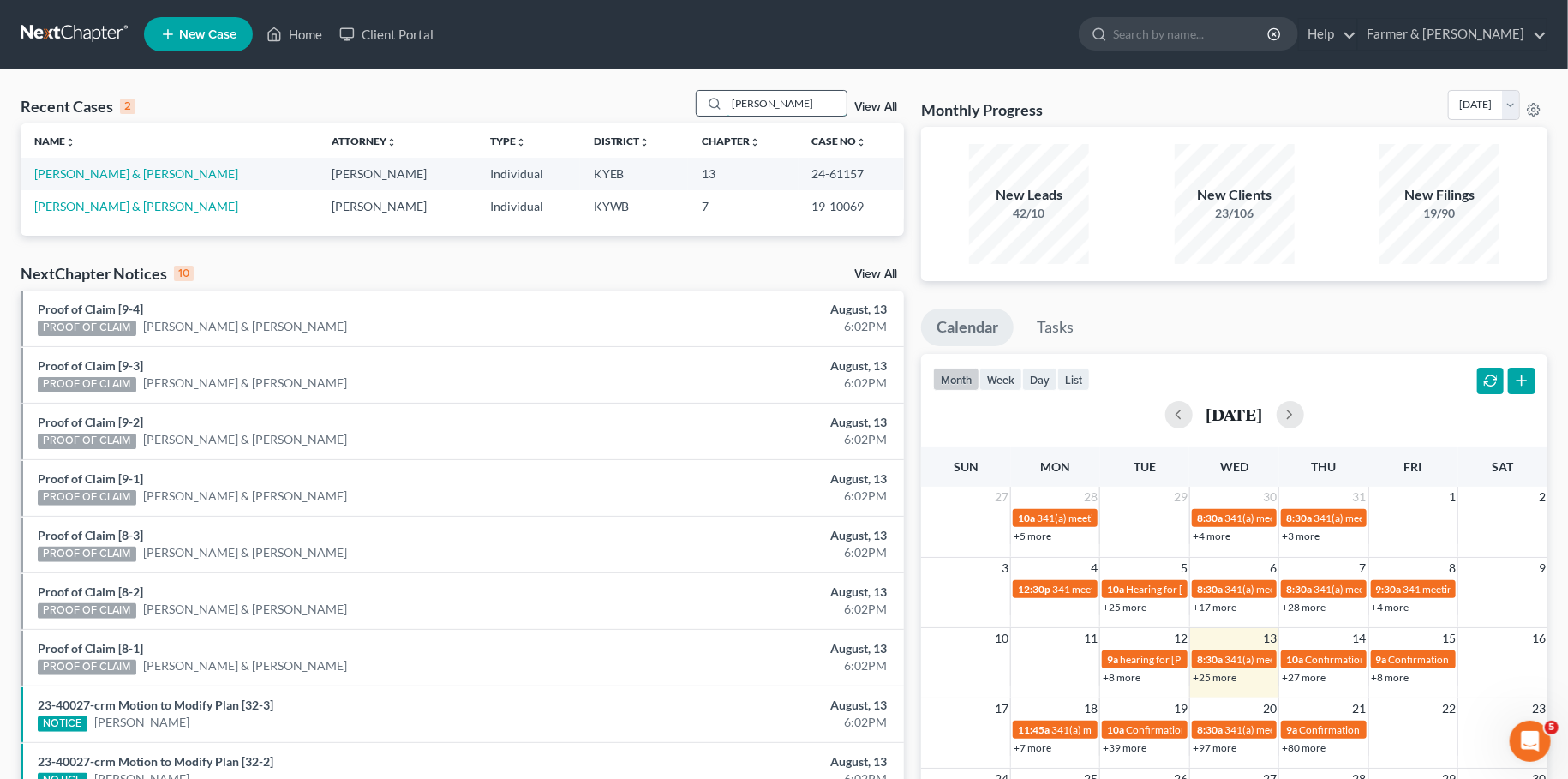
drag, startPoint x: 770, startPoint y: 99, endPoint x: 550, endPoint y: 98, distance: 220.0
click at [726, 98] on input "[PERSON_NAME]" at bounding box center [786, 103] width 120 height 25
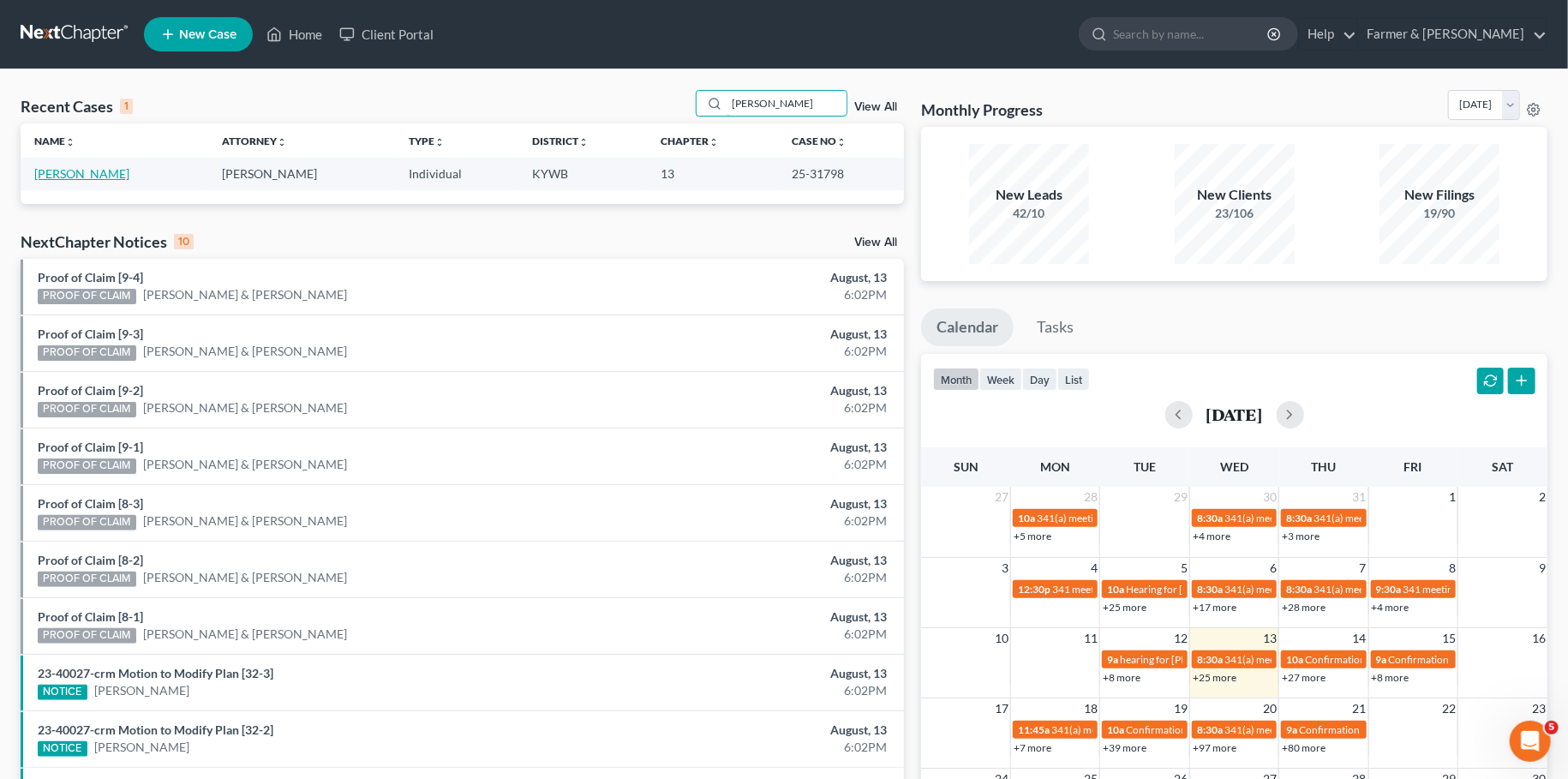
type input "[PERSON_NAME]"
click at [72, 177] on link "[PERSON_NAME]" at bounding box center [81, 174] width 95 height 14
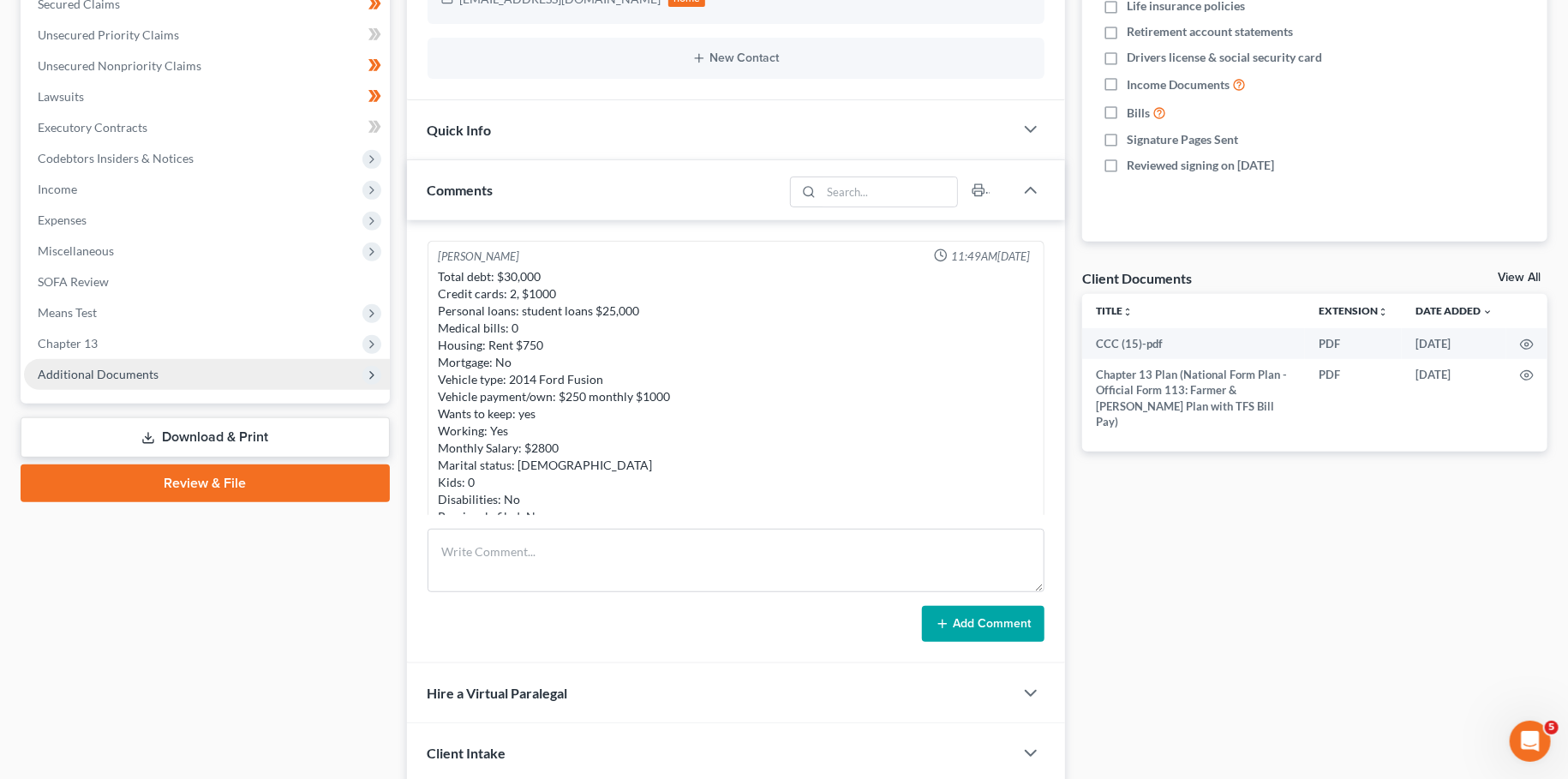
scroll to position [486, 0]
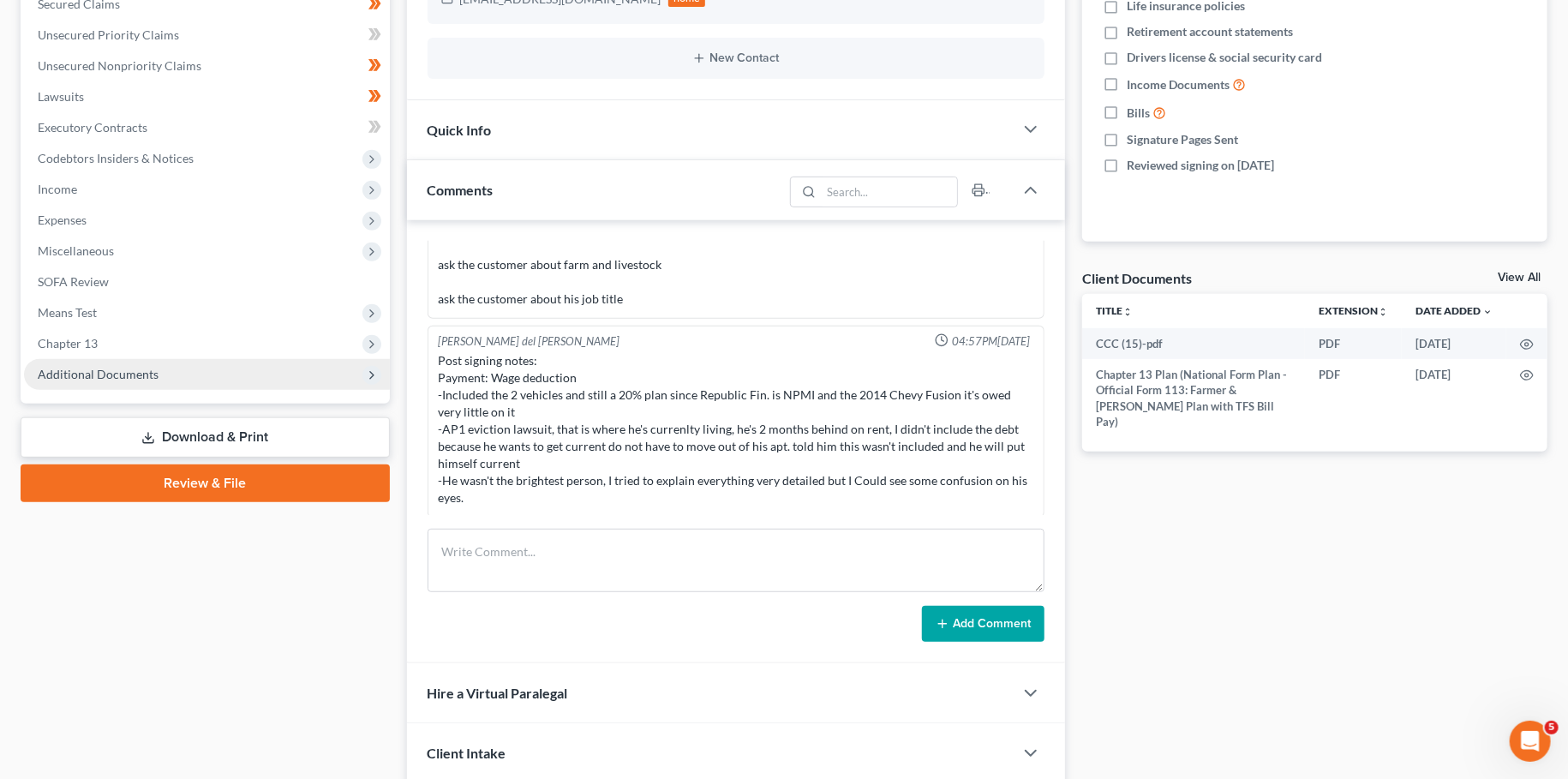
click at [138, 378] on span "Additional Documents" at bounding box center [98, 374] width 121 height 14
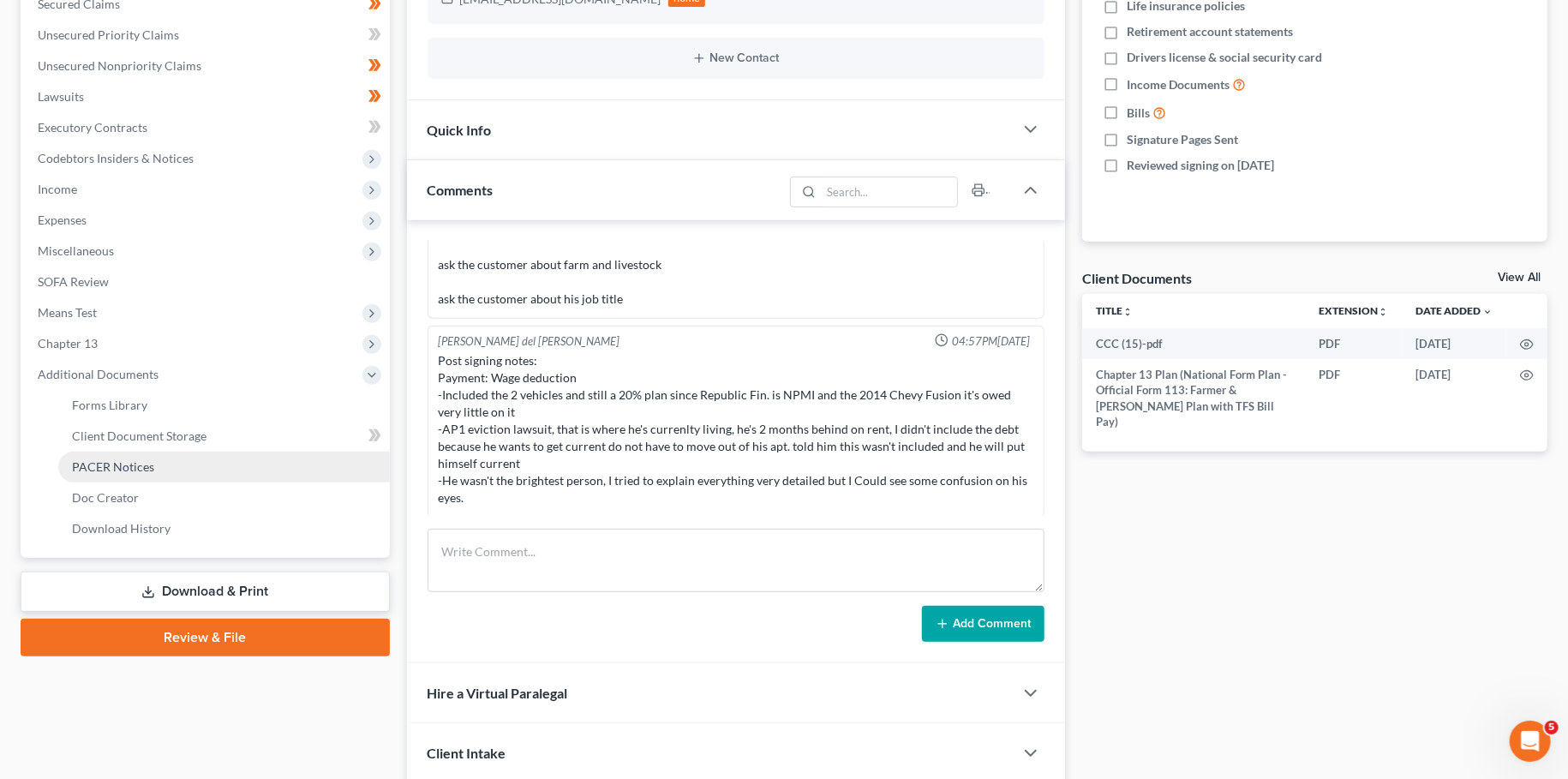
click at [149, 472] on span "PACER Notices" at bounding box center [113, 467] width 82 height 14
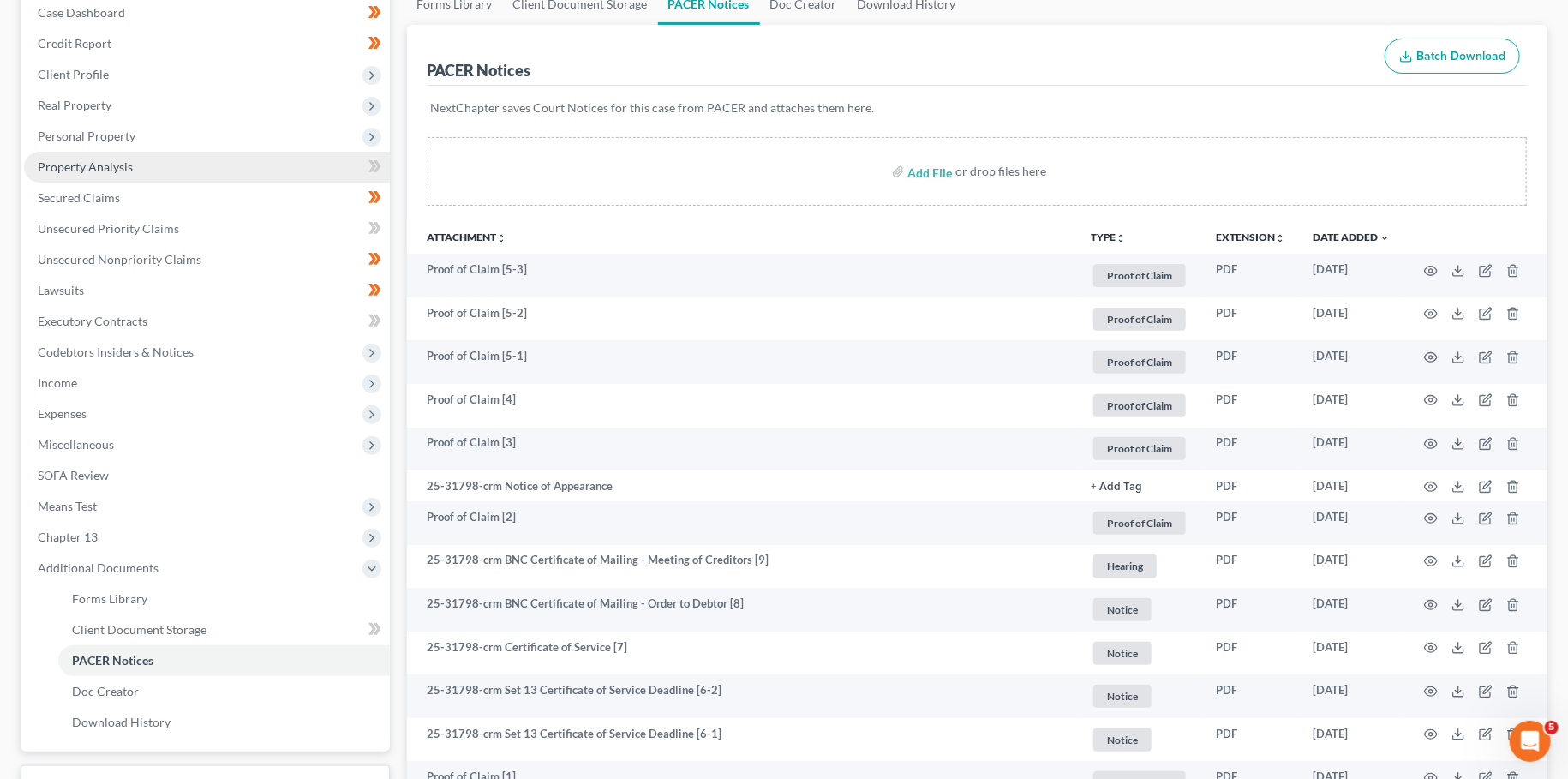
scroll to position [165, 0]
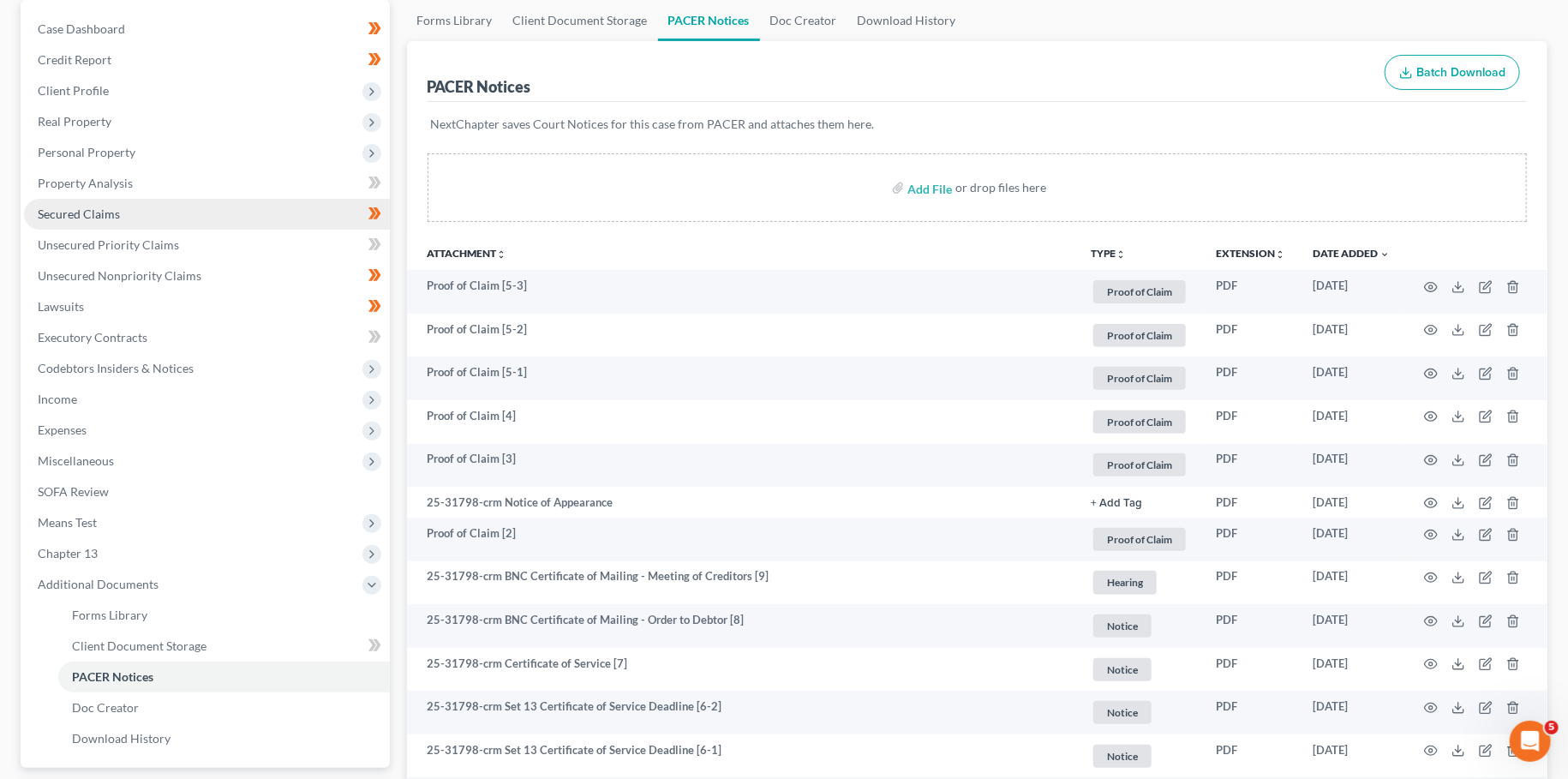
click at [82, 210] on span "Secured Claims" at bounding box center [79, 214] width 82 height 14
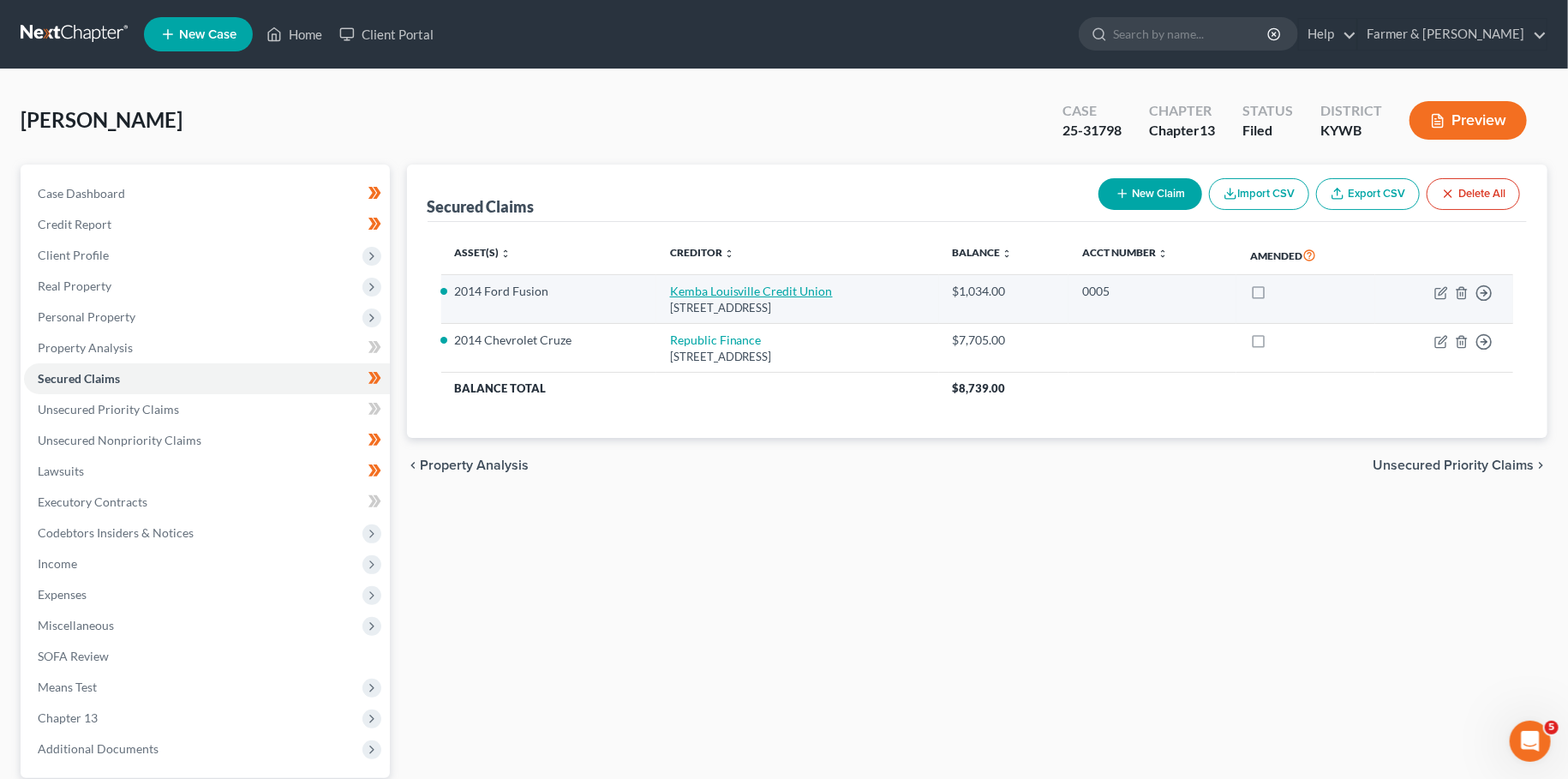
click at [680, 295] on link "Kemba Louisville Credit Union" at bounding box center [751, 291] width 163 height 14
select select "18"
select select "5"
select select "4"
select select "0"
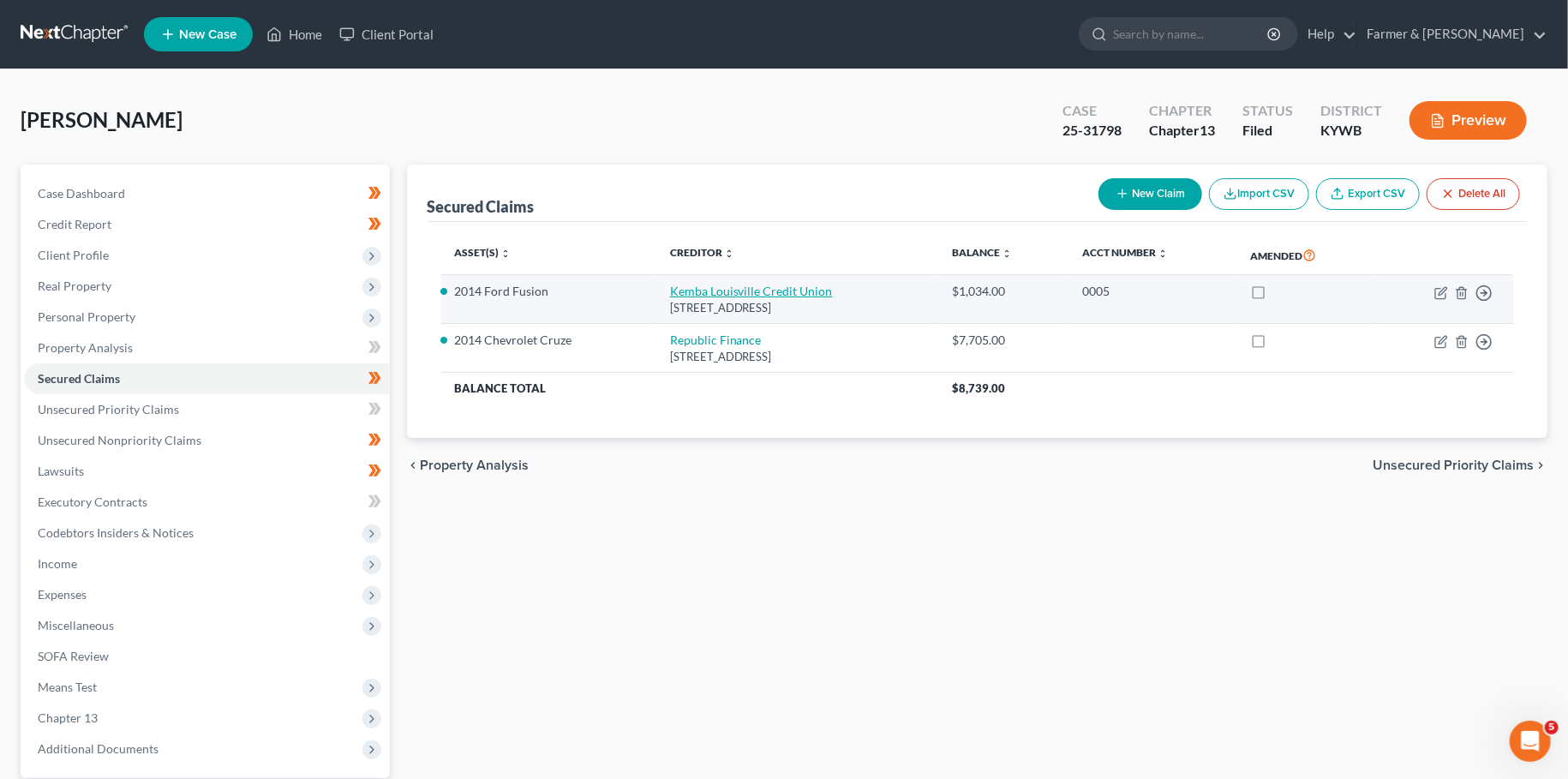
select select "0"
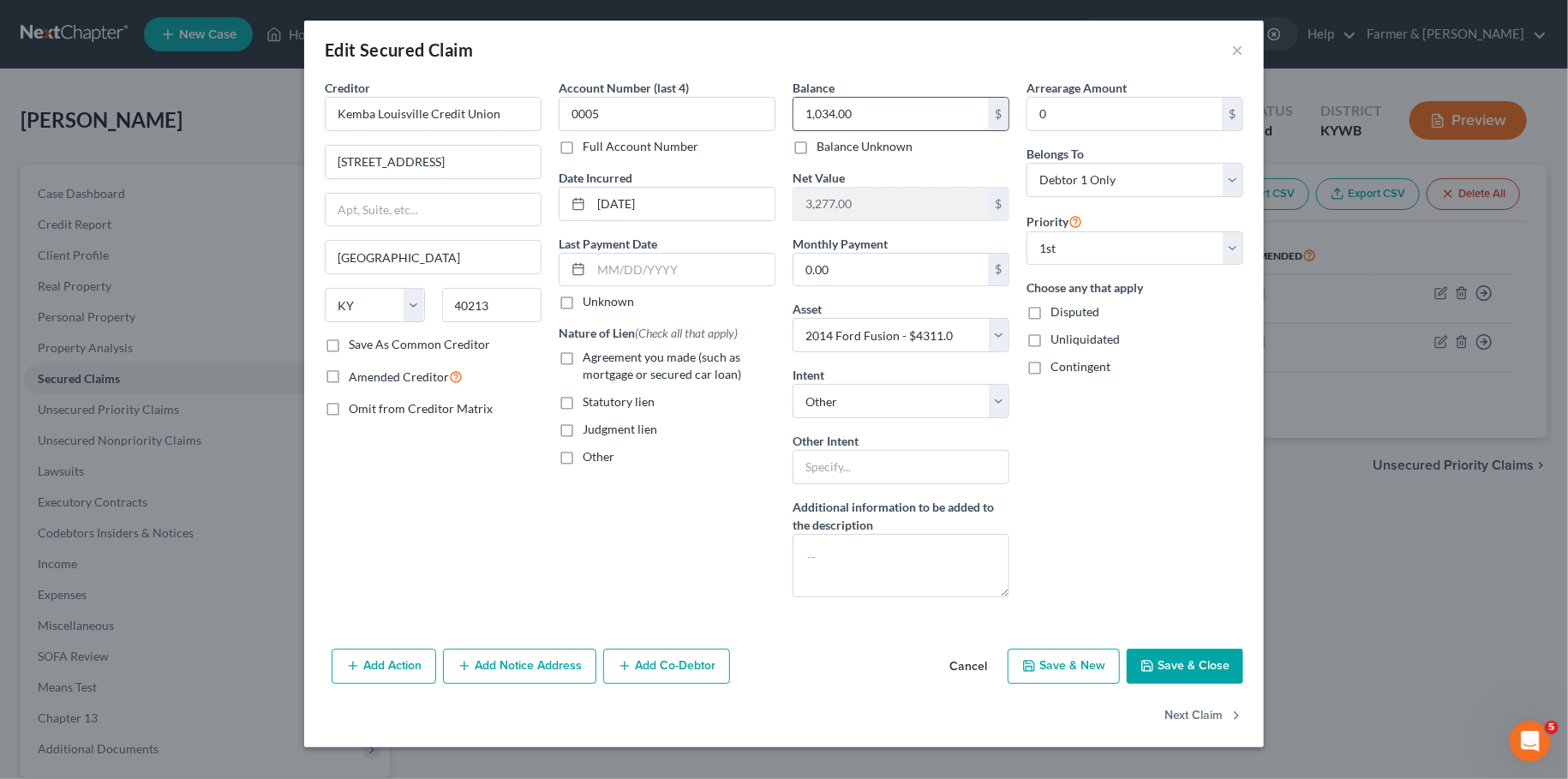
click at [884, 114] on input "1,034.00" at bounding box center [890, 114] width 194 height 32
type input "1,054.66"
click at [1173, 664] on button "Save & Close" at bounding box center [1185, 666] width 116 height 36
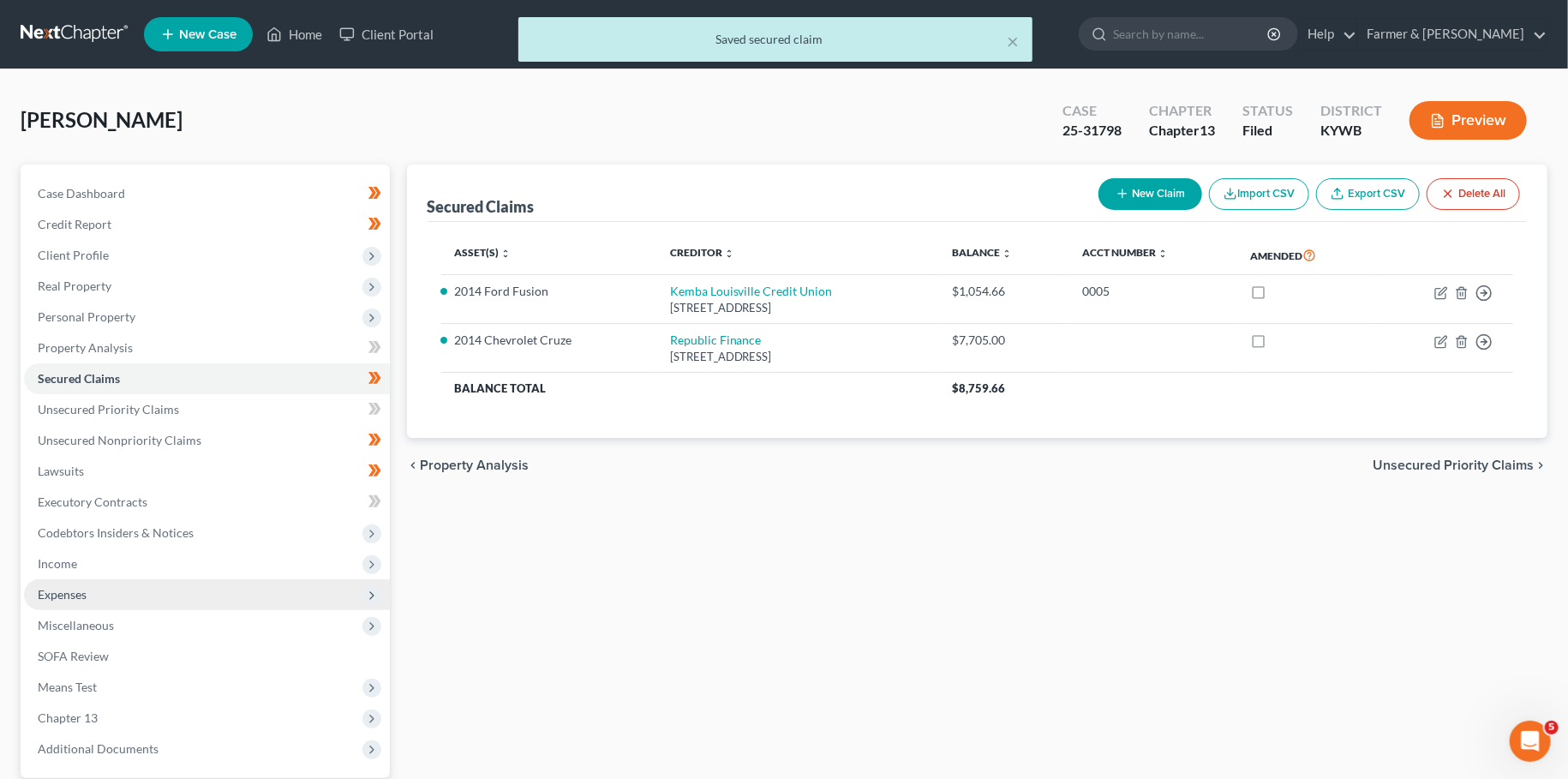
scroll to position [160, 0]
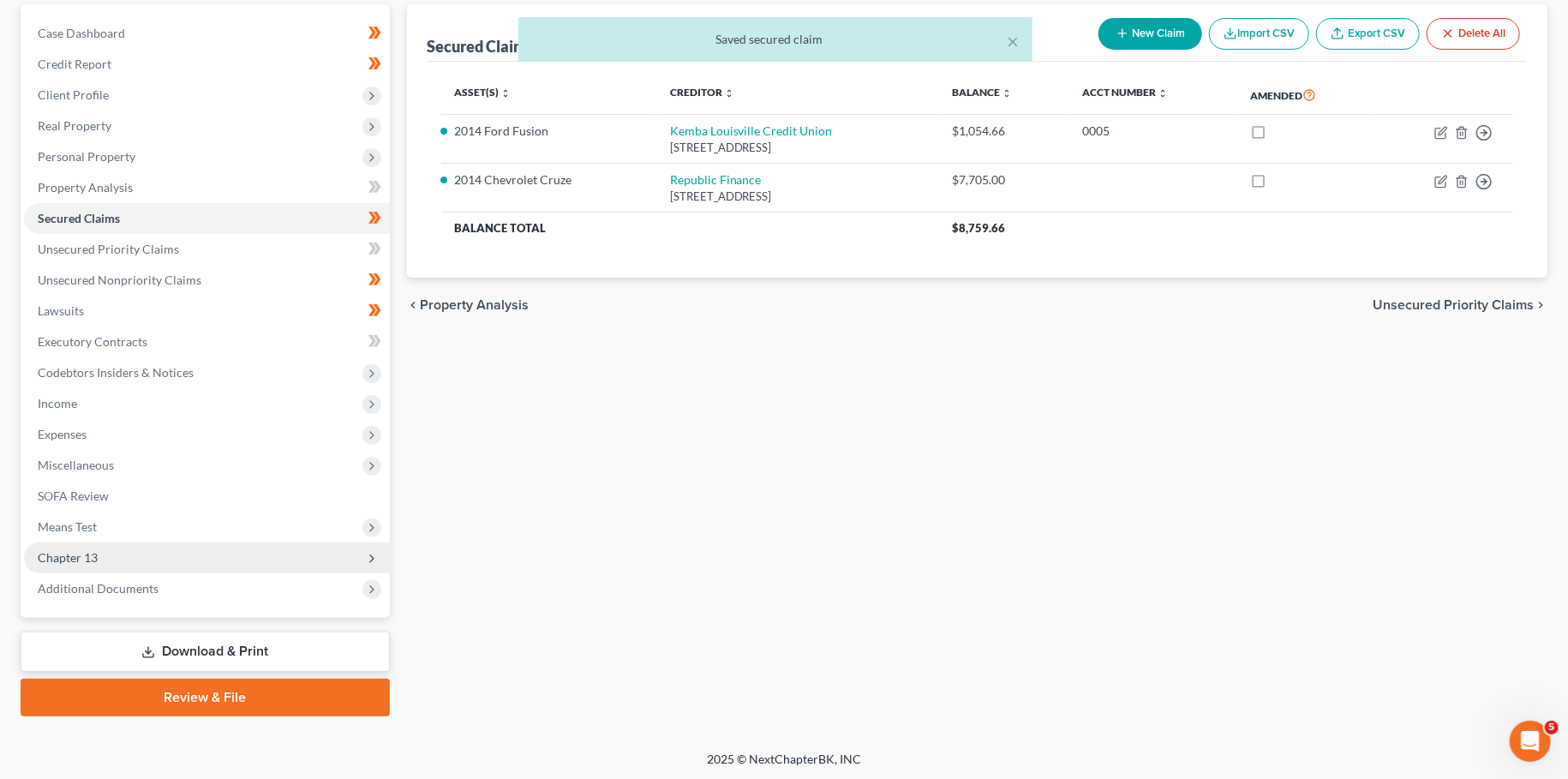
click at [105, 558] on span "Chapter 13" at bounding box center [207, 558] width 366 height 30
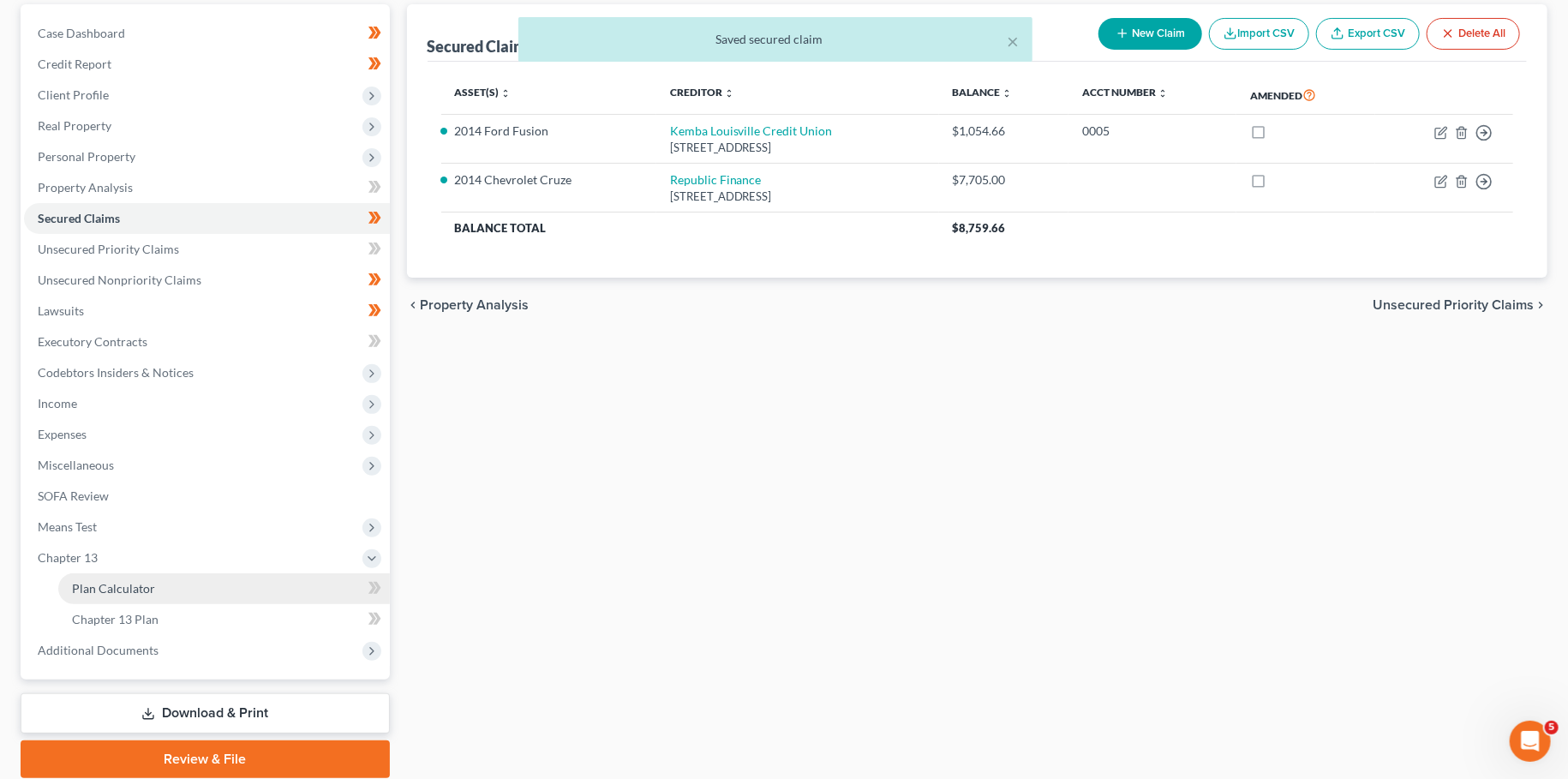
click at [104, 586] on span "Plan Calculator" at bounding box center [113, 588] width 83 height 14
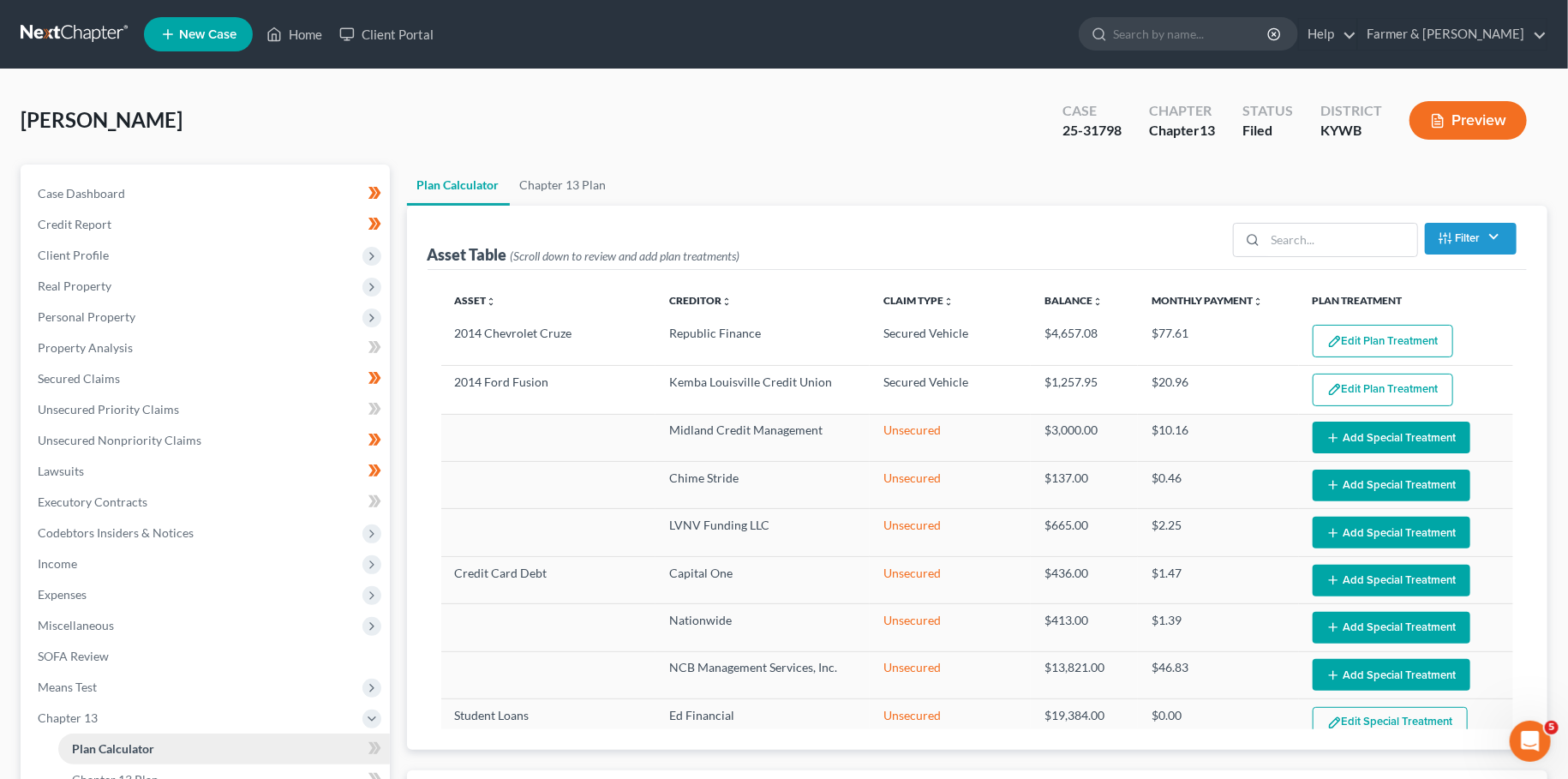
select select "59"
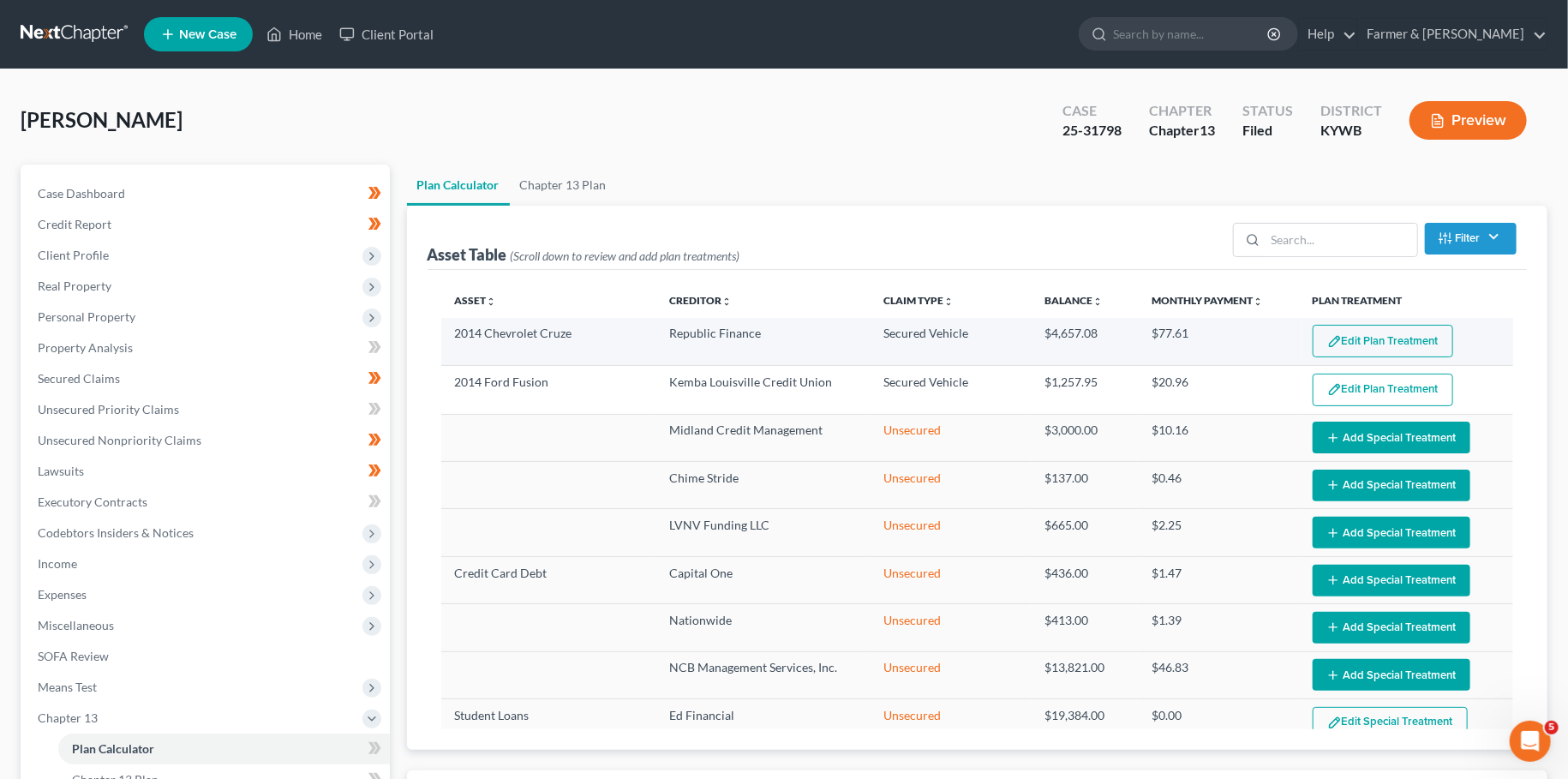
click at [1344, 332] on button "Edit Plan Treatment" at bounding box center [1383, 341] width 141 height 32
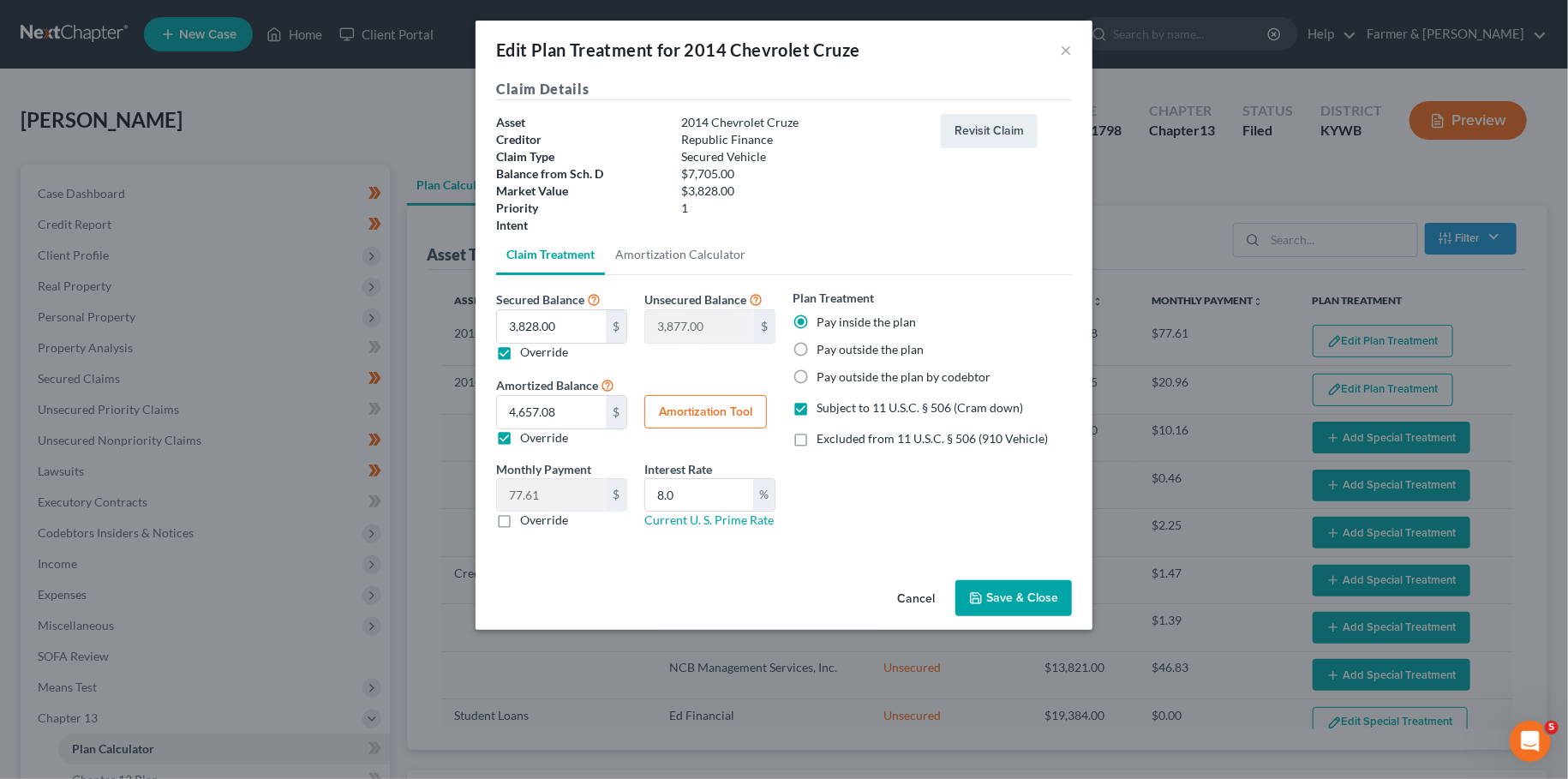
click at [1014, 604] on button "Save & Close" at bounding box center [1014, 598] width 116 height 36
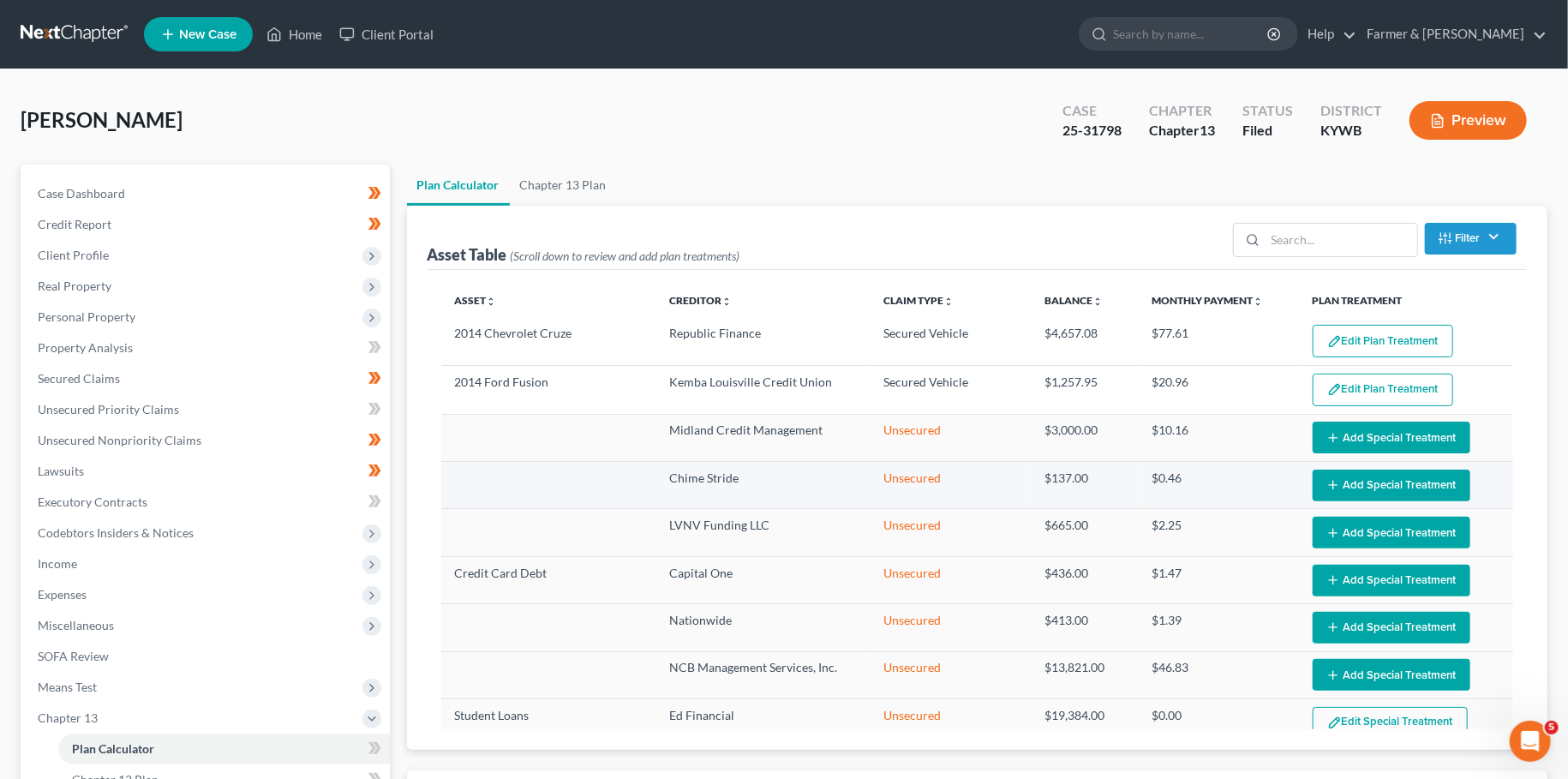
select select "59"
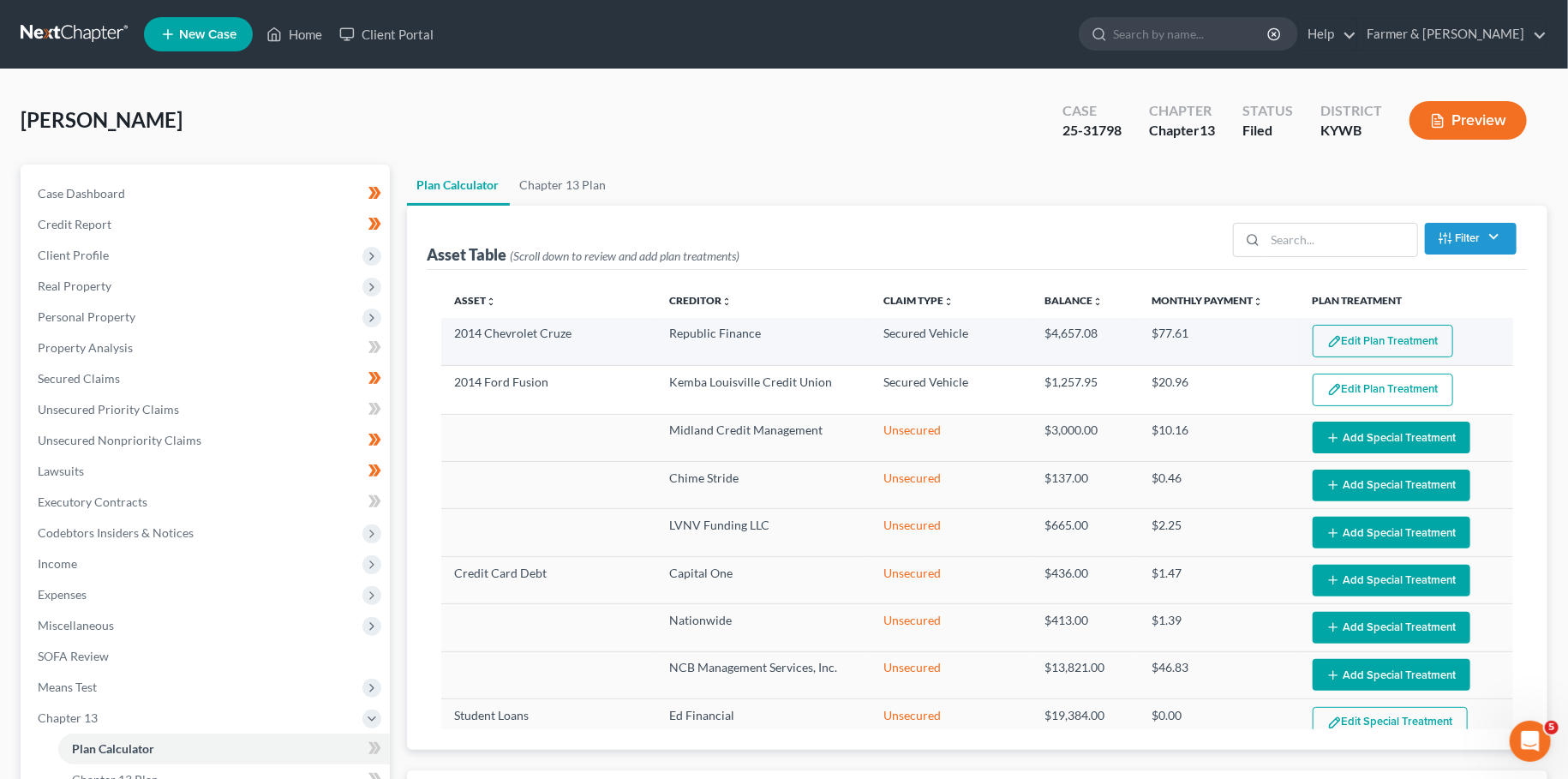
click at [1414, 341] on button "Edit Plan Treatment" at bounding box center [1383, 341] width 141 height 32
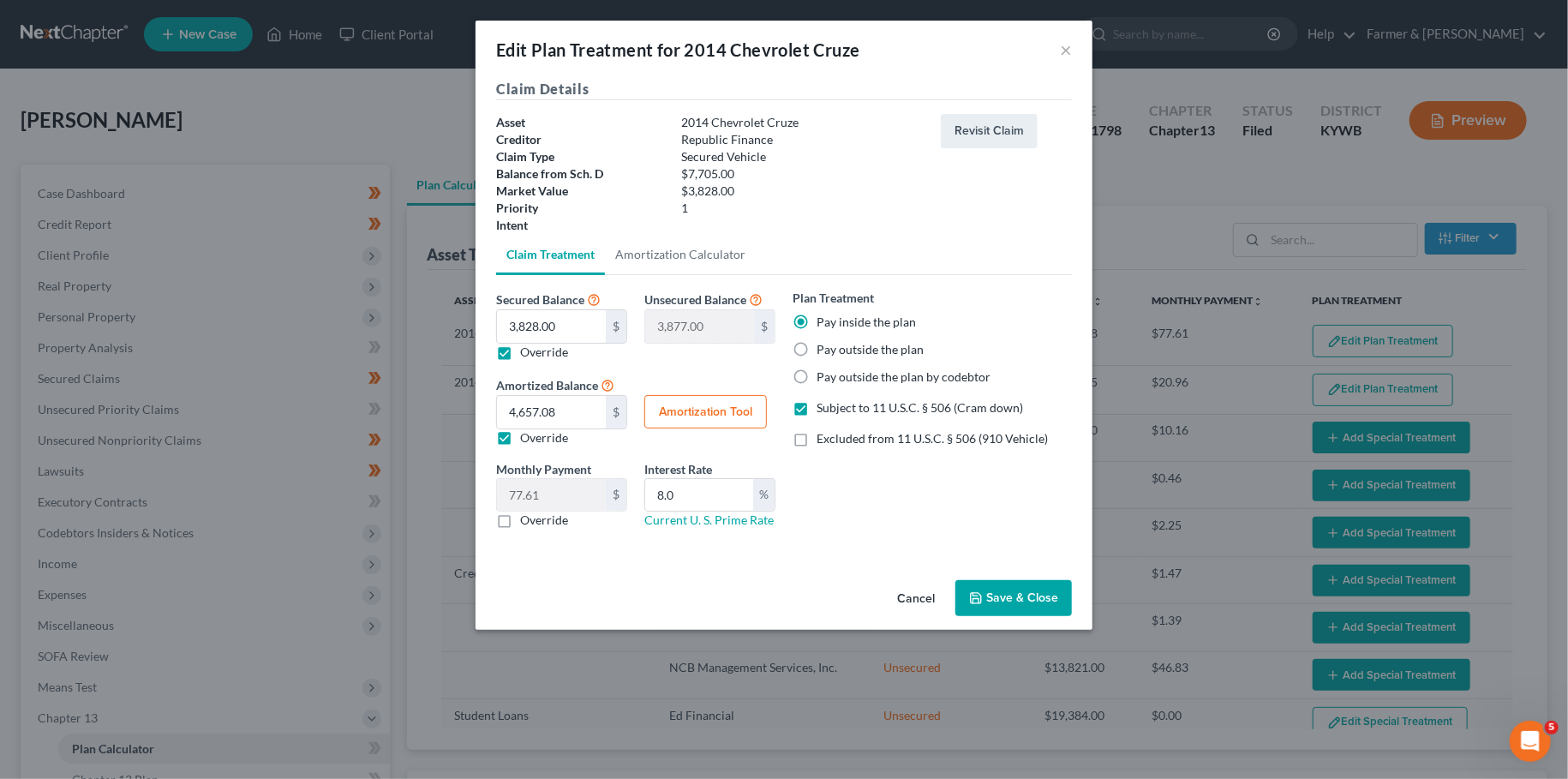
click at [687, 407] on button "Amortization Tool" at bounding box center [706, 412] width 123 height 34
type input "3,828.00"
type input "8.0"
type input "60"
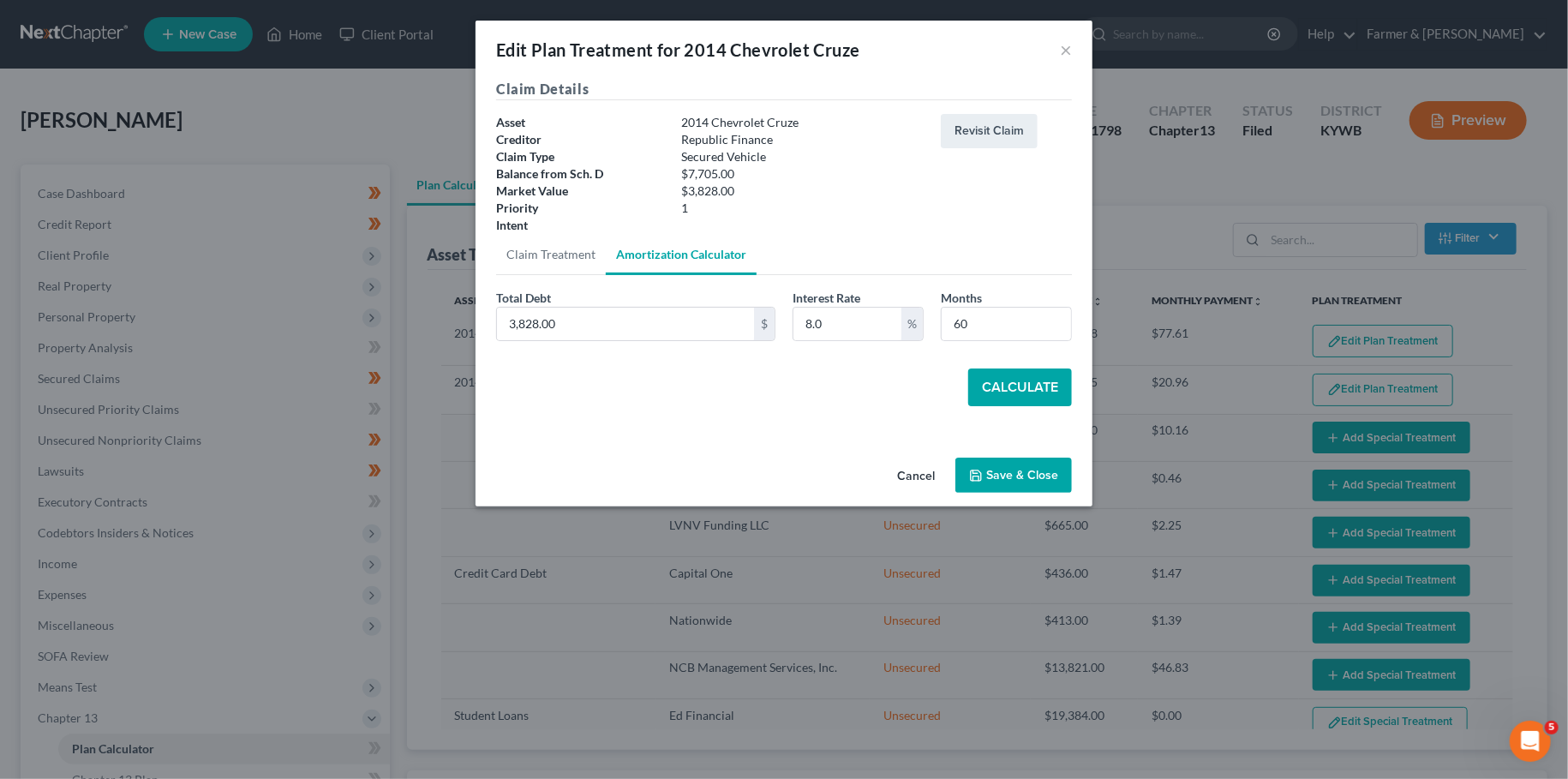
click at [998, 377] on button "Calculate" at bounding box center [1020, 387] width 104 height 38
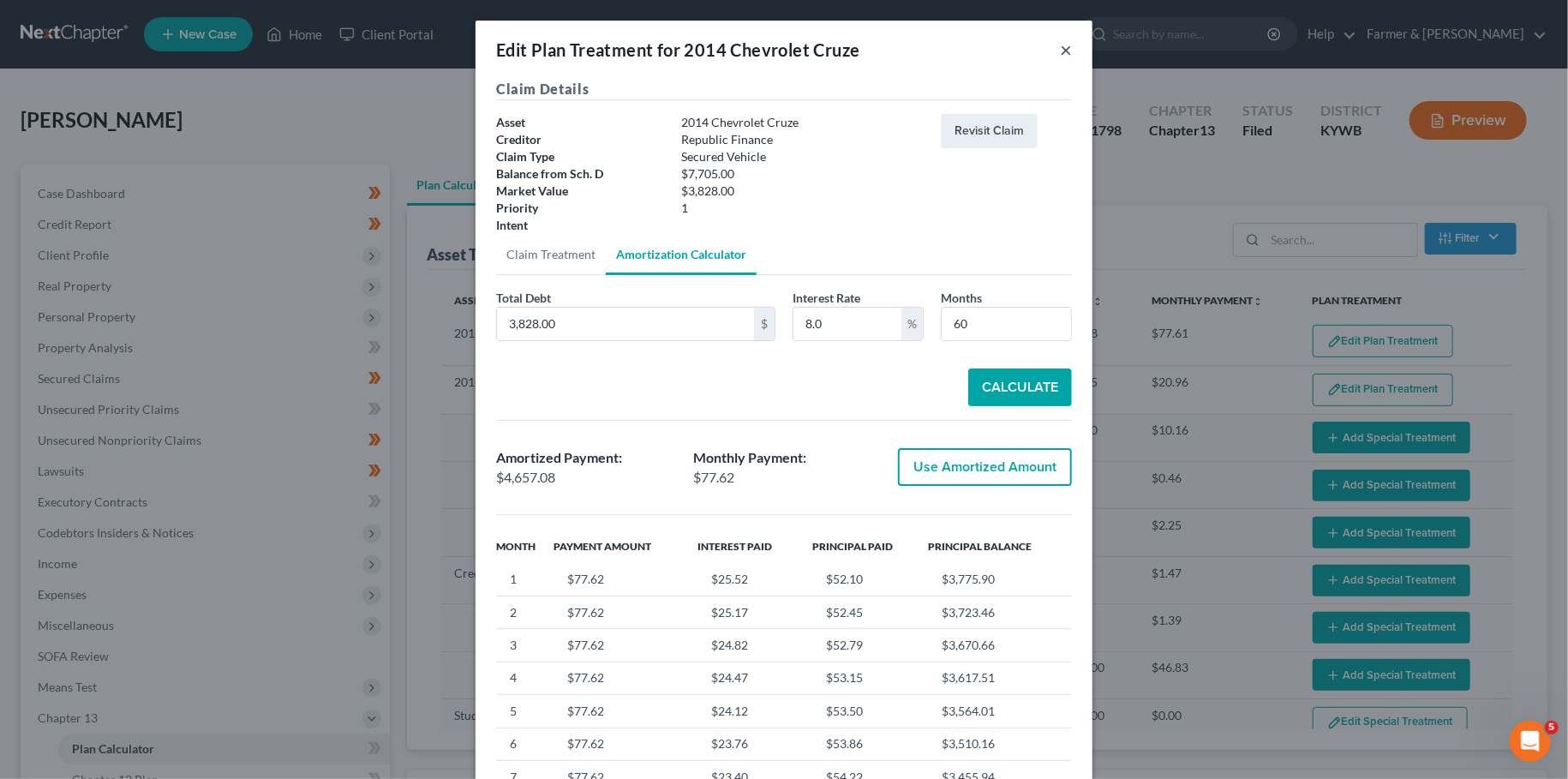
drag, startPoint x: 1063, startPoint y: 49, endPoint x: 1562, endPoint y: 359, distance: 587.5
click at [1064, 49] on button "×" at bounding box center [1066, 49] width 12 height 21
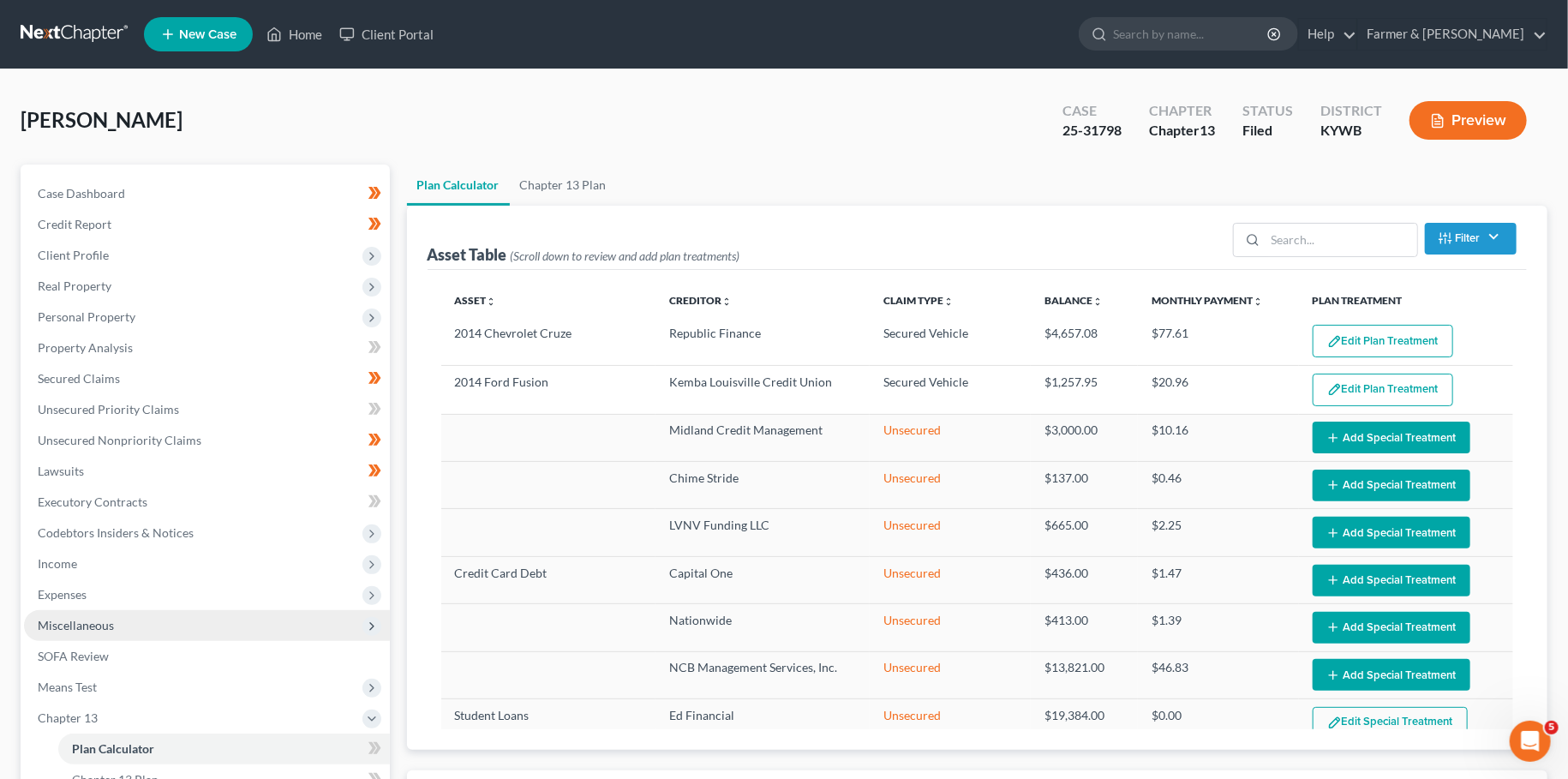
scroll to position [150, 0]
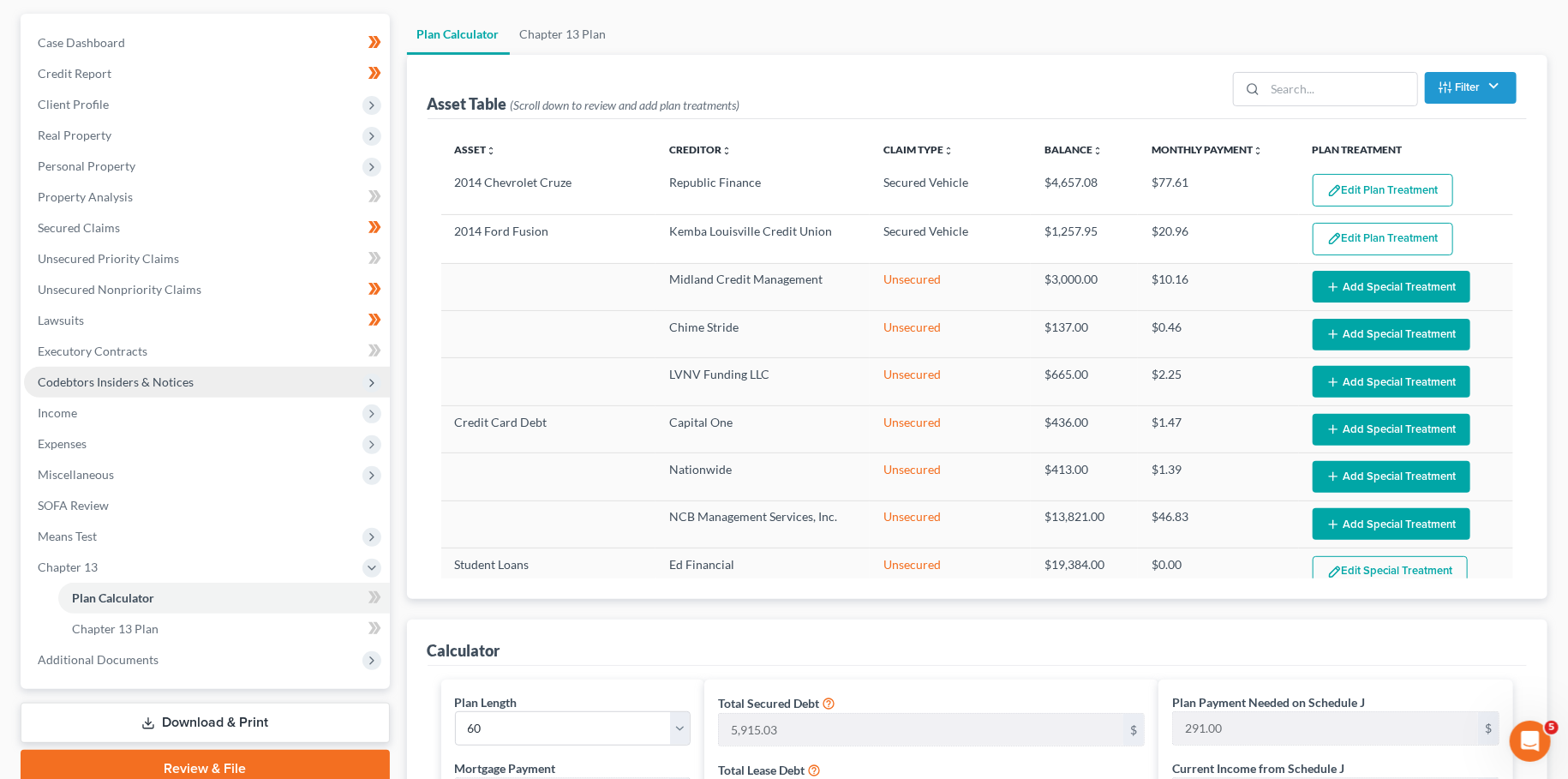
drag, startPoint x: 123, startPoint y: 663, endPoint x: 209, endPoint y: 392, distance: 284.3
click at [123, 663] on span "Additional Documents" at bounding box center [98, 659] width 121 height 14
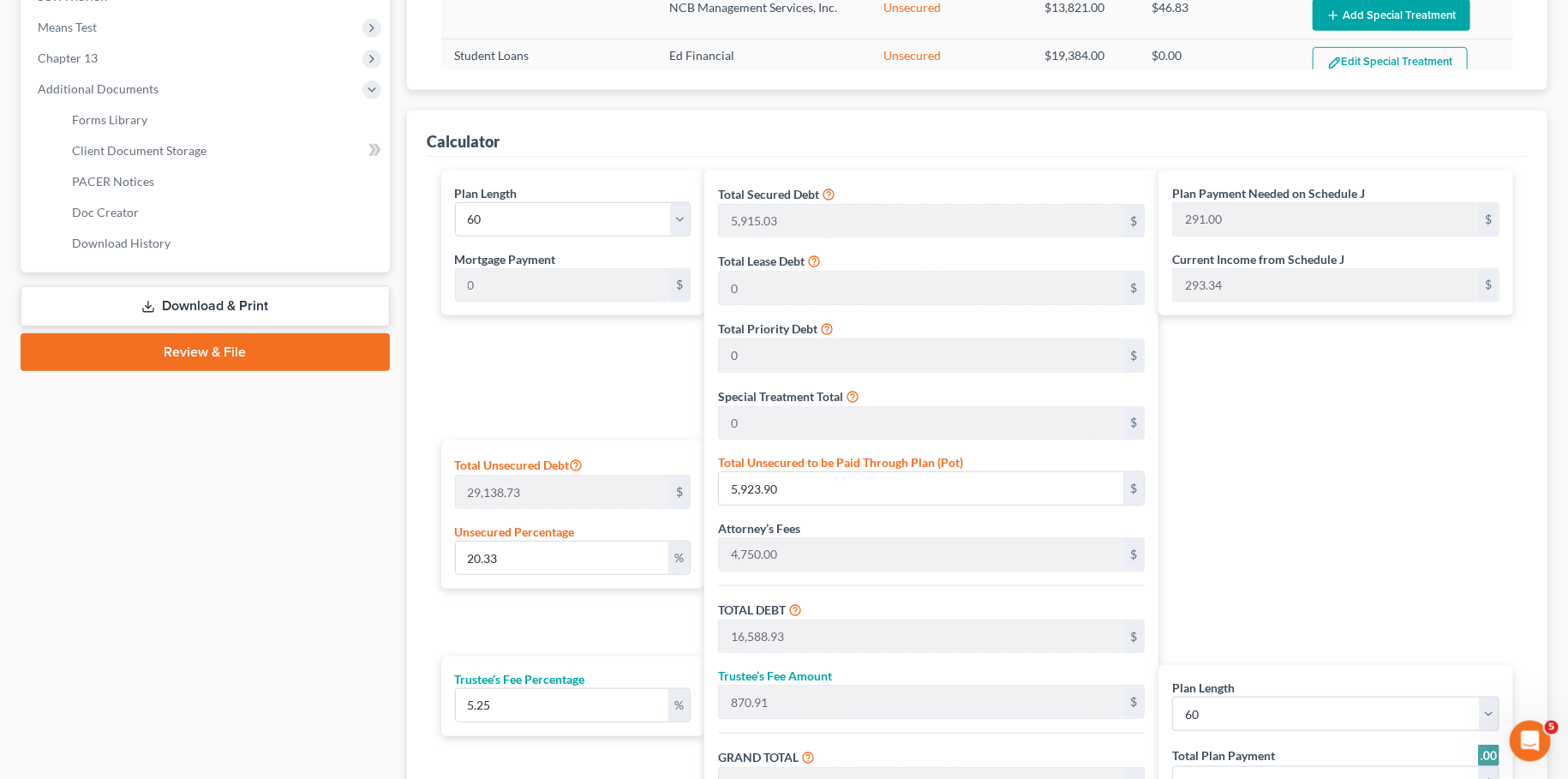
scroll to position [604, 0]
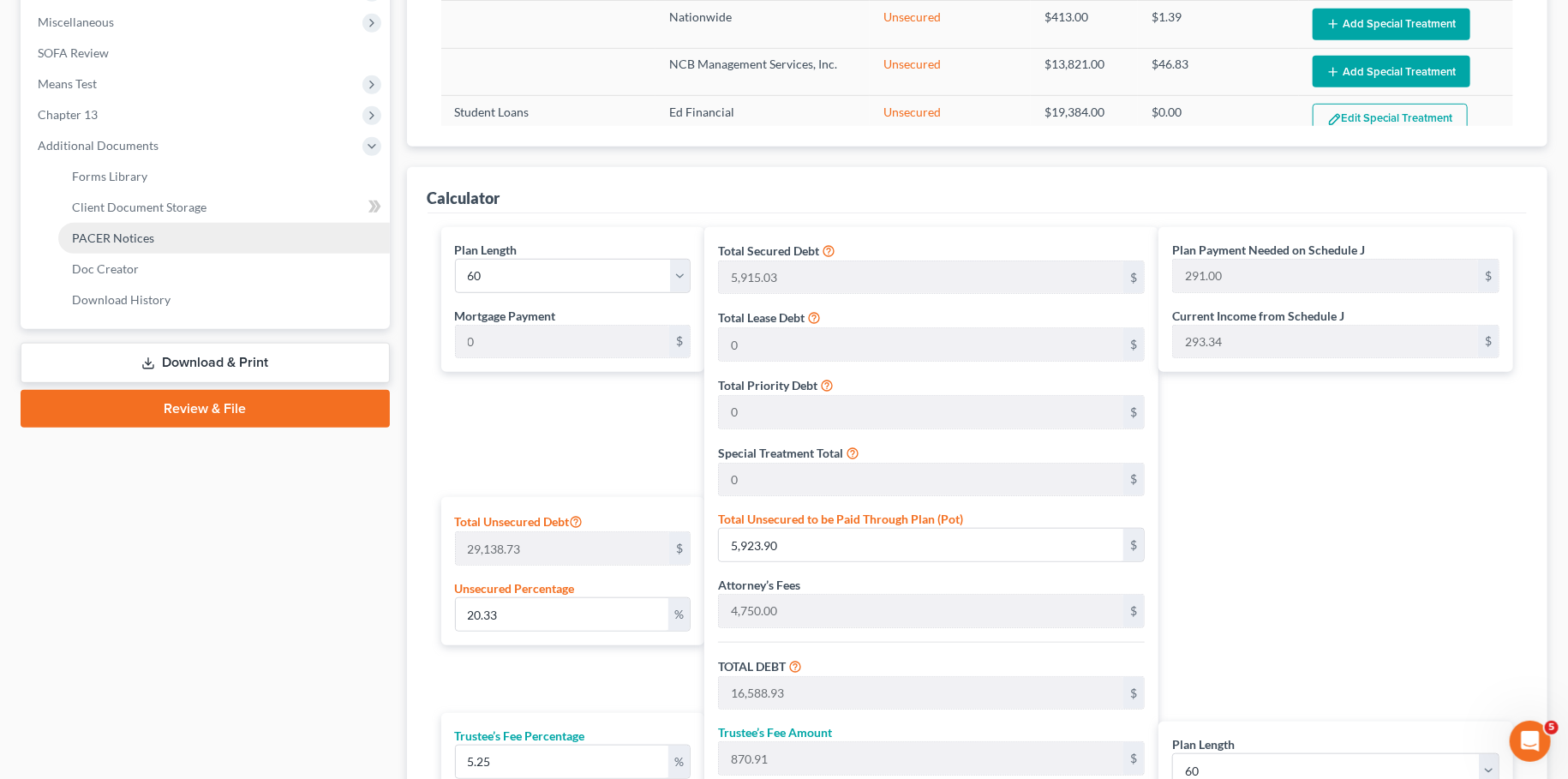
click at [151, 244] on span "PACER Notices" at bounding box center [113, 237] width 82 height 14
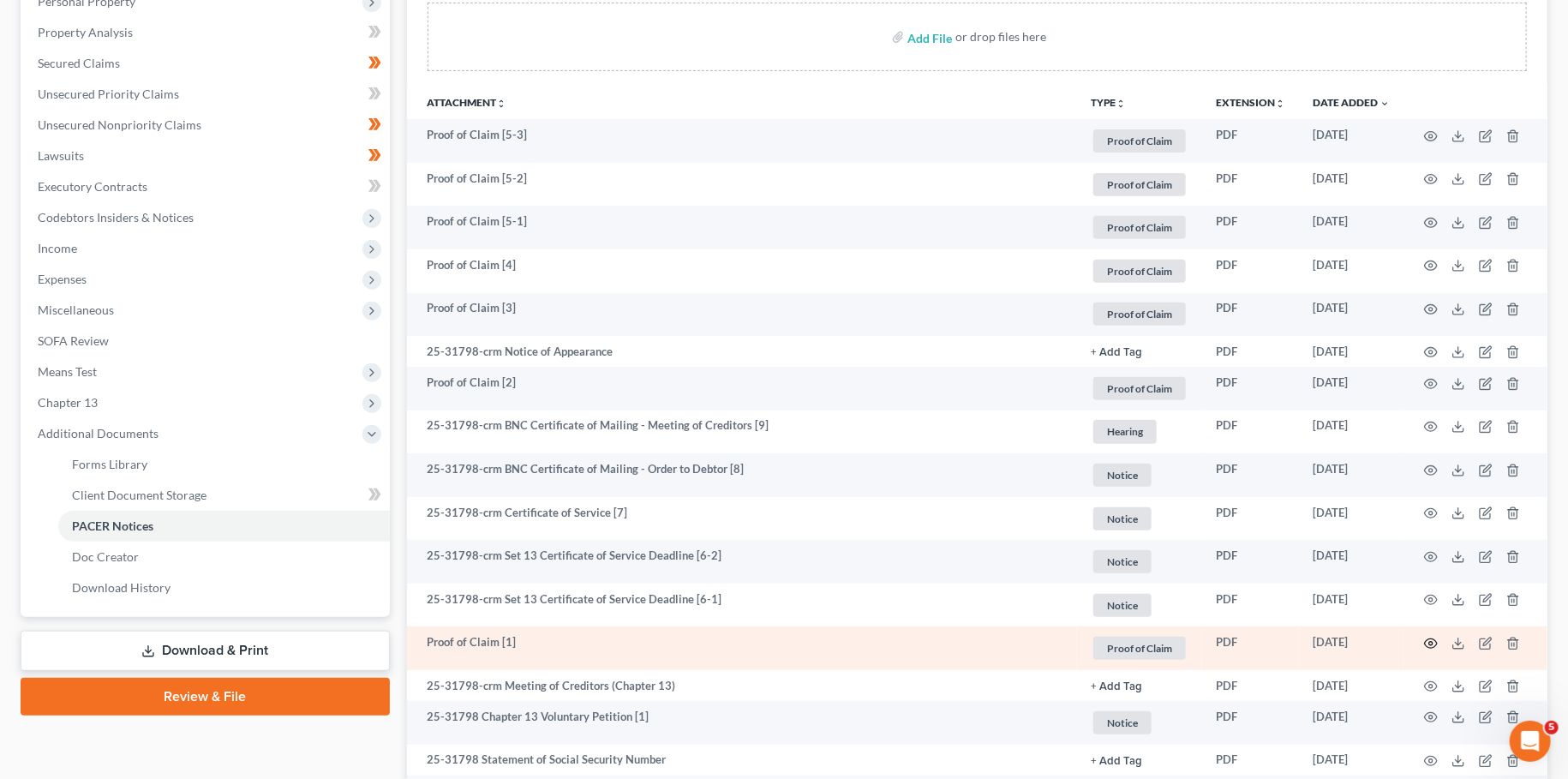
click at [1429, 642] on icon "button" at bounding box center [1430, 643] width 13 height 13
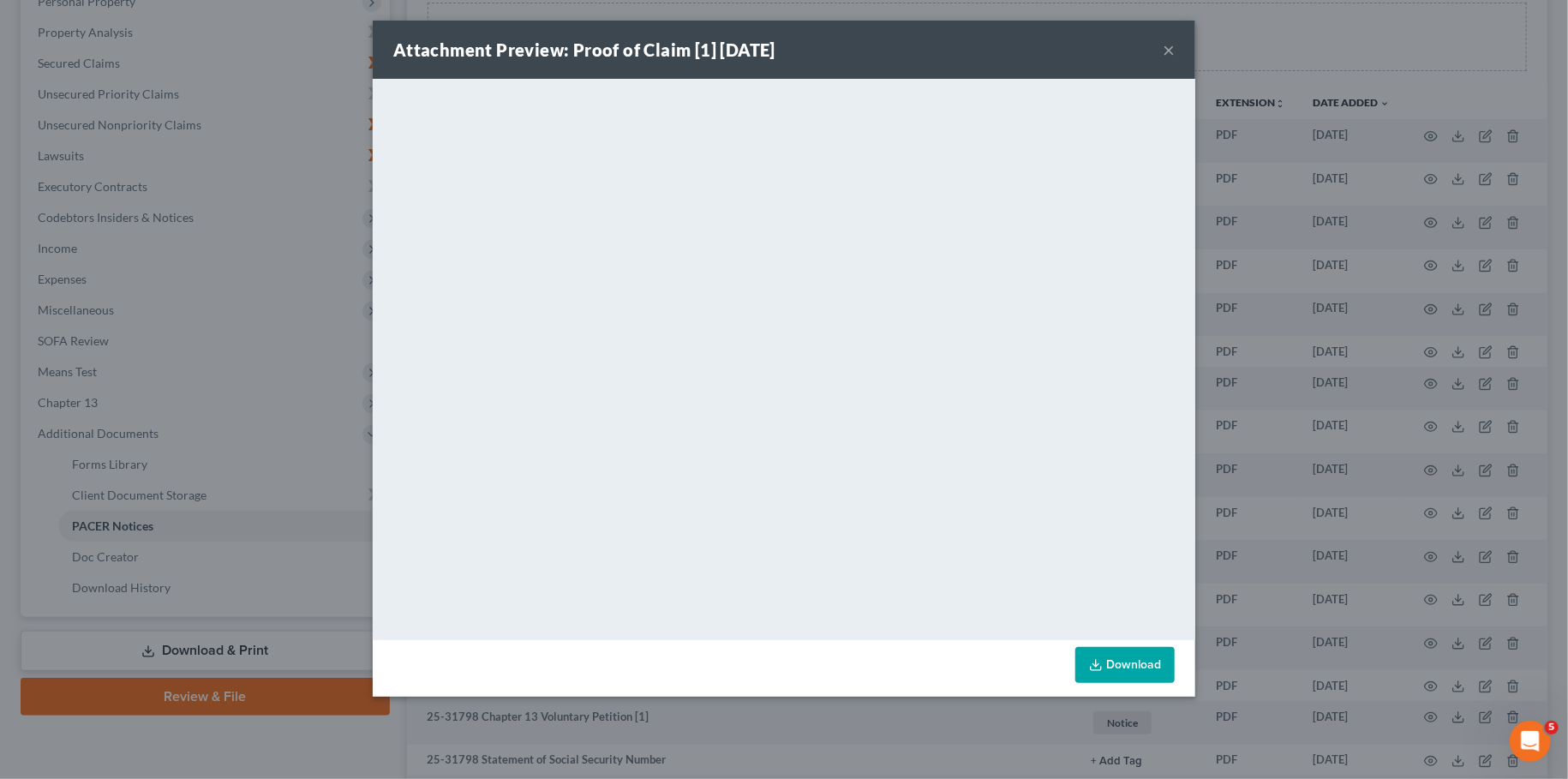
click at [1170, 47] on button "×" at bounding box center [1168, 49] width 12 height 21
